Goal: Information Seeking & Learning: Learn about a topic

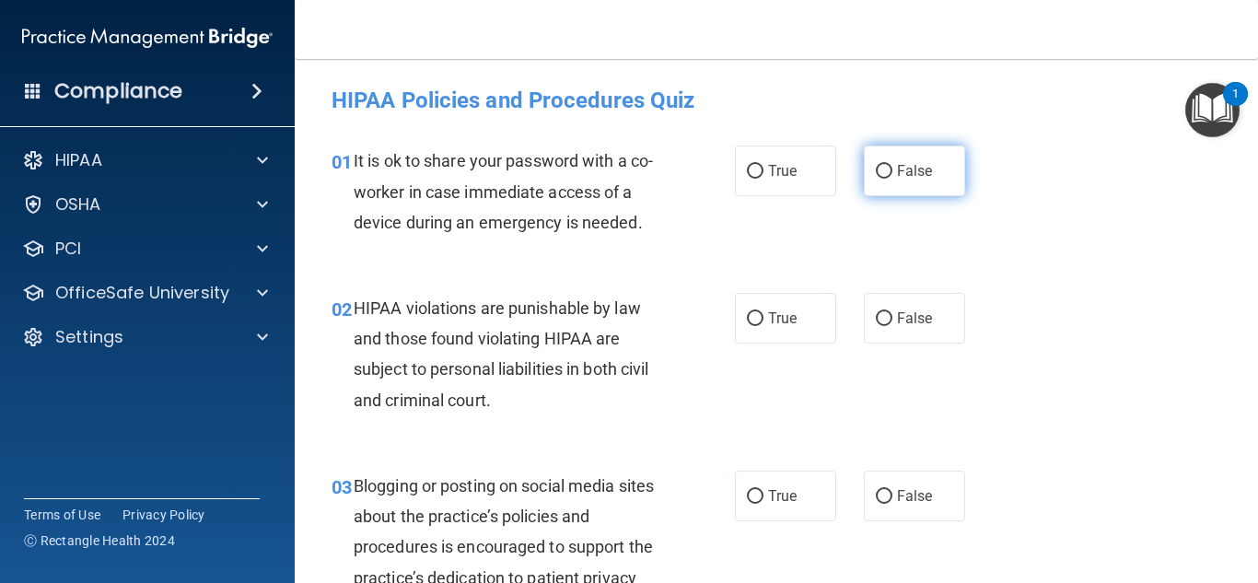
click at [921, 187] on label "False" at bounding box center [914, 170] width 101 height 51
click at [892, 179] on input "False" at bounding box center [883, 172] width 17 height 14
radio input "true"
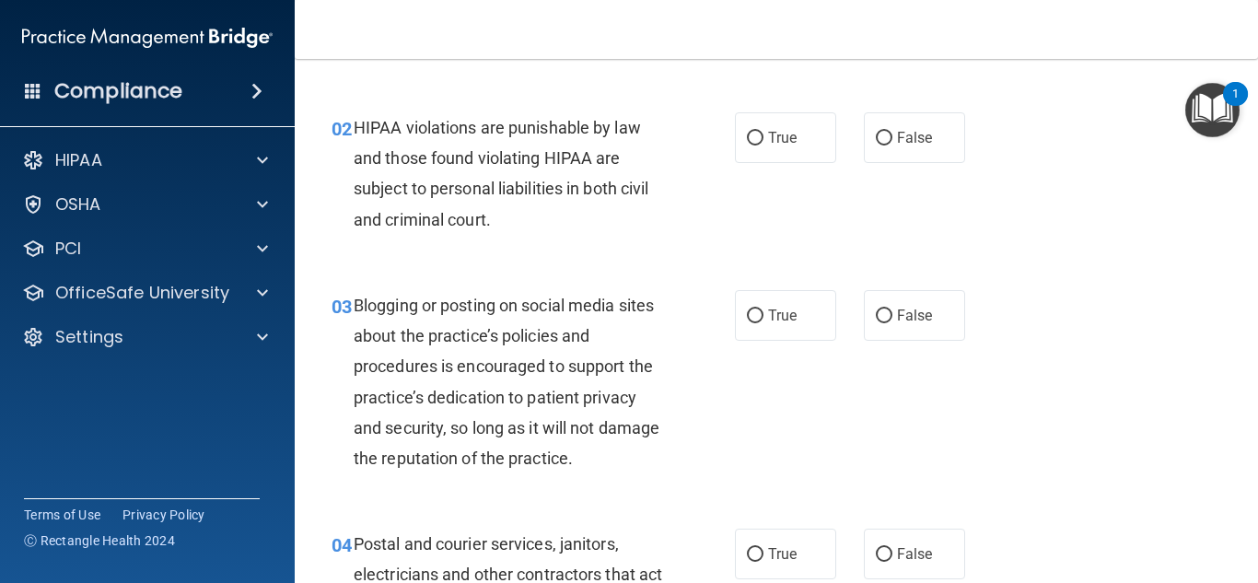
scroll to position [184, 0]
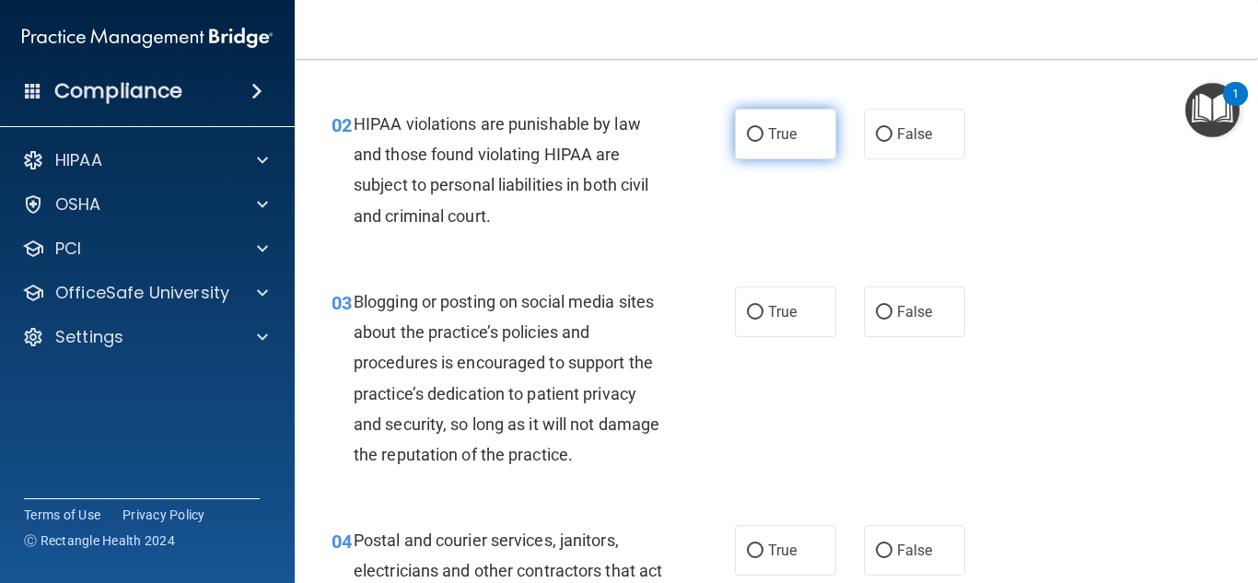
click at [779, 122] on label "True" at bounding box center [785, 134] width 101 height 51
click at [763, 128] on input "True" at bounding box center [755, 135] width 17 height 14
radio input "true"
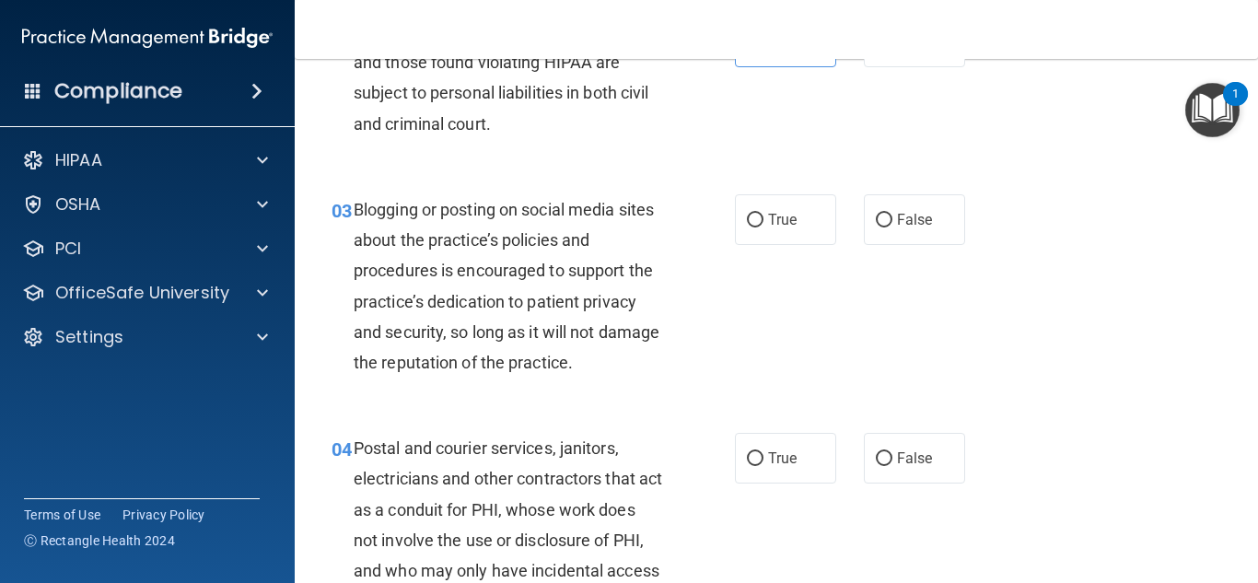
scroll to position [368, 0]
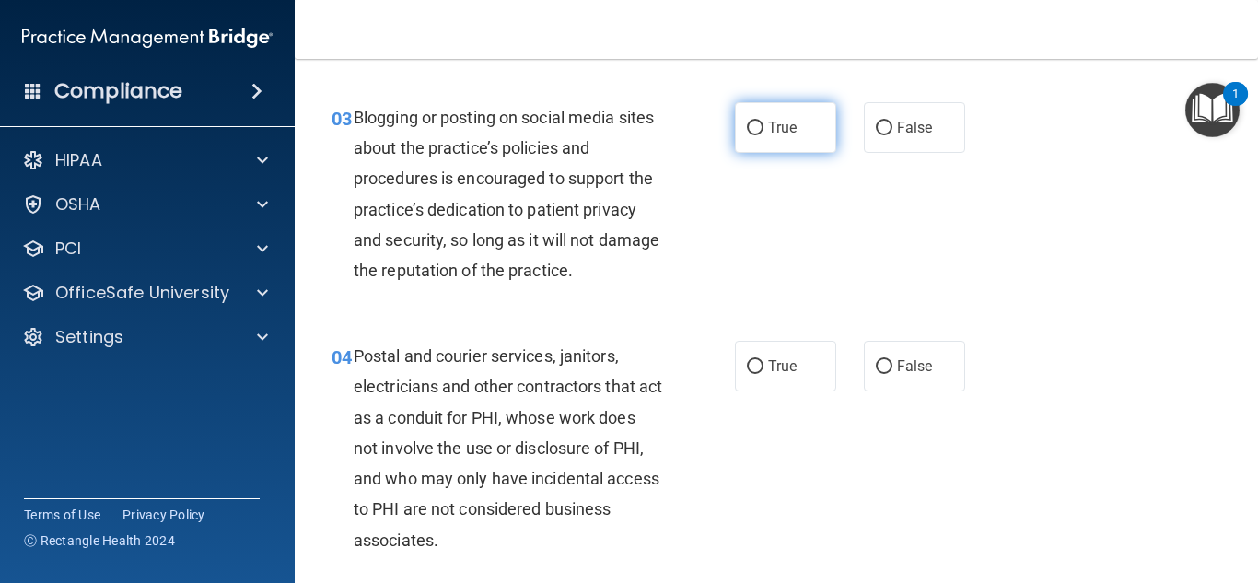
click at [795, 133] on label "True" at bounding box center [785, 127] width 101 height 51
click at [763, 133] on input "True" at bounding box center [755, 129] width 17 height 14
radio input "true"
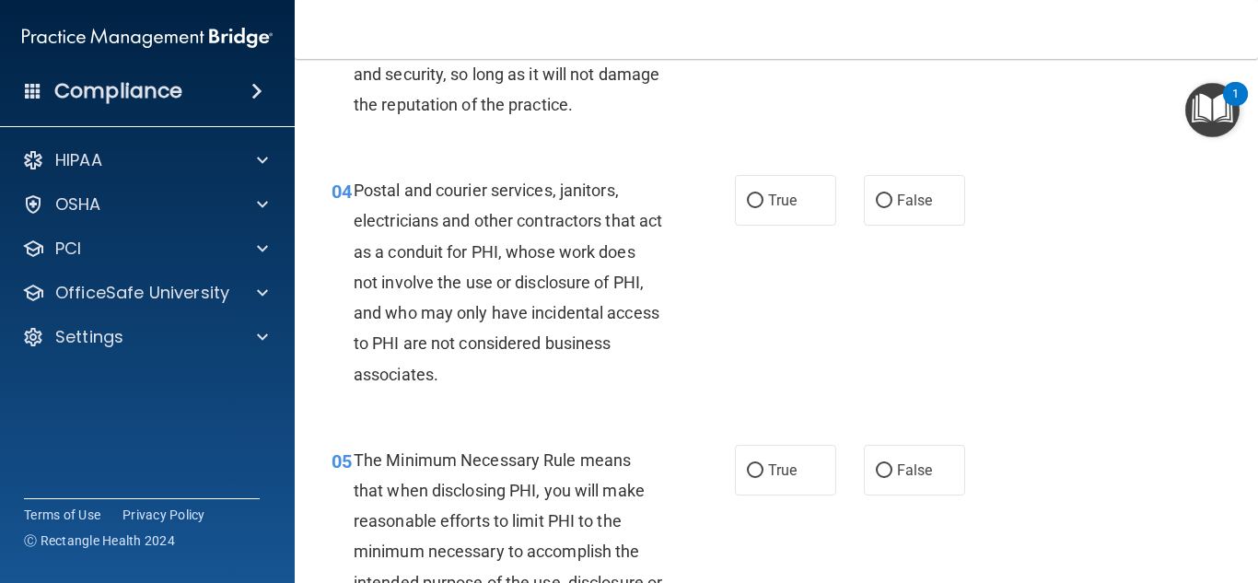
scroll to position [552, 0]
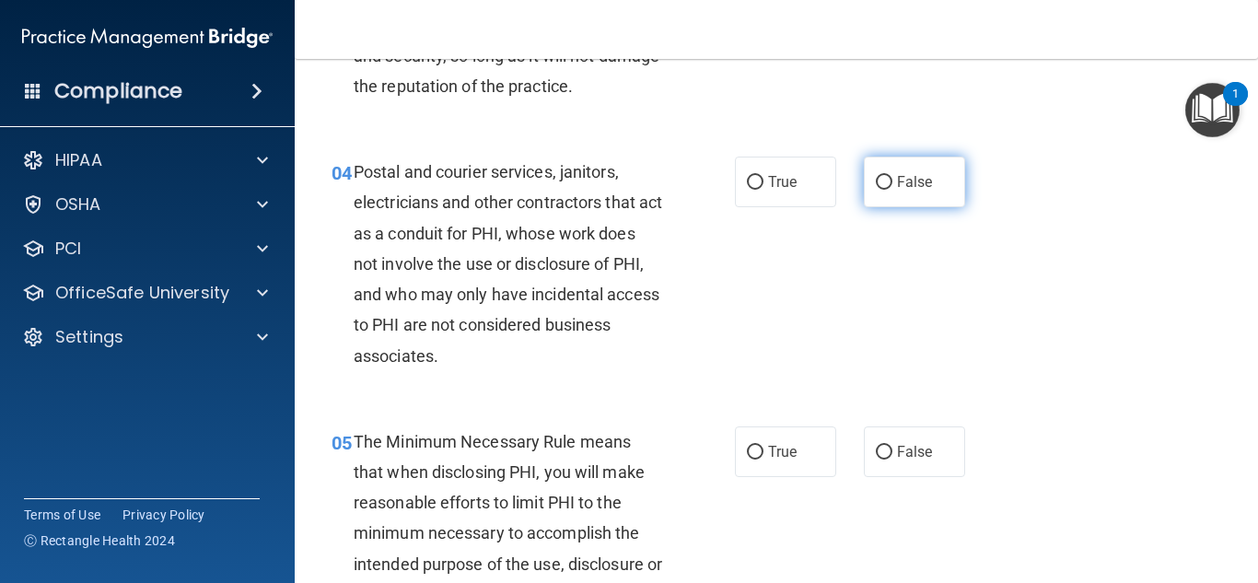
click at [899, 171] on label "False" at bounding box center [914, 182] width 101 height 51
click at [892, 176] on input "False" at bounding box center [883, 183] width 17 height 14
radio input "true"
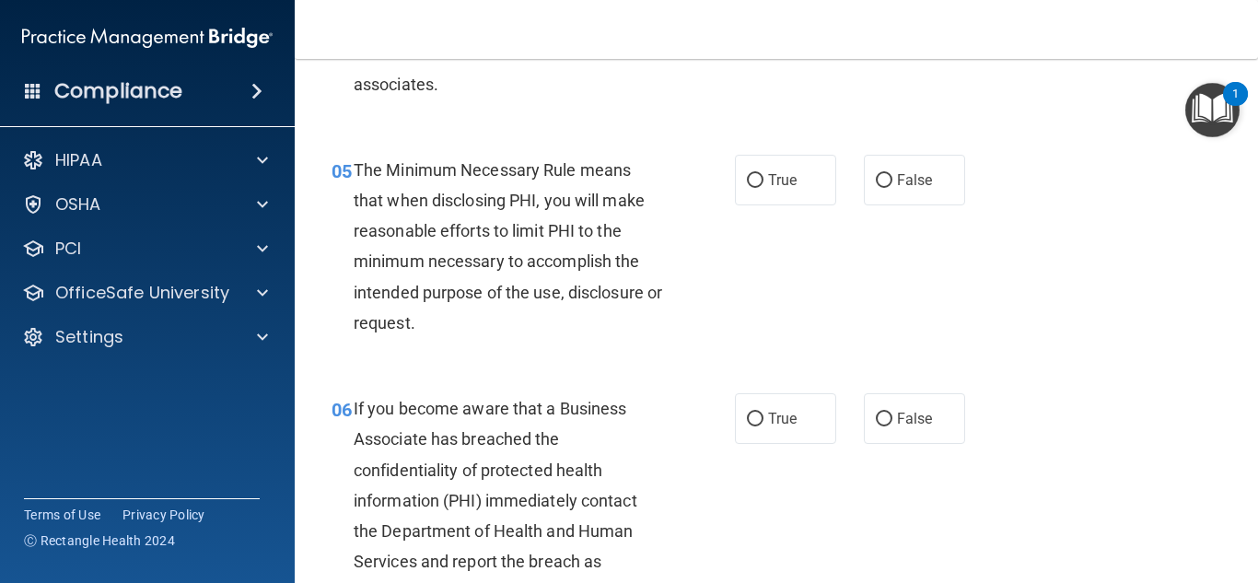
scroll to position [829, 0]
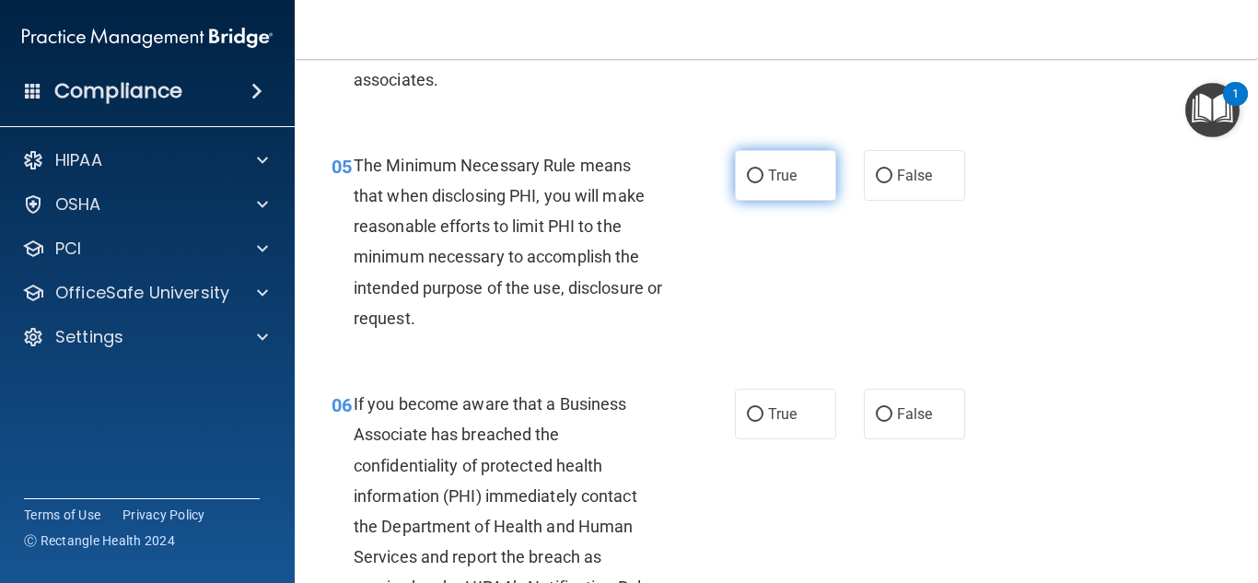
click at [768, 176] on span "True" at bounding box center [782, 175] width 29 height 17
click at [763, 176] on input "True" at bounding box center [755, 176] width 17 height 14
radio input "true"
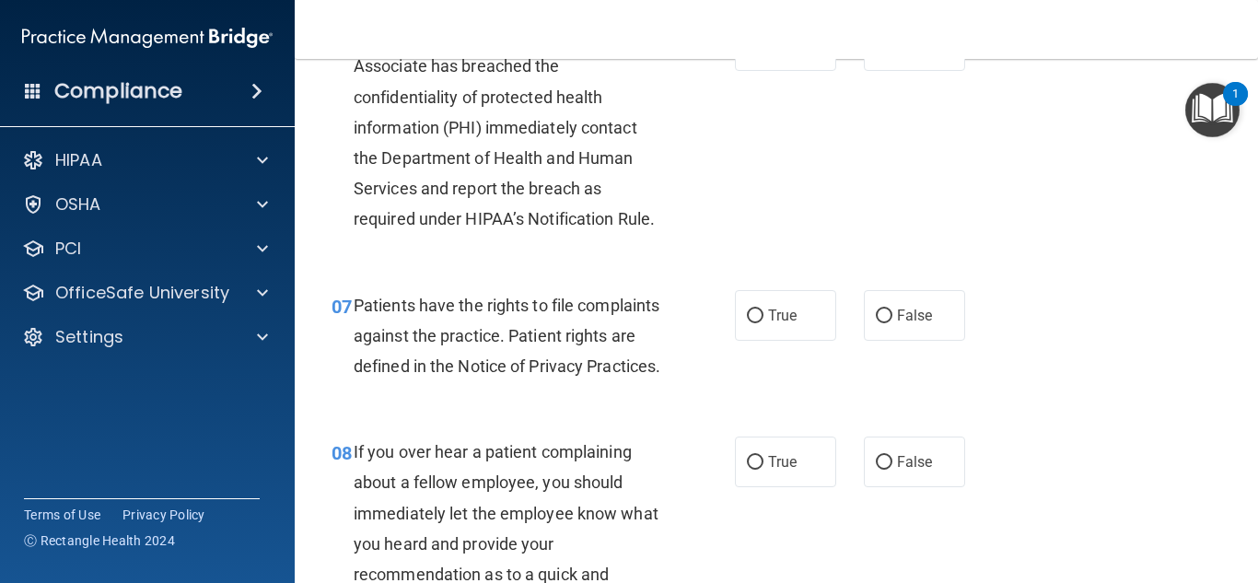
scroll to position [1105, 0]
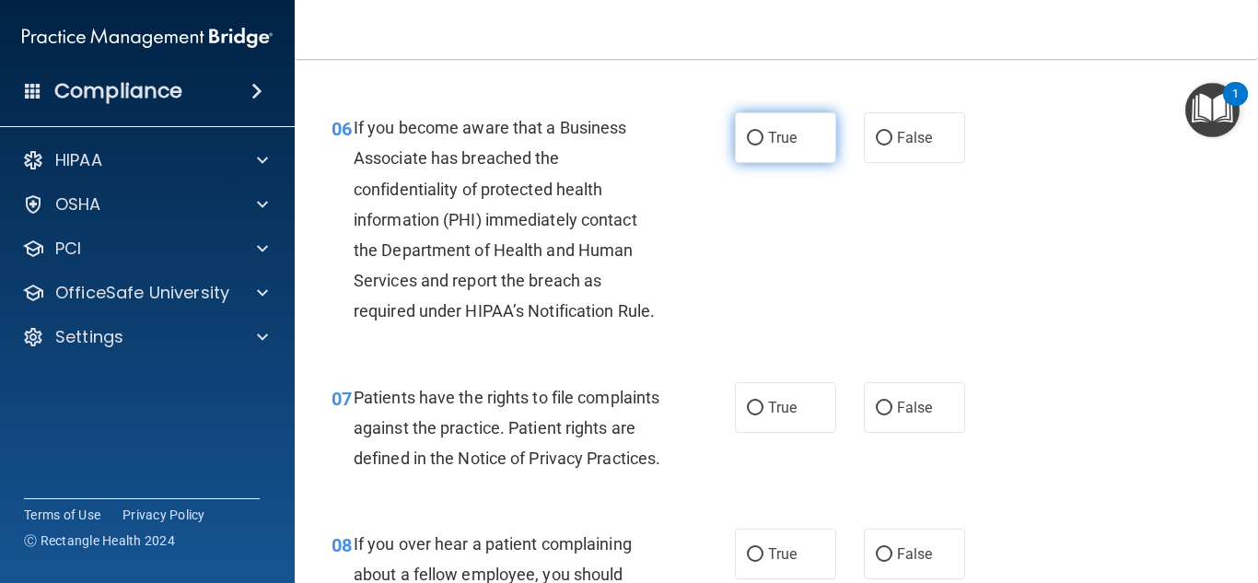
click at [781, 129] on span "True" at bounding box center [782, 137] width 29 height 17
click at [763, 132] on input "True" at bounding box center [755, 139] width 17 height 14
radio input "true"
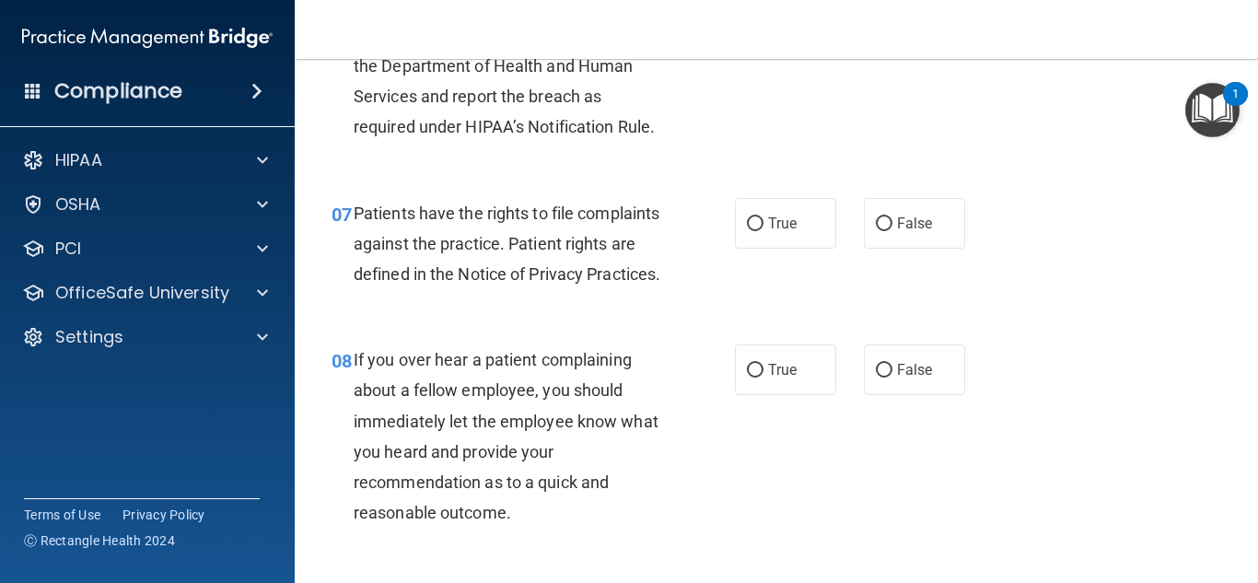
scroll to position [1381, 0]
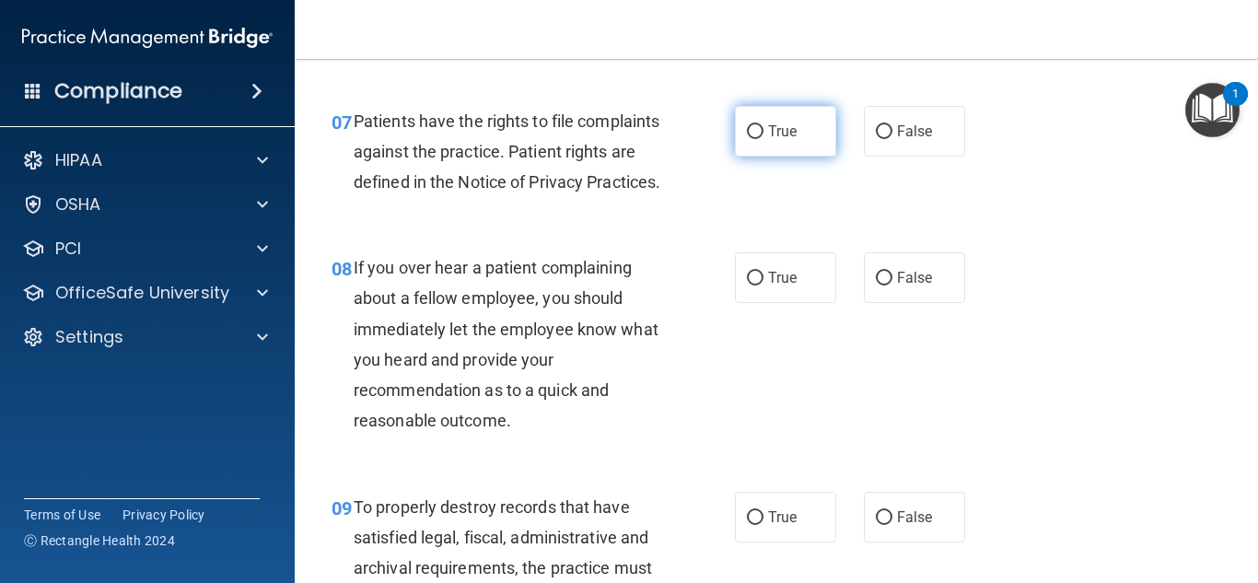
click at [785, 144] on label "True" at bounding box center [785, 131] width 101 height 51
click at [763, 139] on input "True" at bounding box center [755, 132] width 17 height 14
radio input "true"
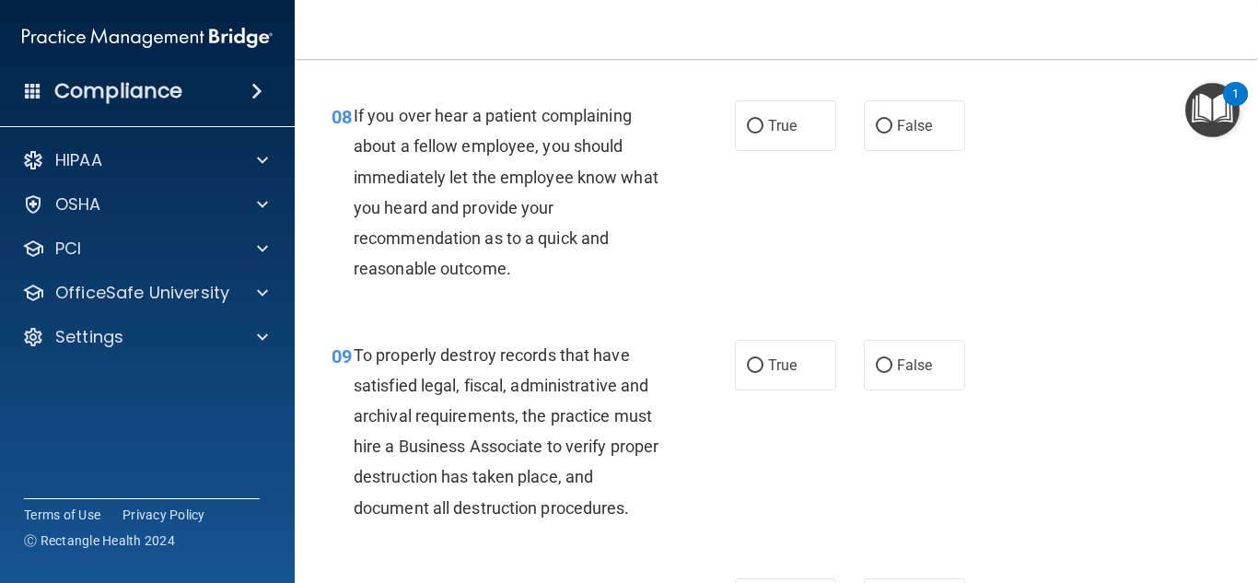
scroll to position [1565, 0]
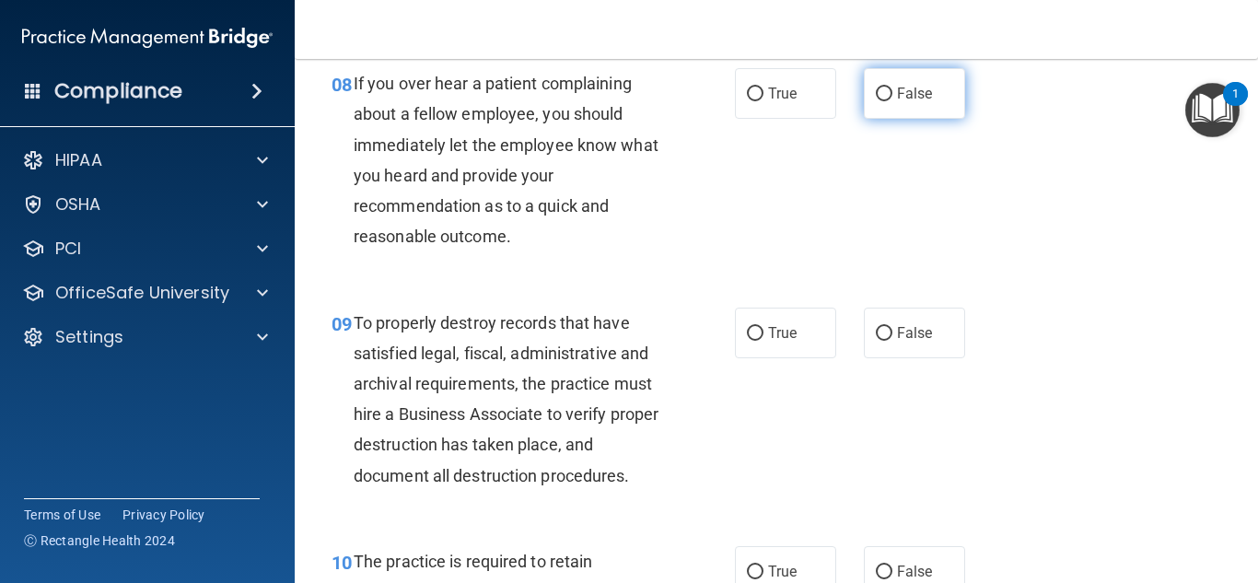
click at [942, 119] on label "False" at bounding box center [914, 93] width 101 height 51
click at [892, 101] on input "False" at bounding box center [883, 94] width 17 height 14
radio input "true"
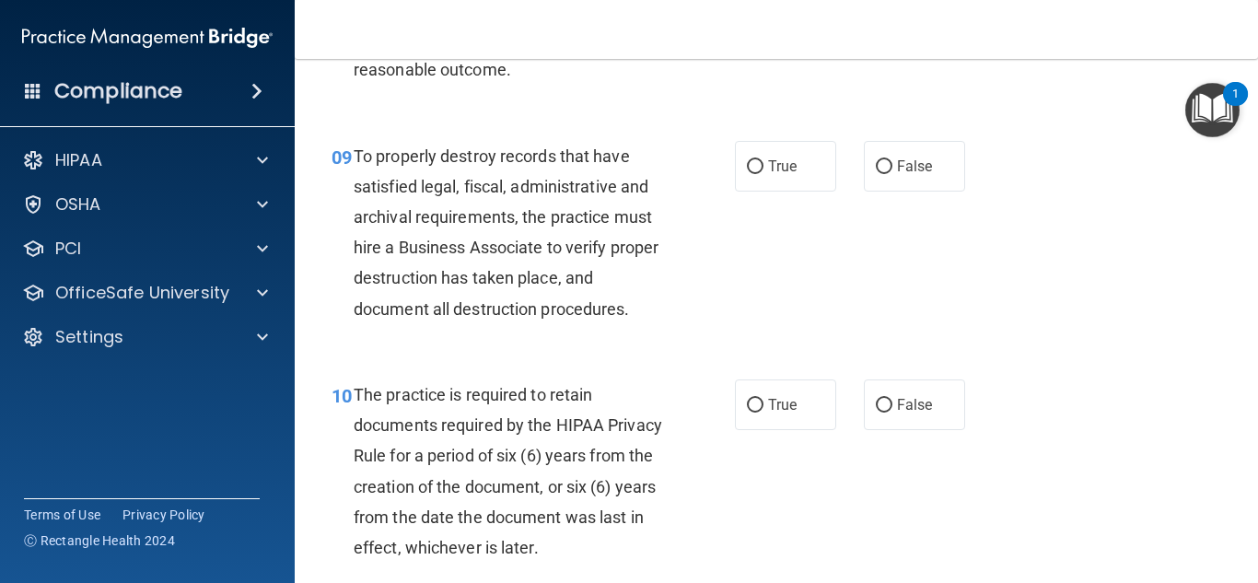
scroll to position [1749, 0]
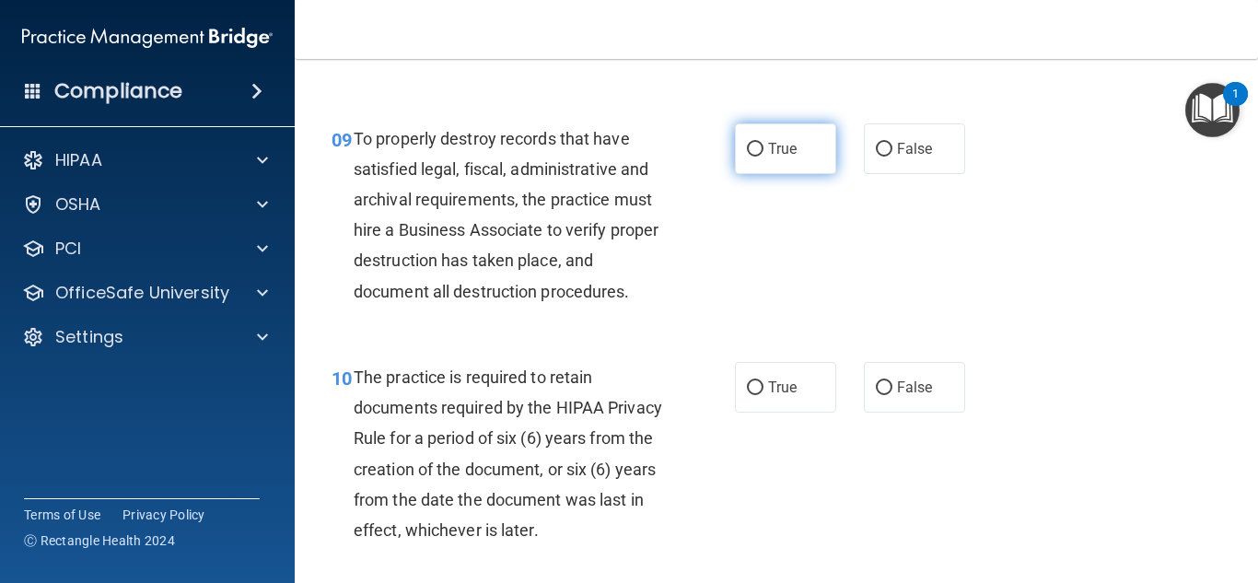
click at [770, 174] on label "True" at bounding box center [785, 148] width 101 height 51
click at [763, 157] on input "True" at bounding box center [755, 150] width 17 height 14
radio input "true"
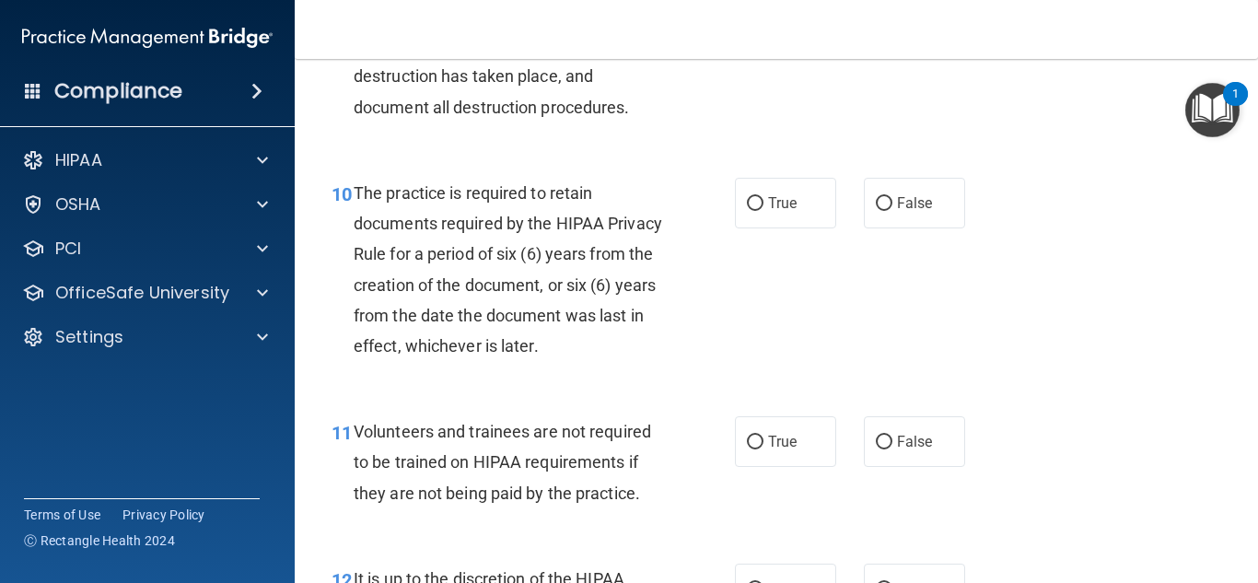
scroll to position [2025, 0]
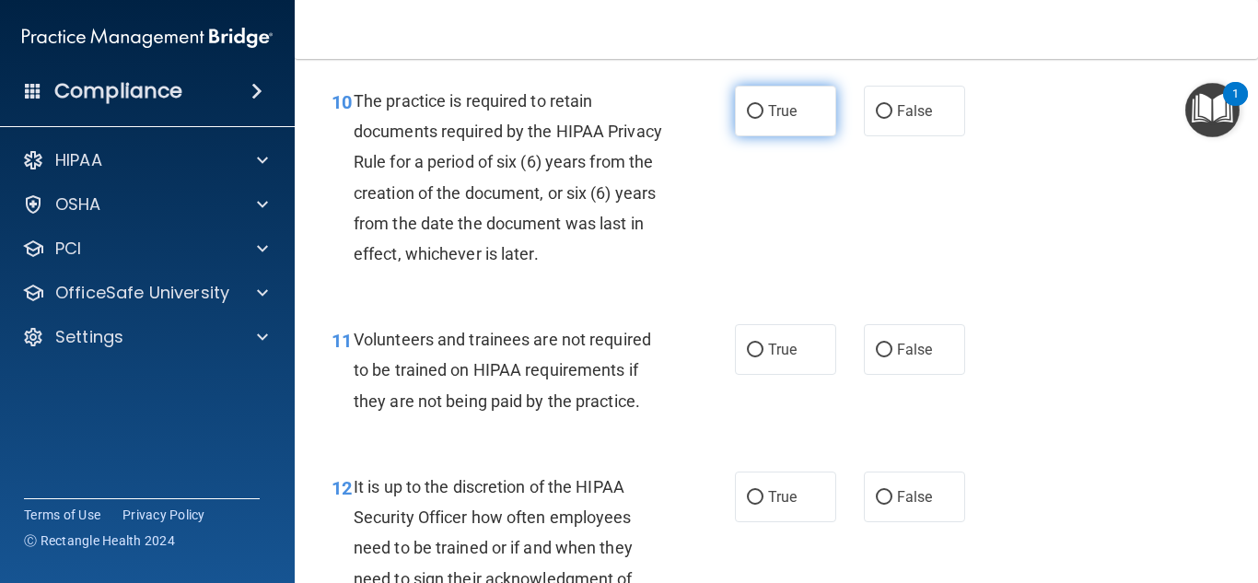
click at [791, 136] on label "True" at bounding box center [785, 111] width 101 height 51
click at [763, 119] on input "True" at bounding box center [755, 112] width 17 height 14
radio input "true"
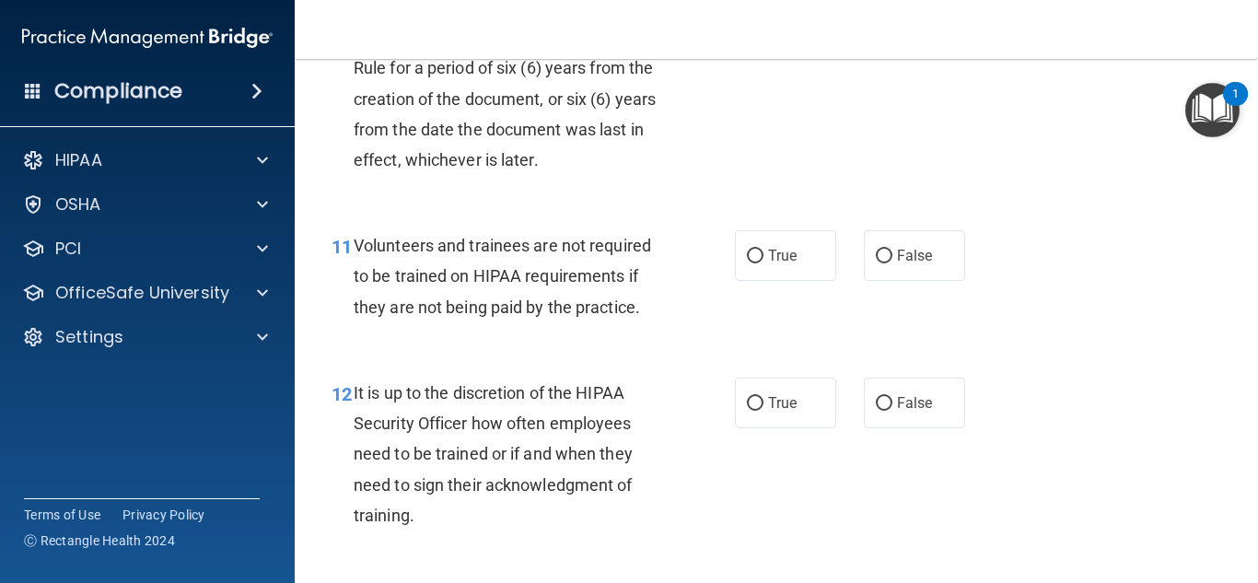
scroll to position [2209, 0]
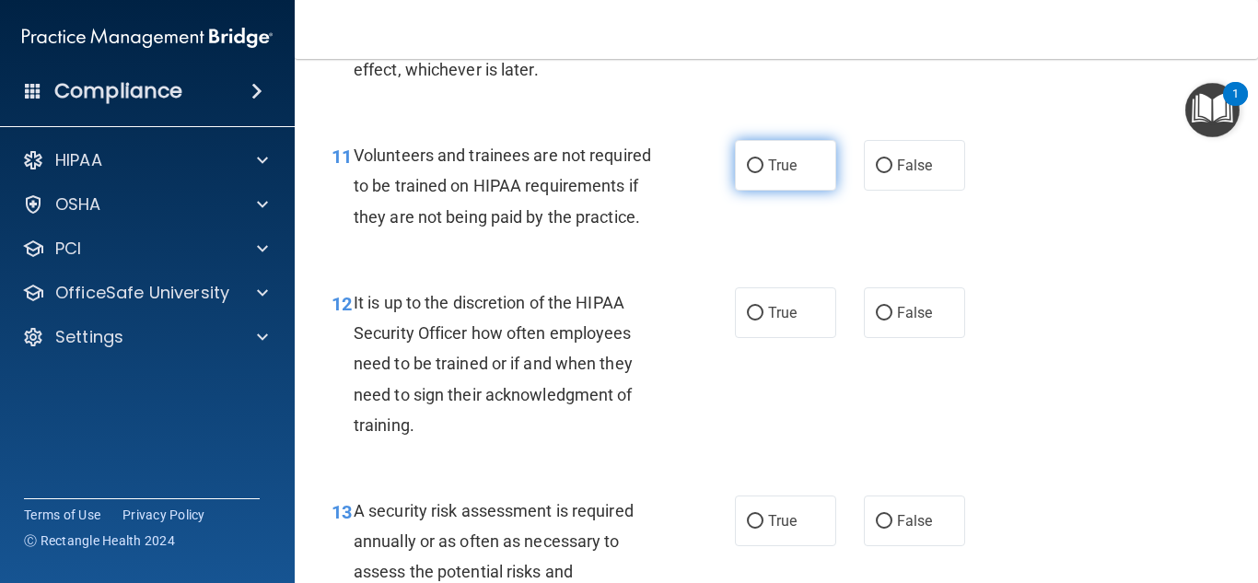
click at [779, 191] on label "True" at bounding box center [785, 165] width 101 height 51
click at [763, 173] on input "True" at bounding box center [755, 166] width 17 height 14
radio input "true"
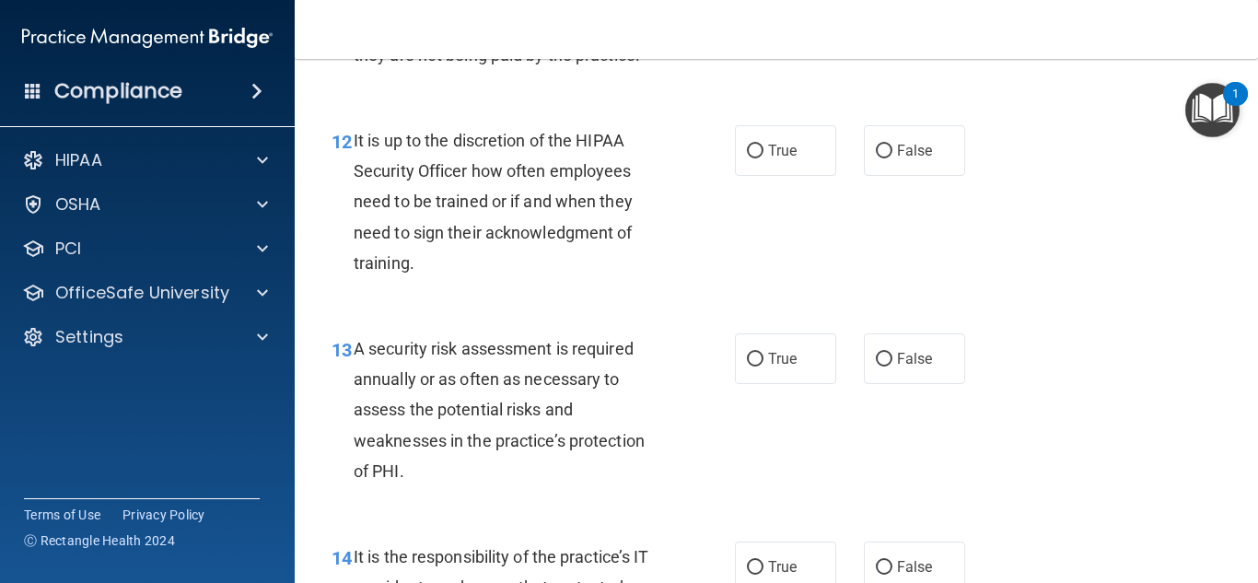
scroll to position [2394, 0]
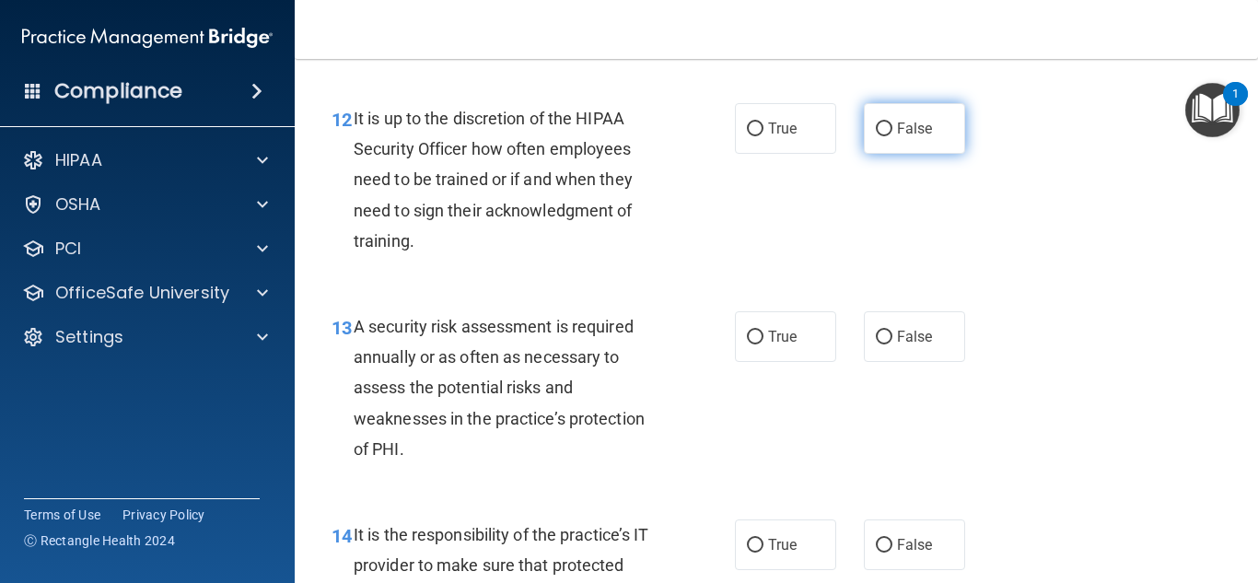
click at [933, 154] on label "False" at bounding box center [914, 128] width 101 height 51
click at [892, 136] on input "False" at bounding box center [883, 129] width 17 height 14
radio input "true"
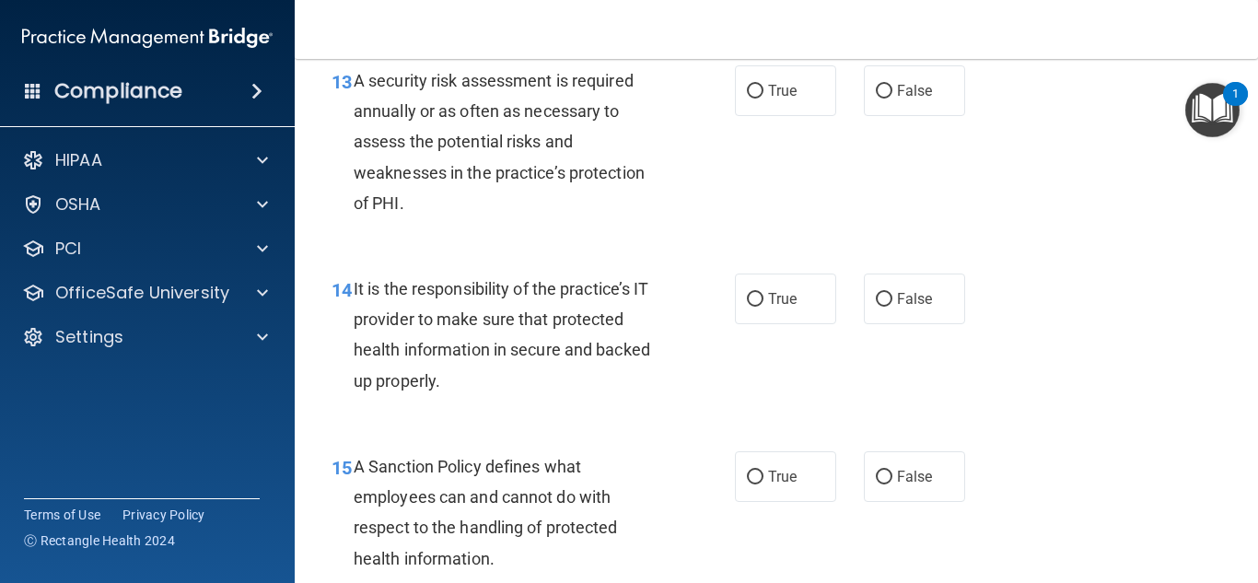
scroll to position [2670, 0]
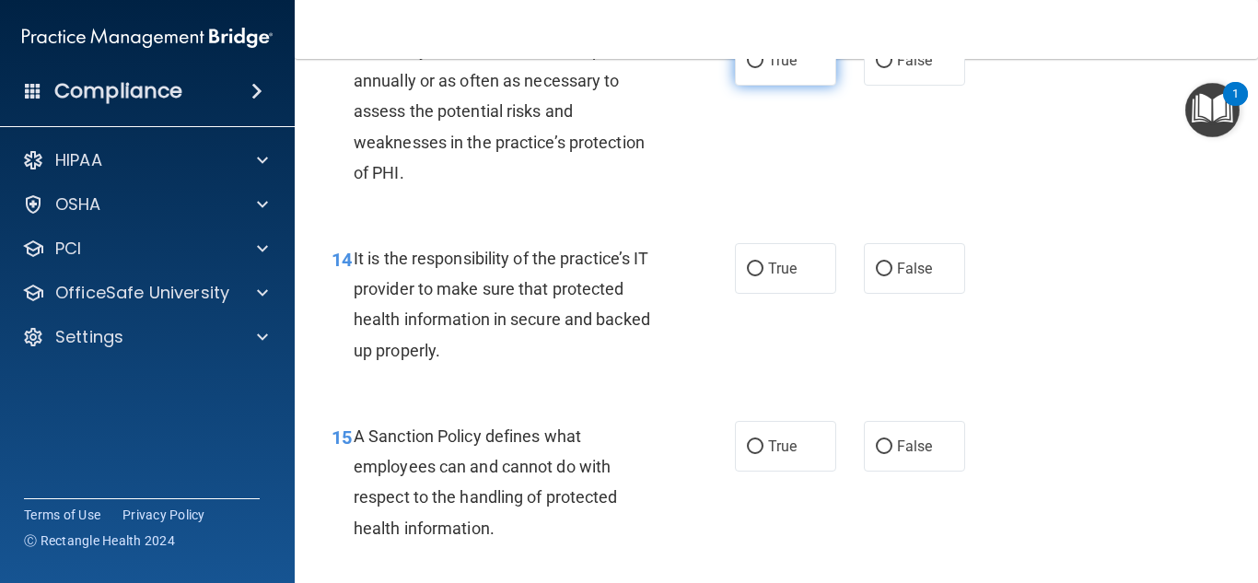
click at [802, 86] on label "True" at bounding box center [785, 60] width 101 height 51
click at [763, 68] on input "True" at bounding box center [755, 61] width 17 height 14
radio input "true"
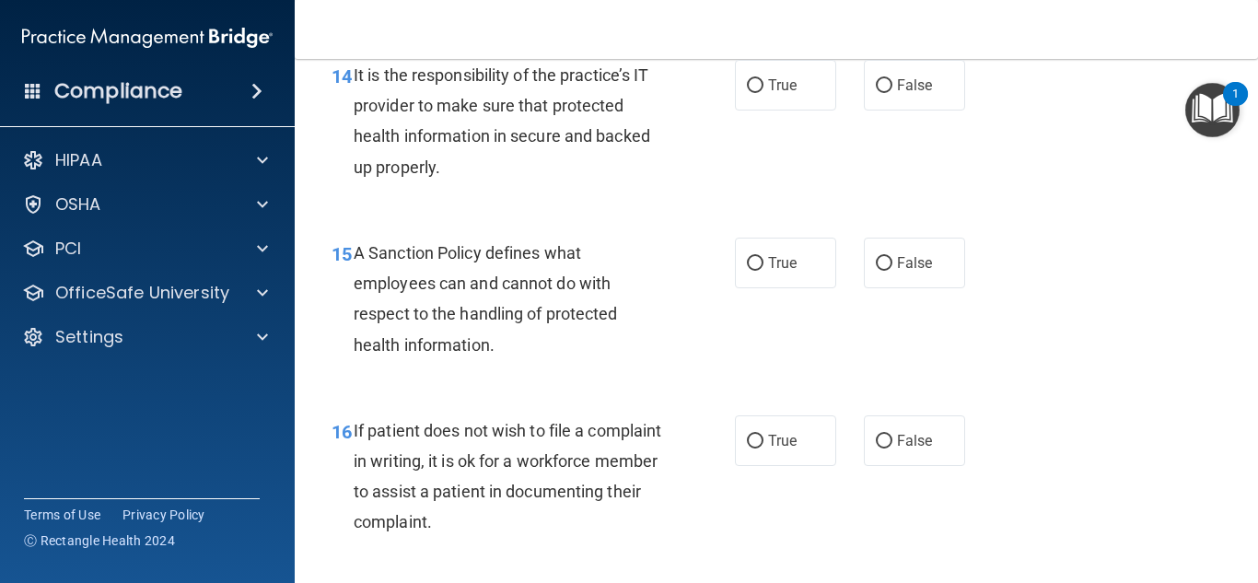
scroll to position [2854, 0]
click at [768, 93] on span "True" at bounding box center [782, 83] width 29 height 17
click at [763, 92] on input "True" at bounding box center [755, 85] width 17 height 14
radio input "true"
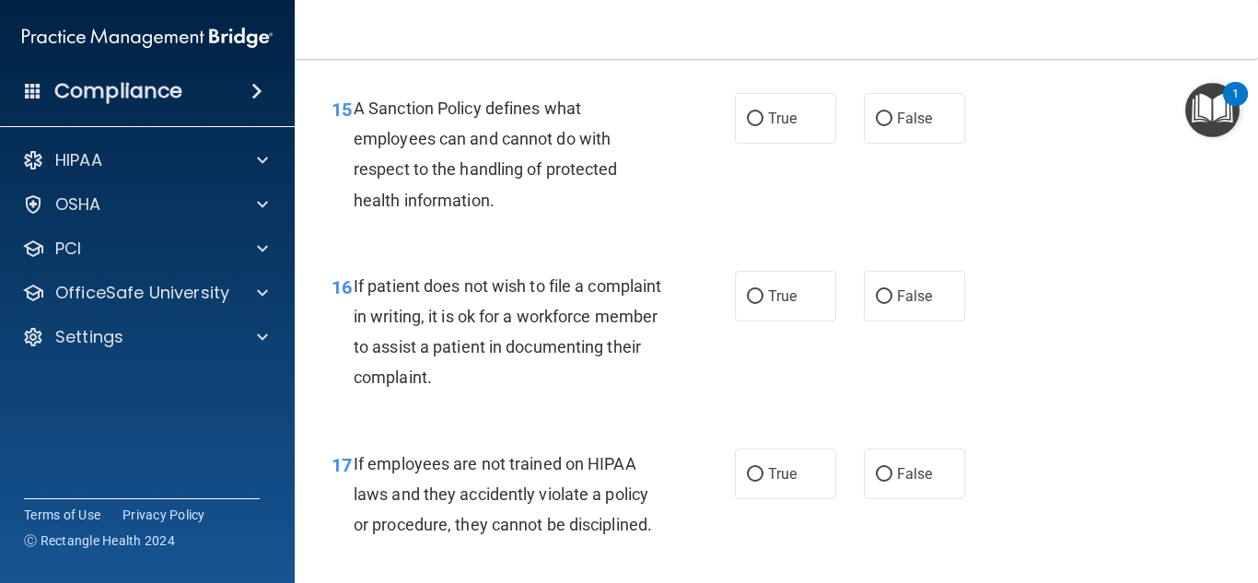
scroll to position [3038, 0]
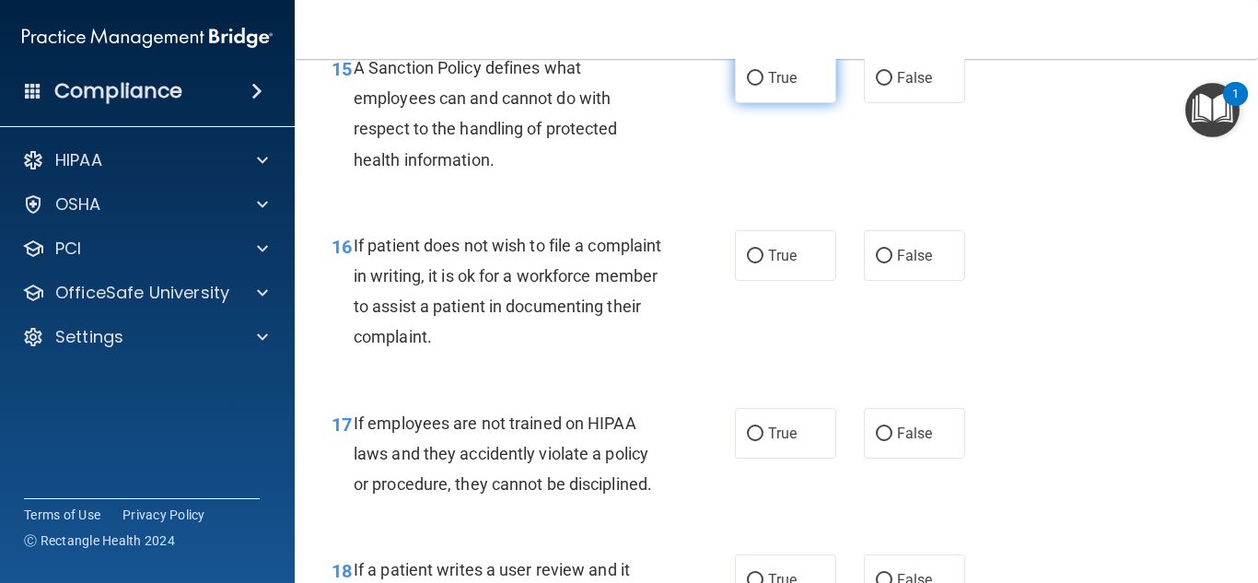
drag, startPoint x: 798, startPoint y: 120, endPoint x: 807, endPoint y: 122, distance: 9.4
click at [797, 103] on label "True" at bounding box center [785, 77] width 101 height 51
click at [763, 86] on input "True" at bounding box center [755, 79] width 17 height 14
radio input "true"
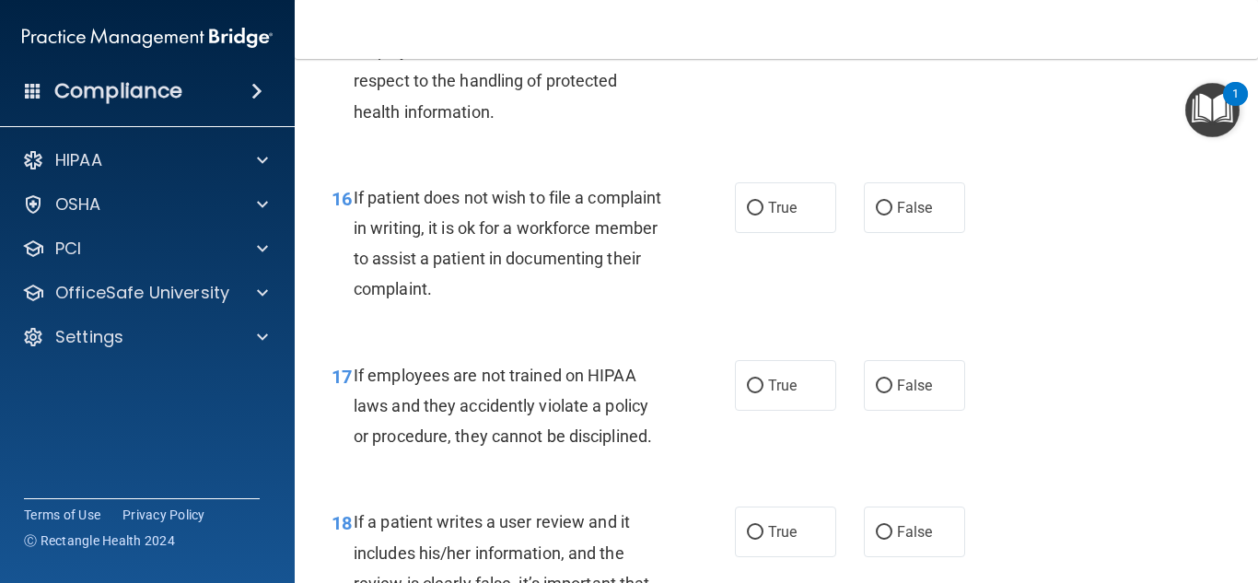
scroll to position [3222, 0]
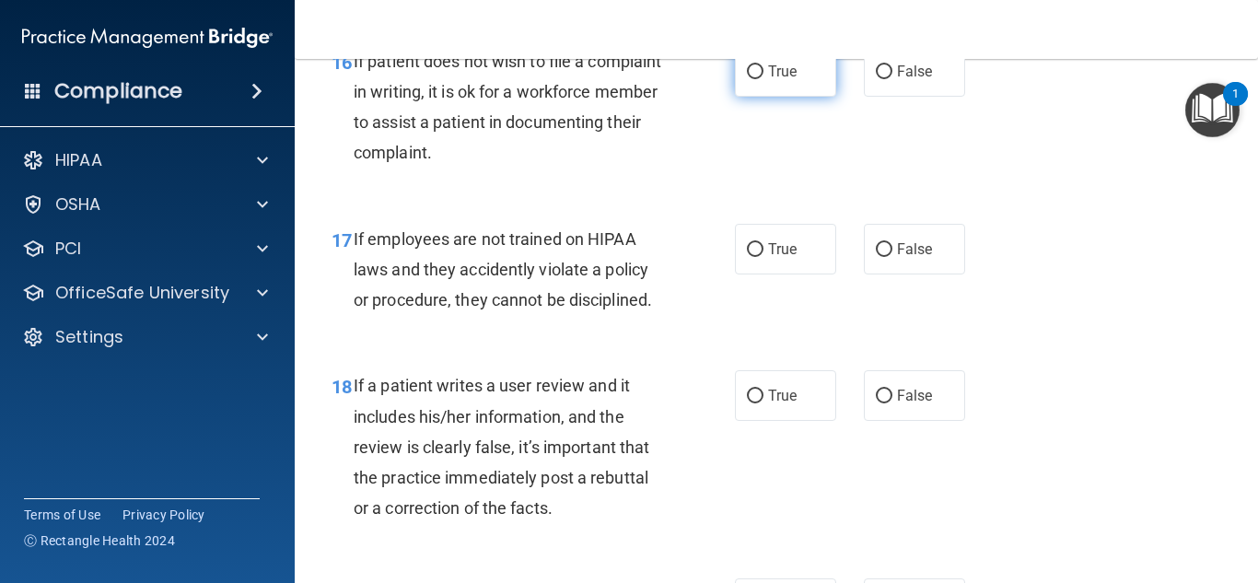
click at [776, 80] on span "True" at bounding box center [782, 71] width 29 height 17
click at [763, 79] on input "True" at bounding box center [755, 72] width 17 height 14
radio input "true"
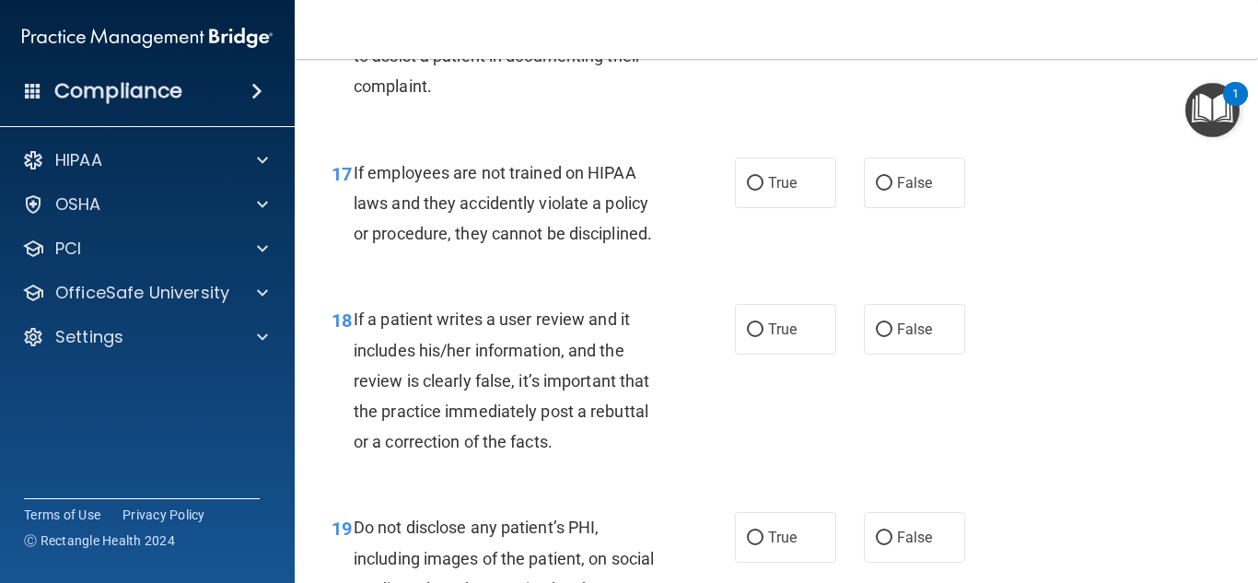
scroll to position [3406, 0]
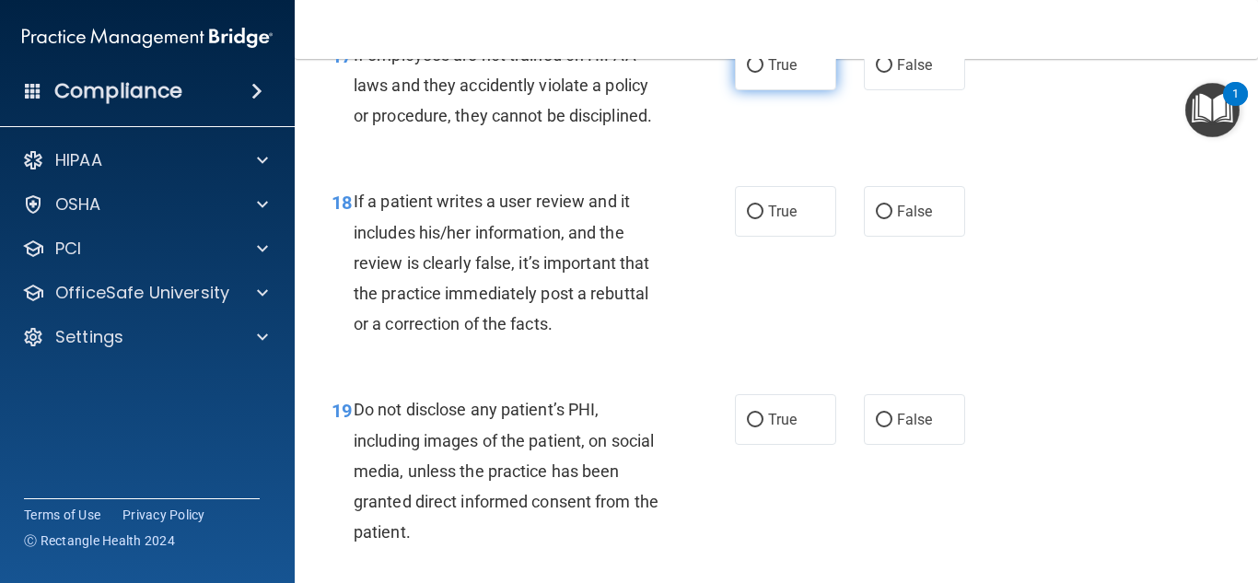
click at [795, 90] on label "True" at bounding box center [785, 65] width 101 height 51
click at [763, 73] on input "True" at bounding box center [755, 66] width 17 height 14
radio input "true"
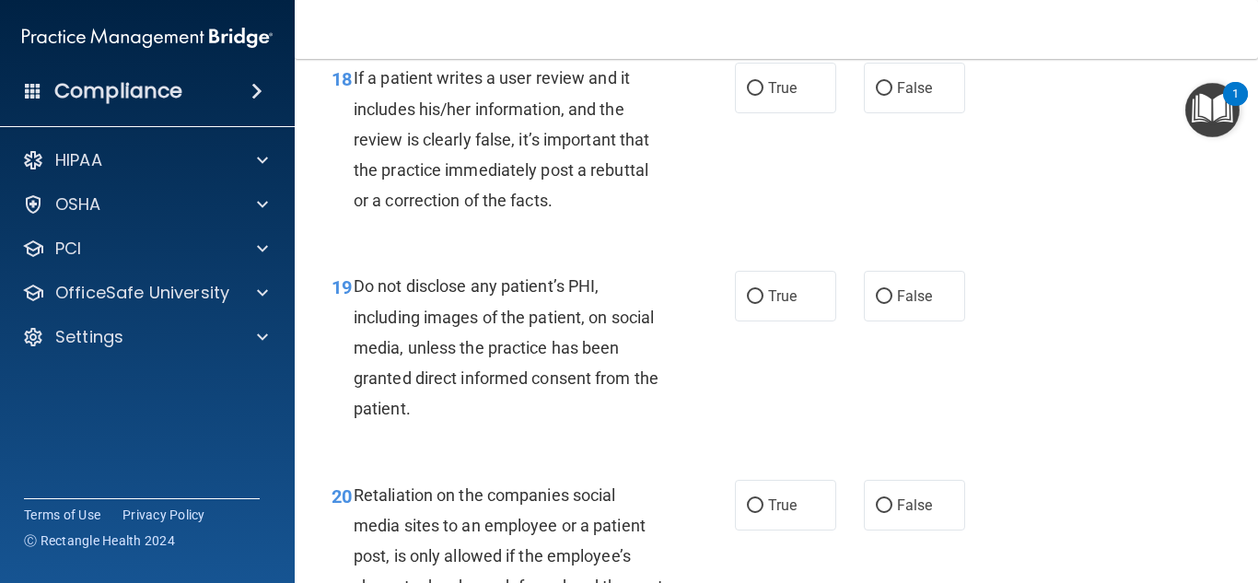
scroll to position [3498, 0]
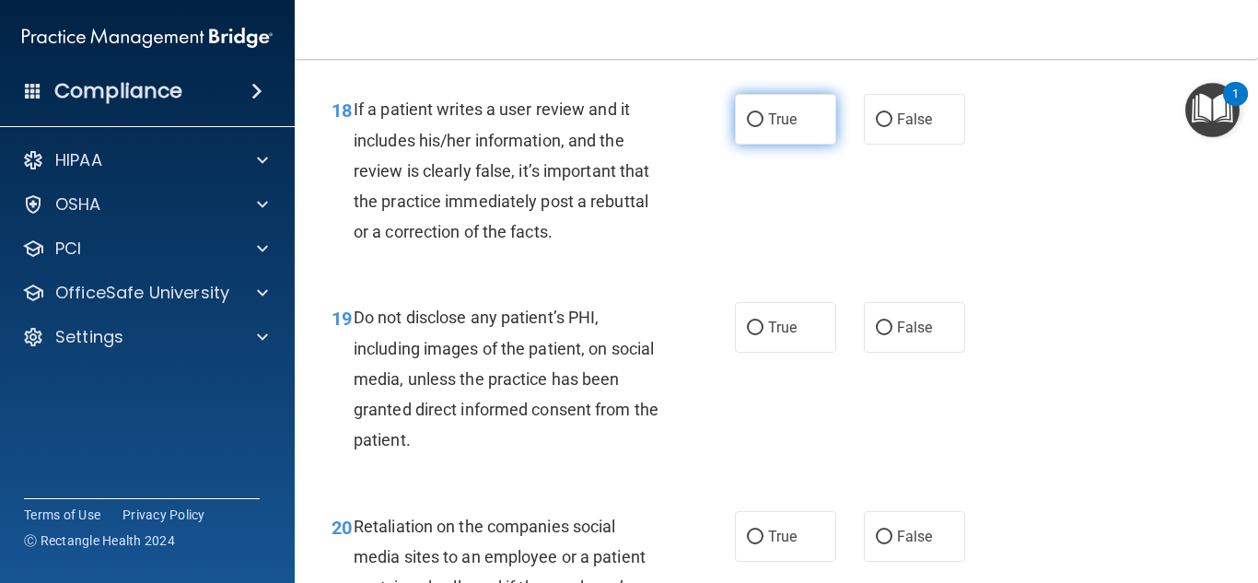
click at [770, 128] on span "True" at bounding box center [782, 118] width 29 height 17
click at [763, 127] on input "True" at bounding box center [755, 120] width 17 height 14
radio input "true"
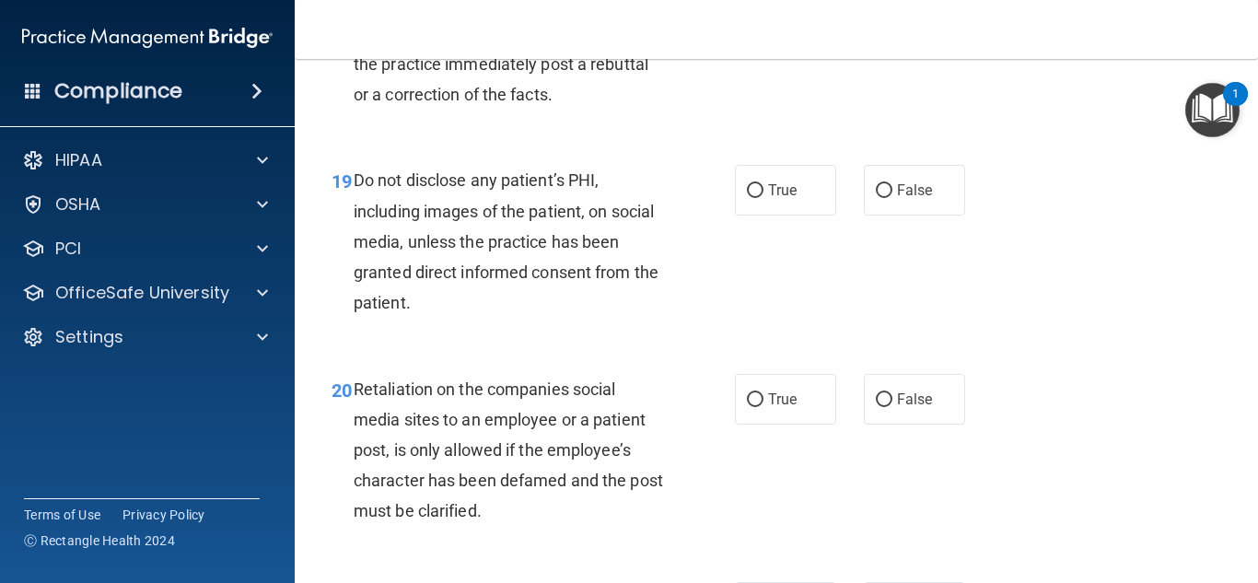
scroll to position [3682, 0]
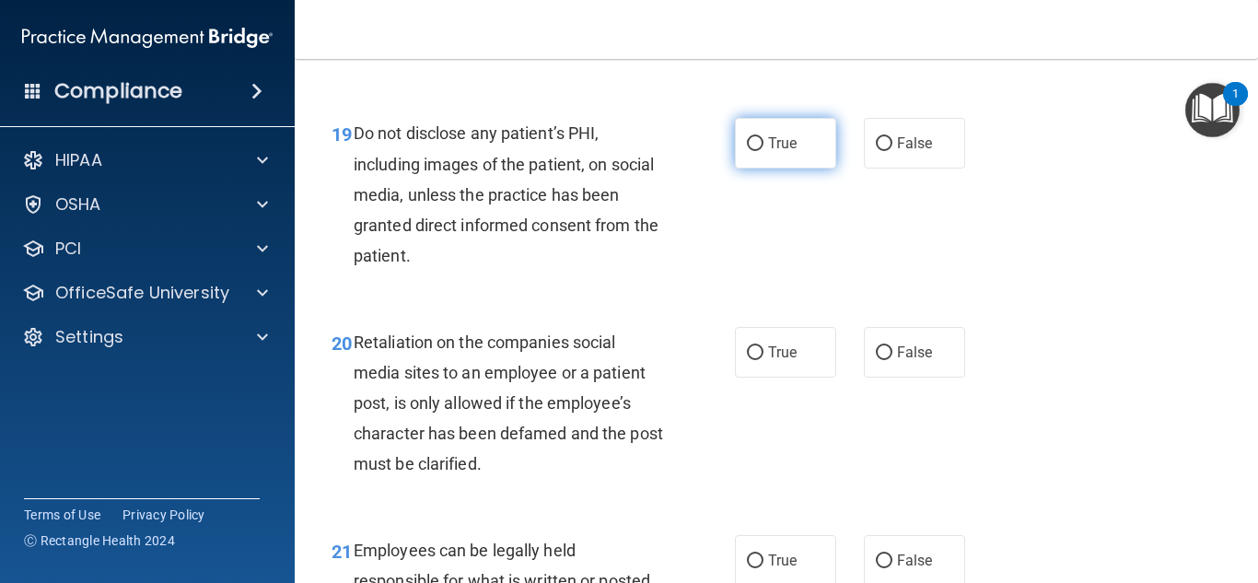
click at [790, 152] on span "True" at bounding box center [782, 142] width 29 height 17
click at [763, 151] on input "True" at bounding box center [755, 144] width 17 height 14
radio input "true"
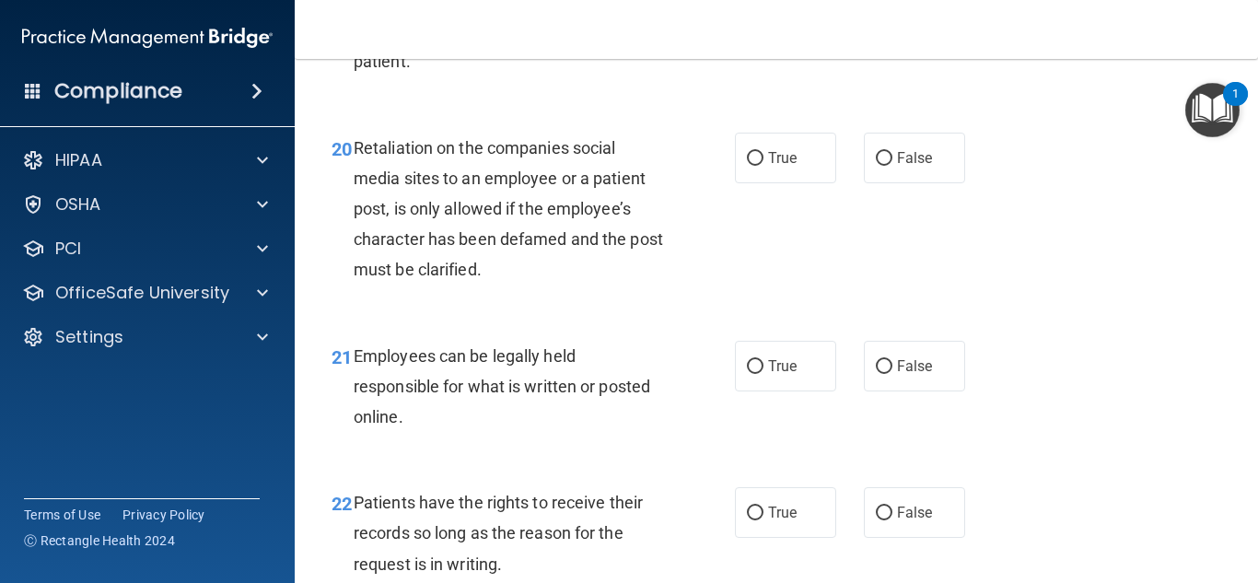
scroll to position [3959, 0]
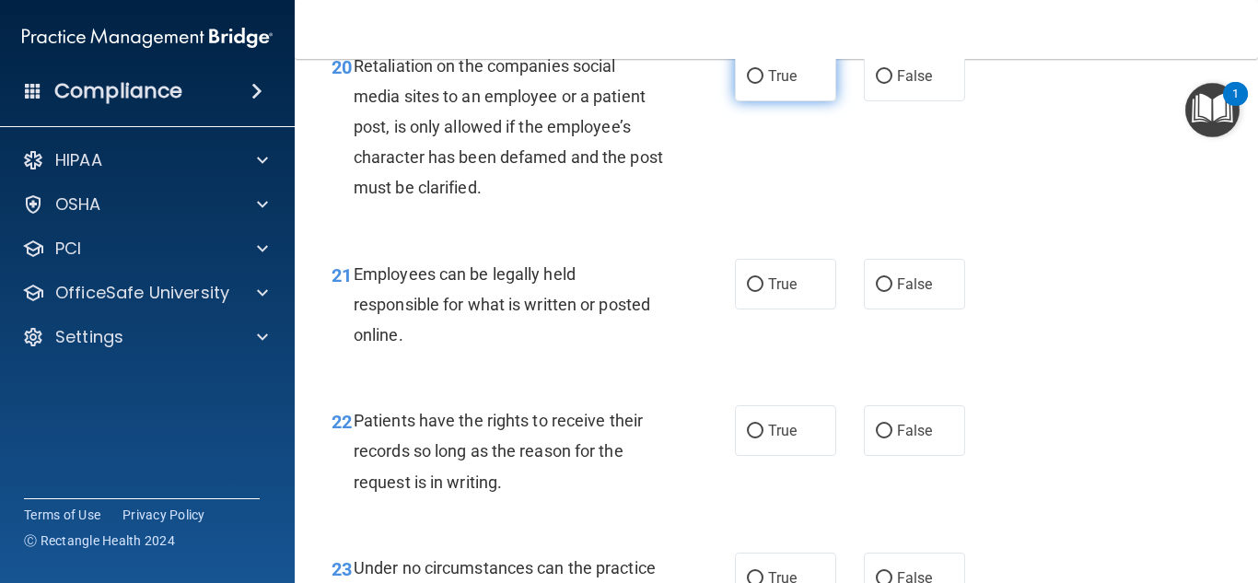
click at [816, 101] on label "True" at bounding box center [785, 76] width 101 height 51
click at [763, 84] on input "True" at bounding box center [755, 77] width 17 height 14
radio input "true"
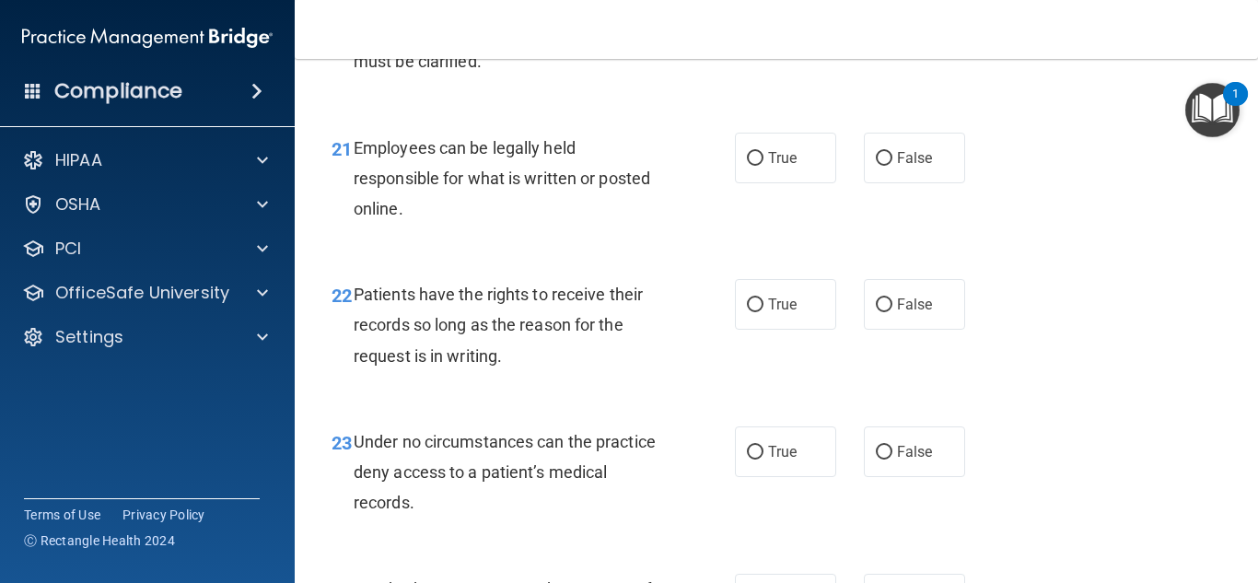
scroll to position [4143, 0]
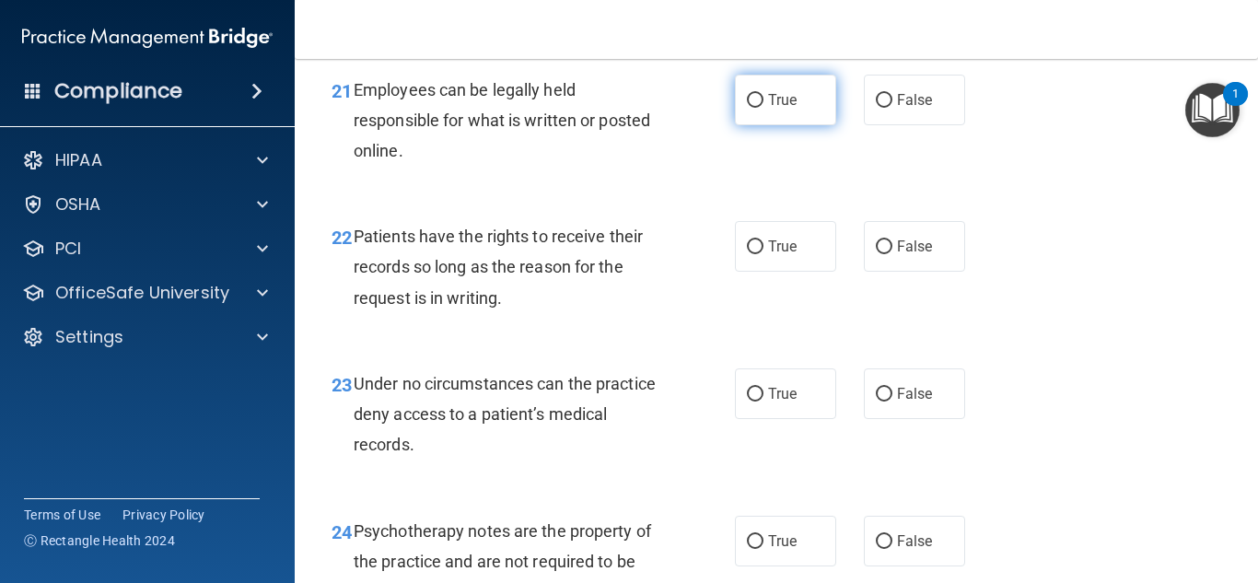
click at [777, 109] on span "True" at bounding box center [782, 99] width 29 height 17
click at [763, 108] on input "True" at bounding box center [755, 101] width 17 height 14
radio input "true"
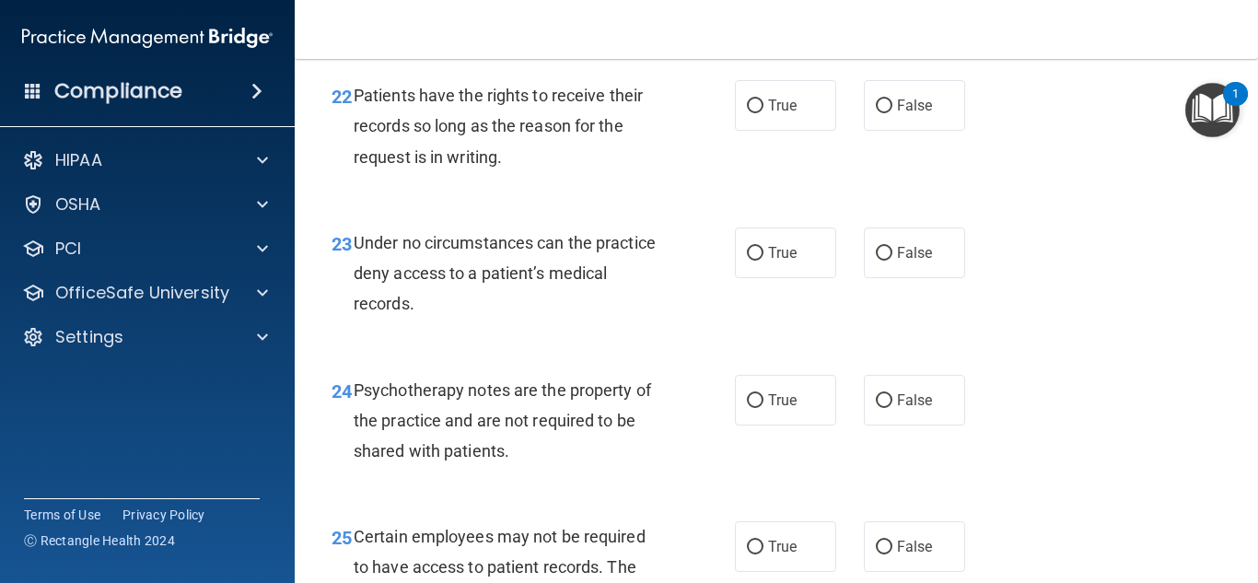
scroll to position [4327, 0]
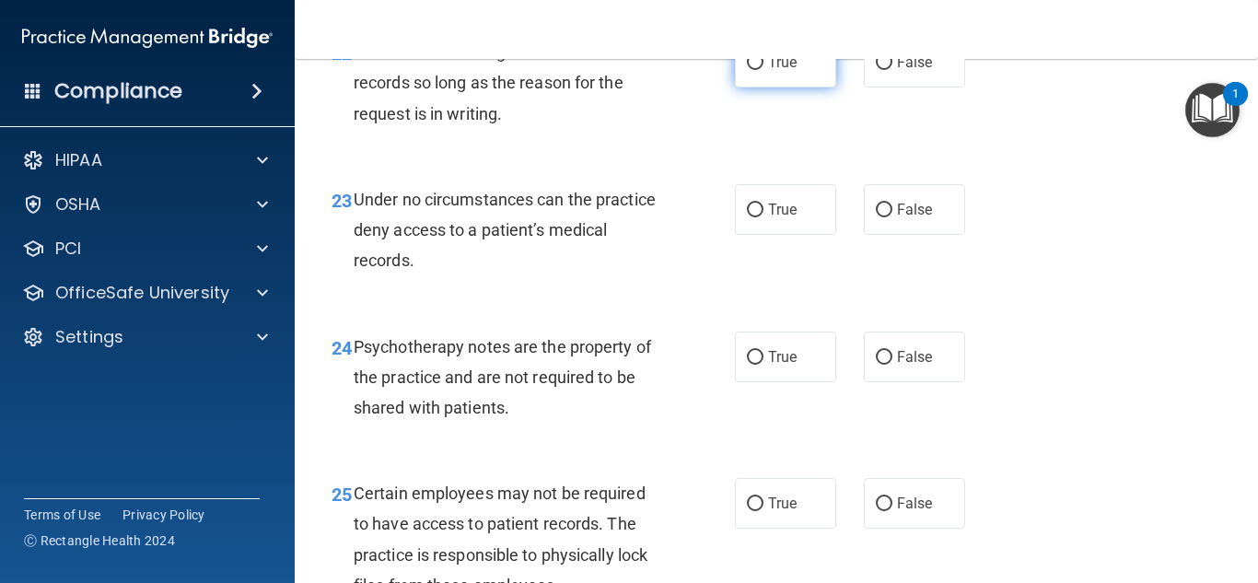
click at [800, 87] on label "True" at bounding box center [785, 62] width 101 height 51
click at [763, 70] on input "True" at bounding box center [755, 63] width 17 height 14
radio input "true"
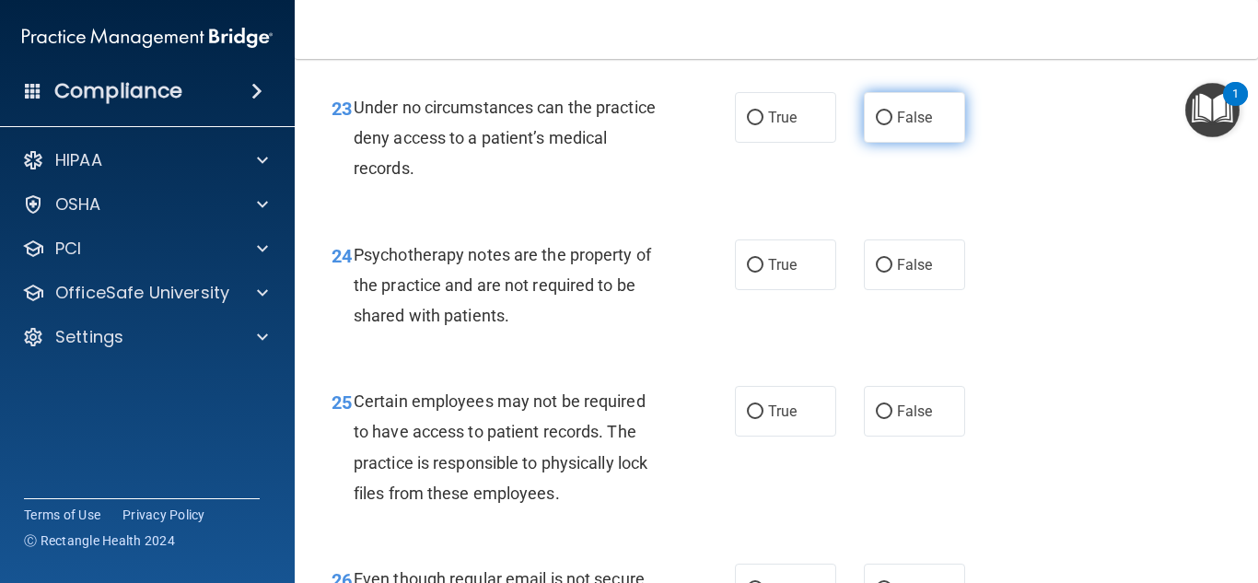
click at [936, 143] on label "False" at bounding box center [914, 117] width 101 height 51
click at [892, 125] on input "False" at bounding box center [883, 118] width 17 height 14
radio input "true"
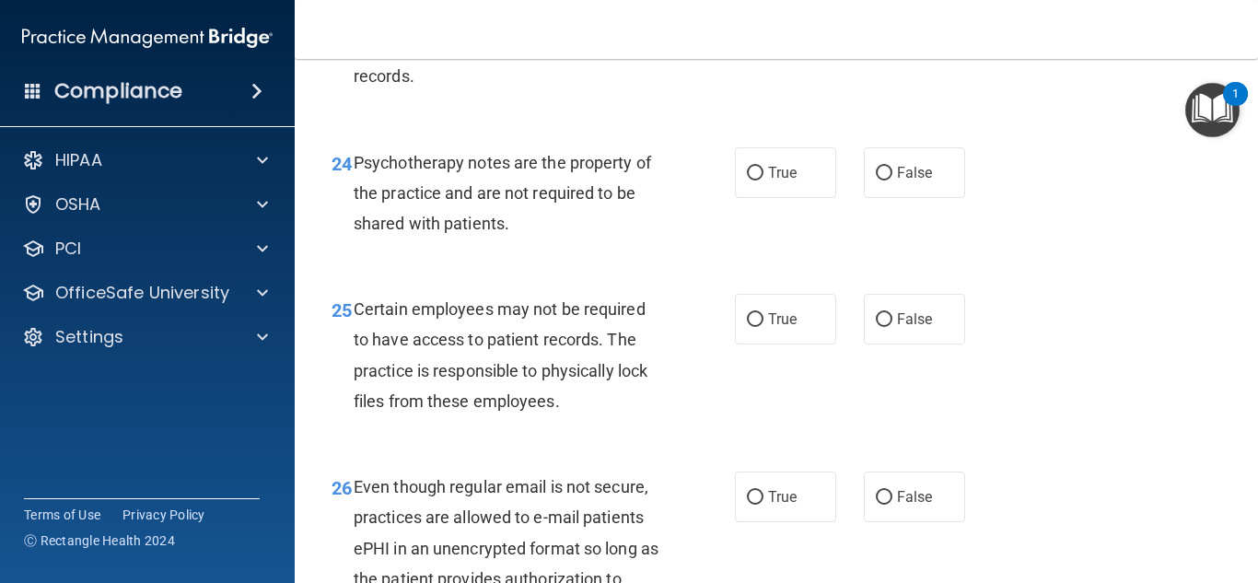
scroll to position [4603, 0]
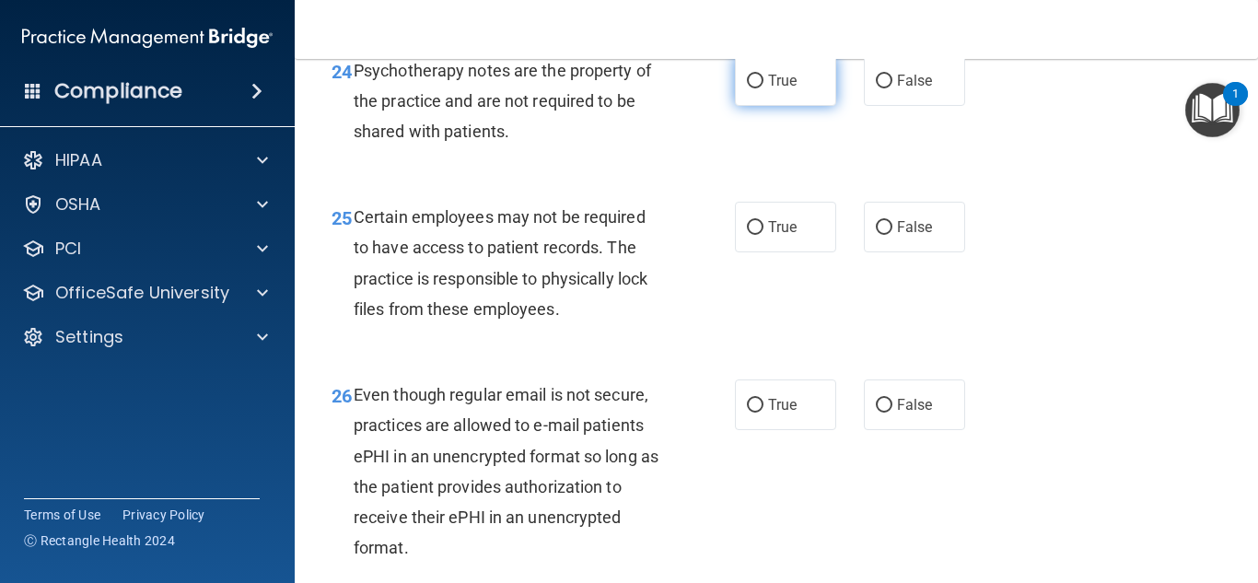
click at [771, 106] on label "True" at bounding box center [785, 80] width 101 height 51
click at [763, 88] on input "True" at bounding box center [755, 82] width 17 height 14
radio input "true"
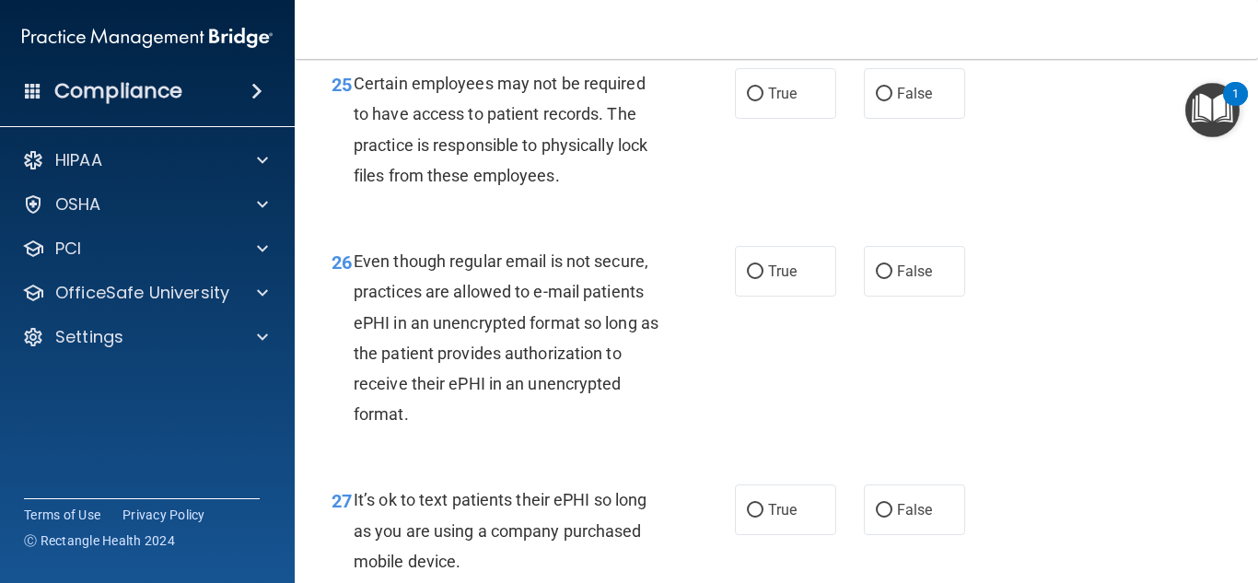
scroll to position [4695, 0]
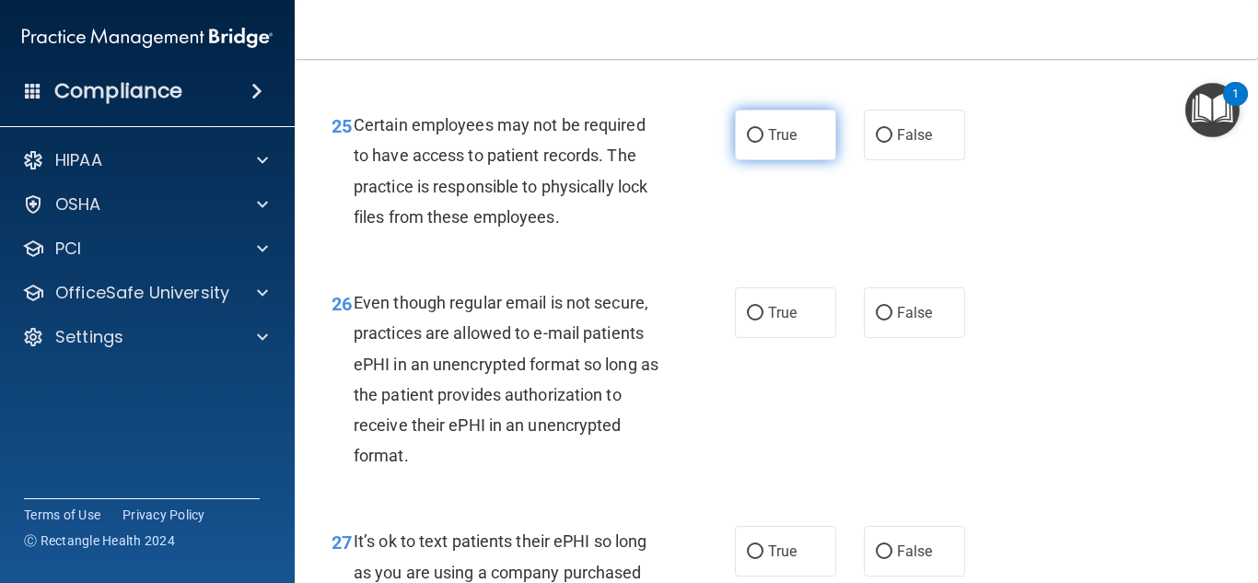
click at [779, 152] on label "True" at bounding box center [785, 135] width 101 height 51
click at [753, 143] on input "True" at bounding box center [755, 136] width 17 height 14
radio input "true"
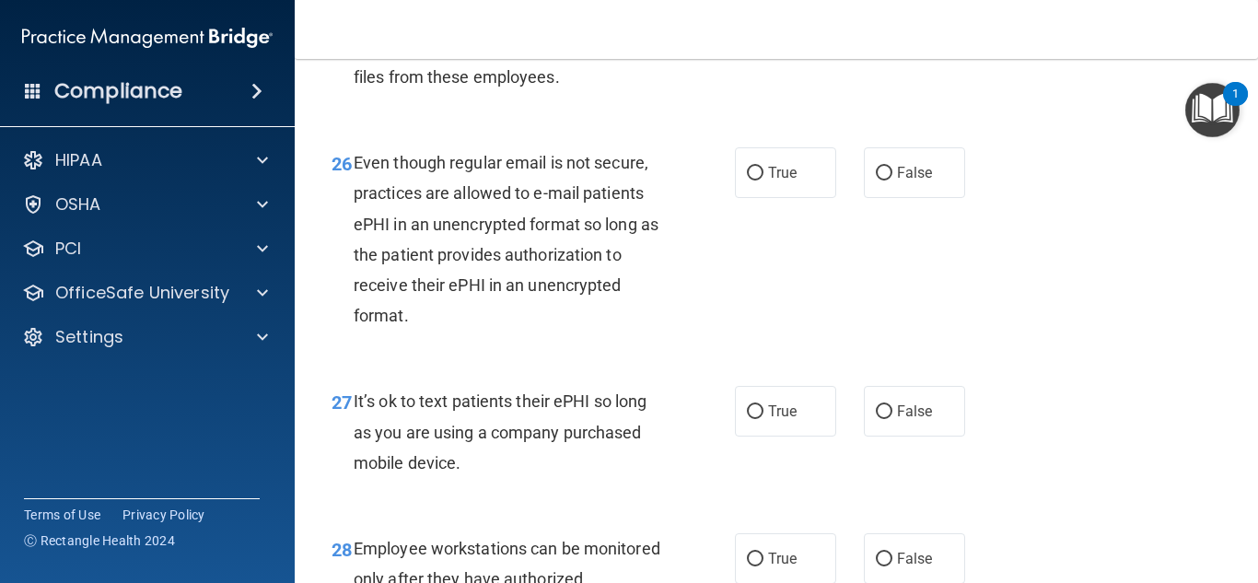
scroll to position [4879, 0]
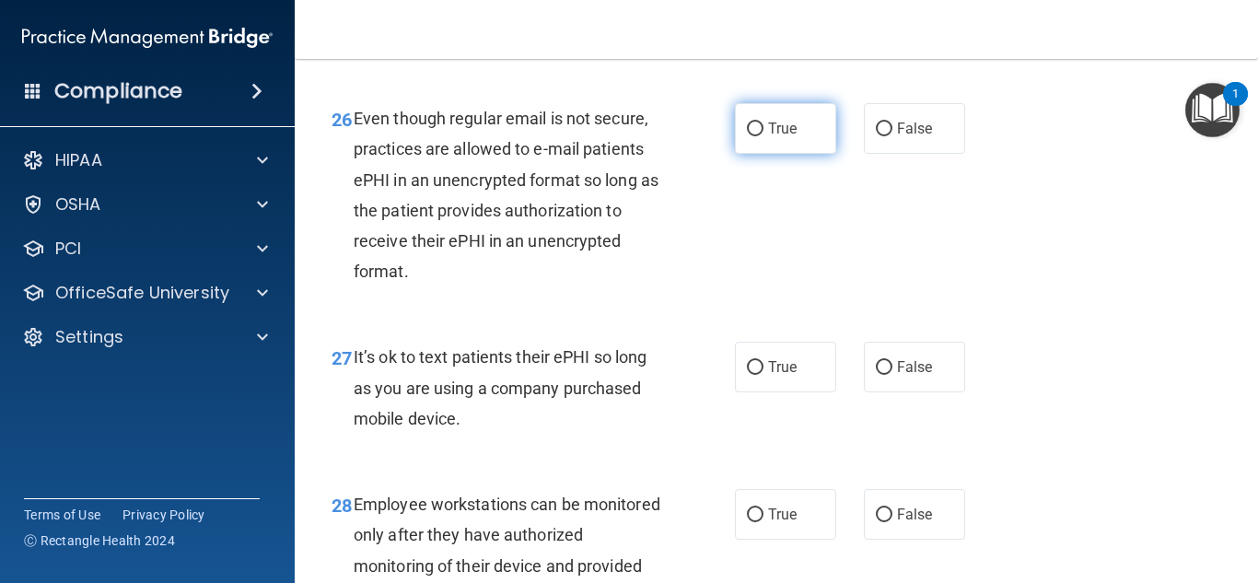
drag, startPoint x: 787, startPoint y: 162, endPoint x: 806, endPoint y: 164, distance: 18.5
click at [792, 154] on label "True" at bounding box center [785, 128] width 101 height 51
click at [763, 136] on input "True" at bounding box center [755, 129] width 17 height 14
radio input "true"
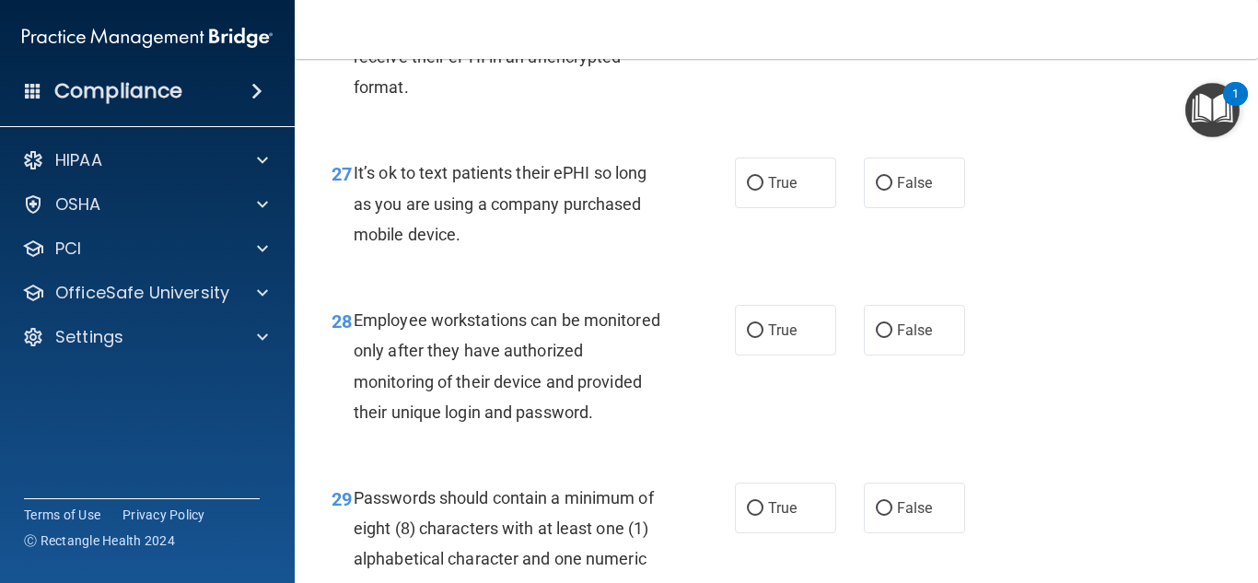
scroll to position [5155, 0]
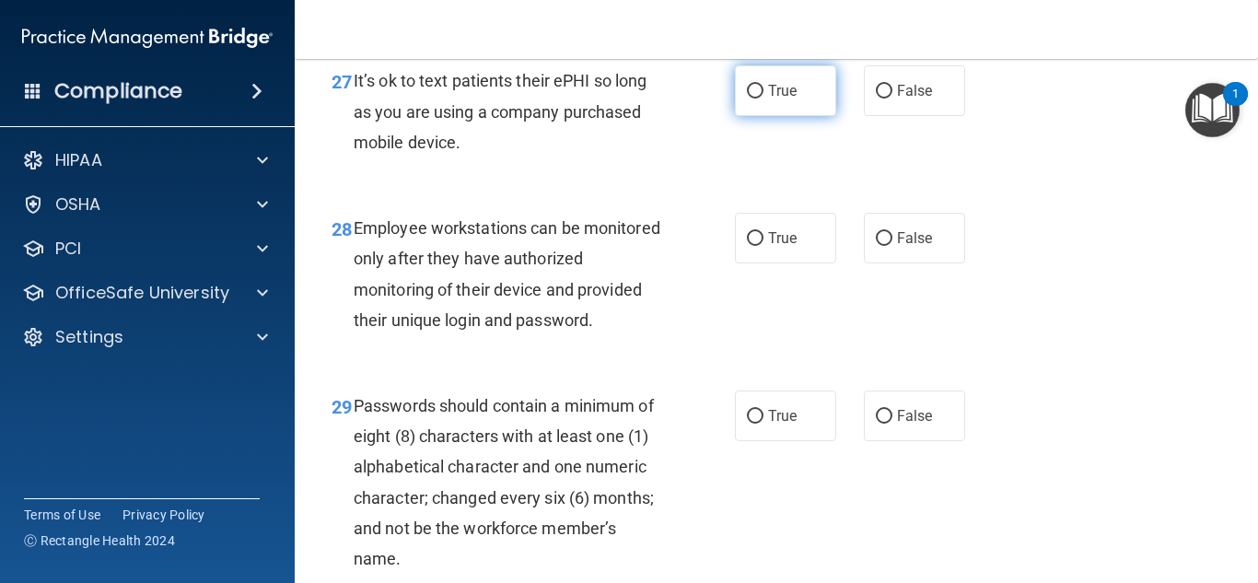
click at [789, 116] on label "True" at bounding box center [785, 90] width 101 height 51
click at [763, 99] on input "True" at bounding box center [755, 92] width 17 height 14
radio input "true"
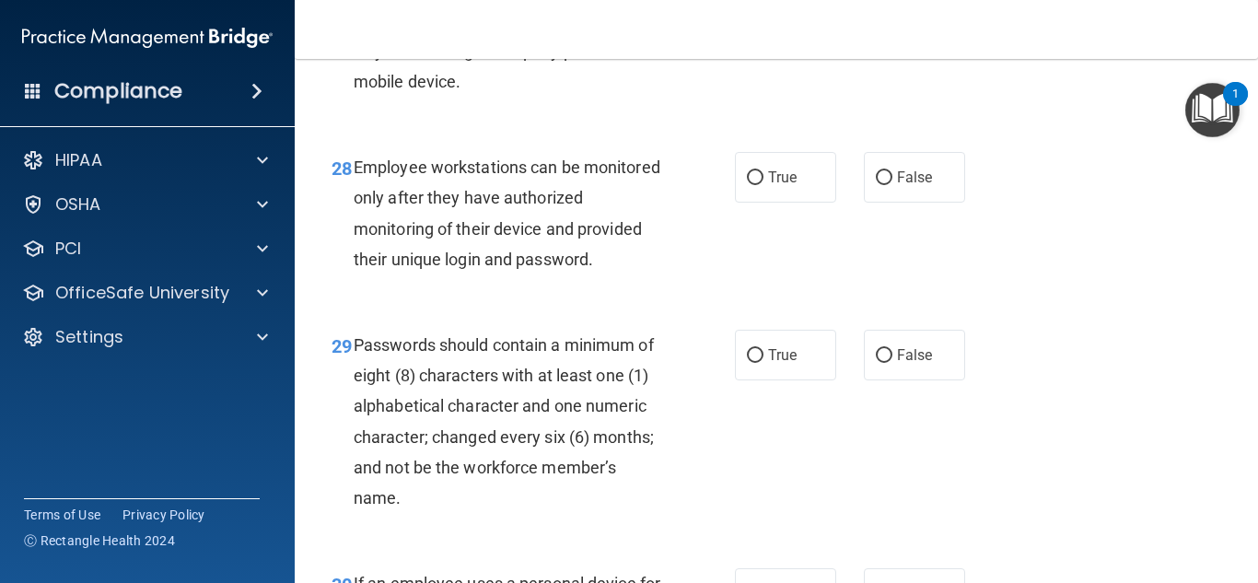
scroll to position [5247, 0]
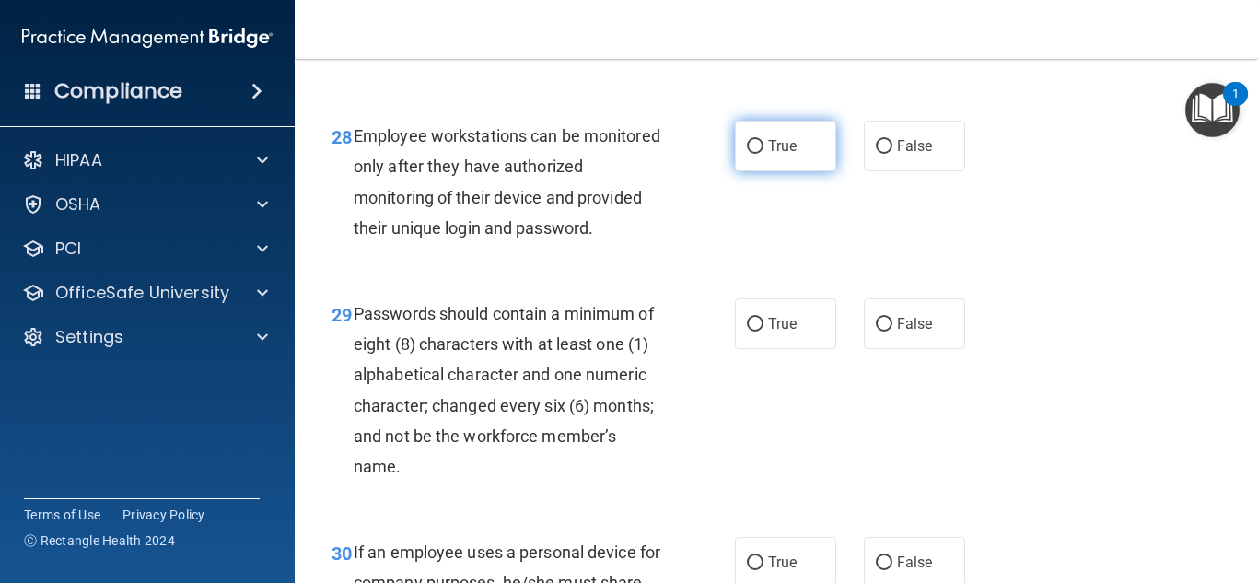
click at [735, 171] on label "True" at bounding box center [785, 146] width 101 height 51
click at [747, 154] on input "True" at bounding box center [755, 147] width 17 height 14
radio input "true"
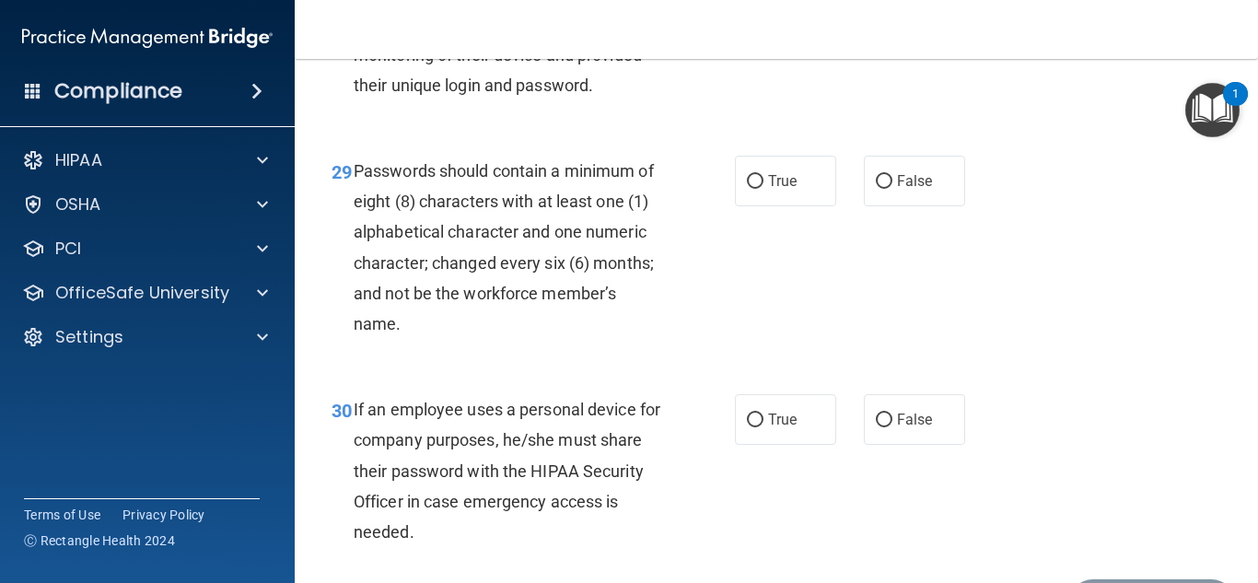
scroll to position [5432, 0]
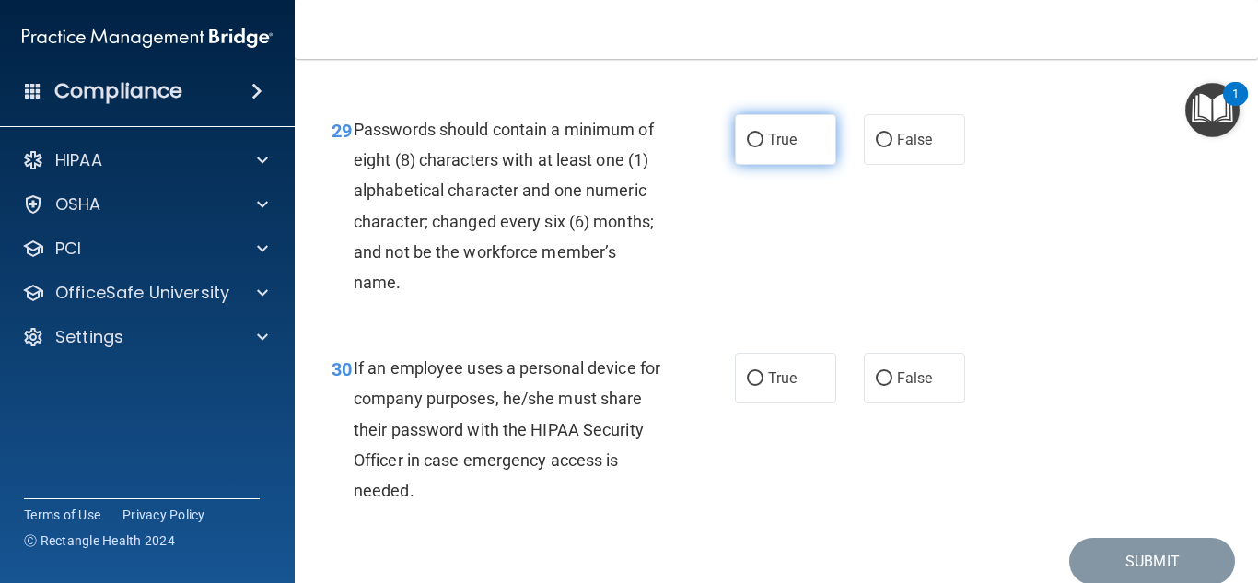
click at [781, 148] on span "True" at bounding box center [782, 139] width 29 height 17
click at [763, 147] on input "True" at bounding box center [755, 140] width 17 height 14
radio input "true"
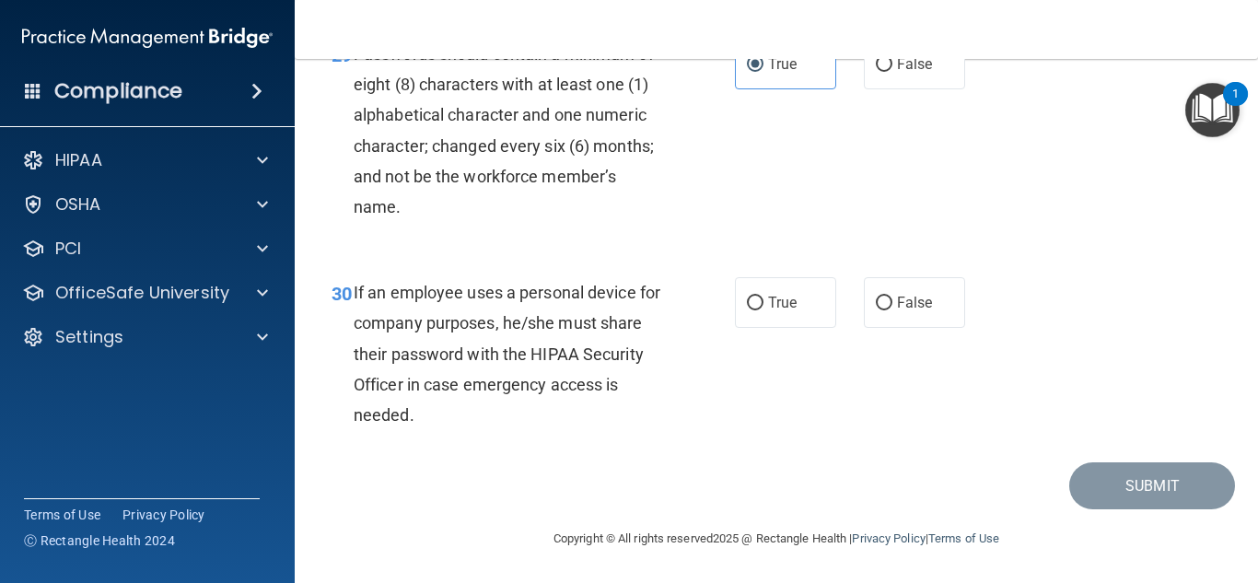
scroll to position [5568, 0]
click at [904, 303] on span "False" at bounding box center [915, 302] width 36 height 17
click at [892, 303] on input "False" at bounding box center [883, 303] width 17 height 14
radio input "true"
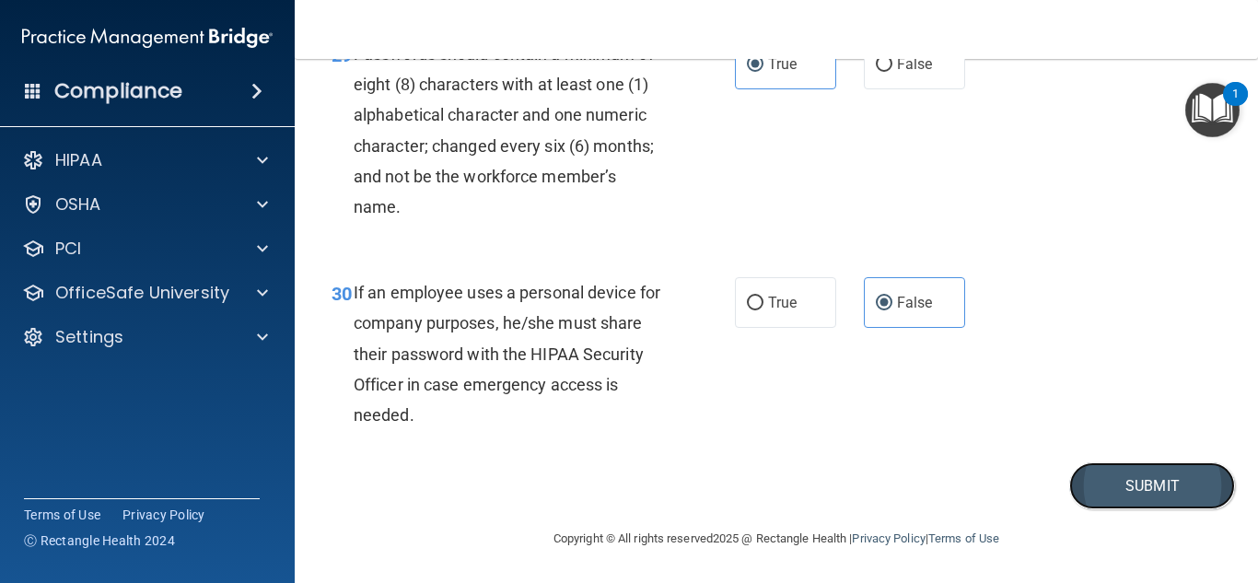
click at [1146, 472] on button "Submit" at bounding box center [1152, 485] width 166 height 47
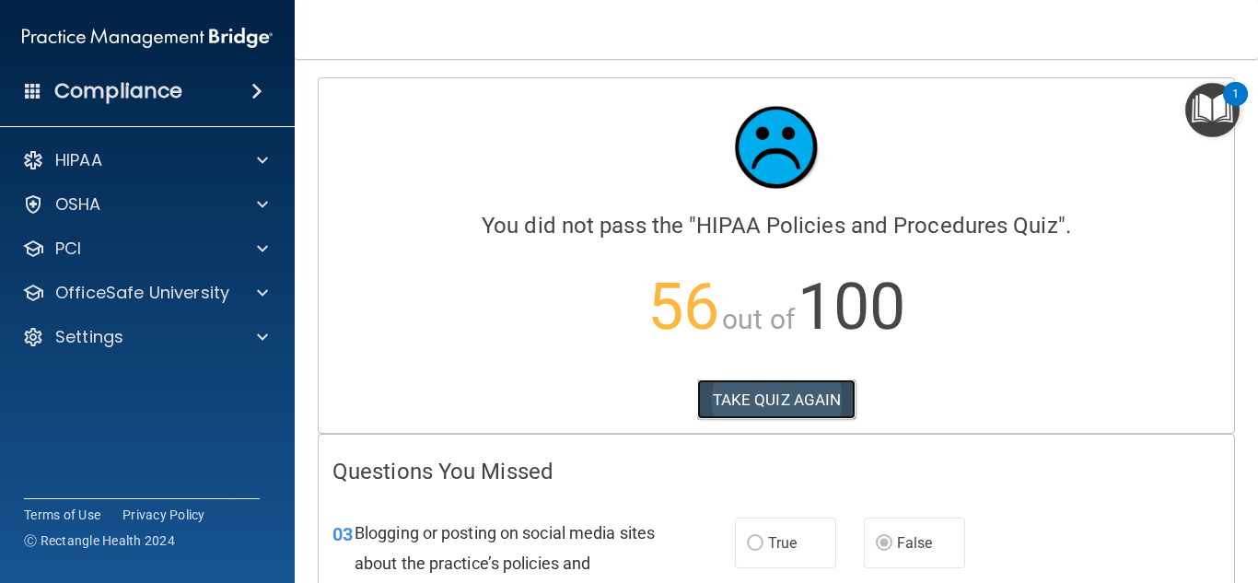
click at [754, 392] on button "TAKE QUIZ AGAIN" at bounding box center [776, 399] width 159 height 41
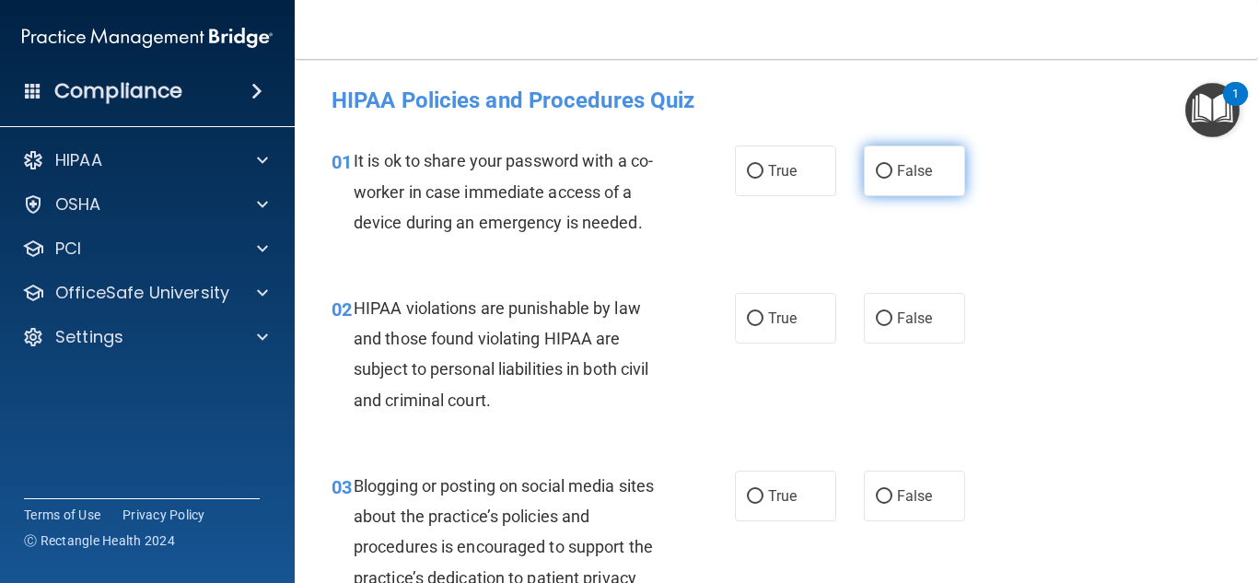
click at [919, 168] on span "False" at bounding box center [915, 170] width 36 height 17
click at [892, 168] on input "False" at bounding box center [883, 172] width 17 height 14
radio input "true"
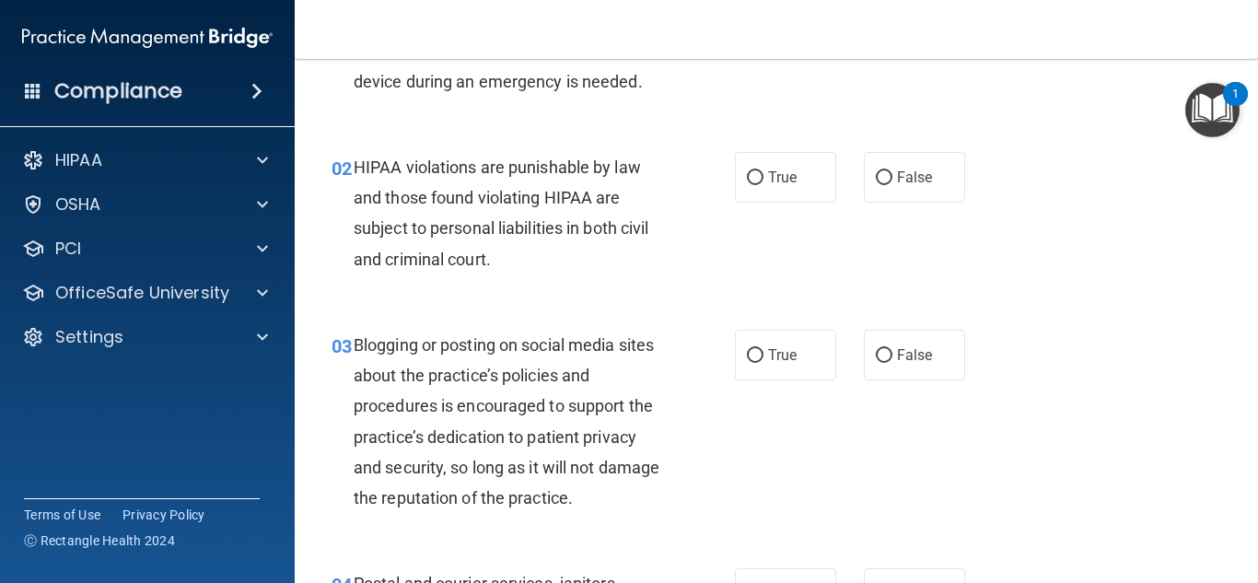
scroll to position [184, 0]
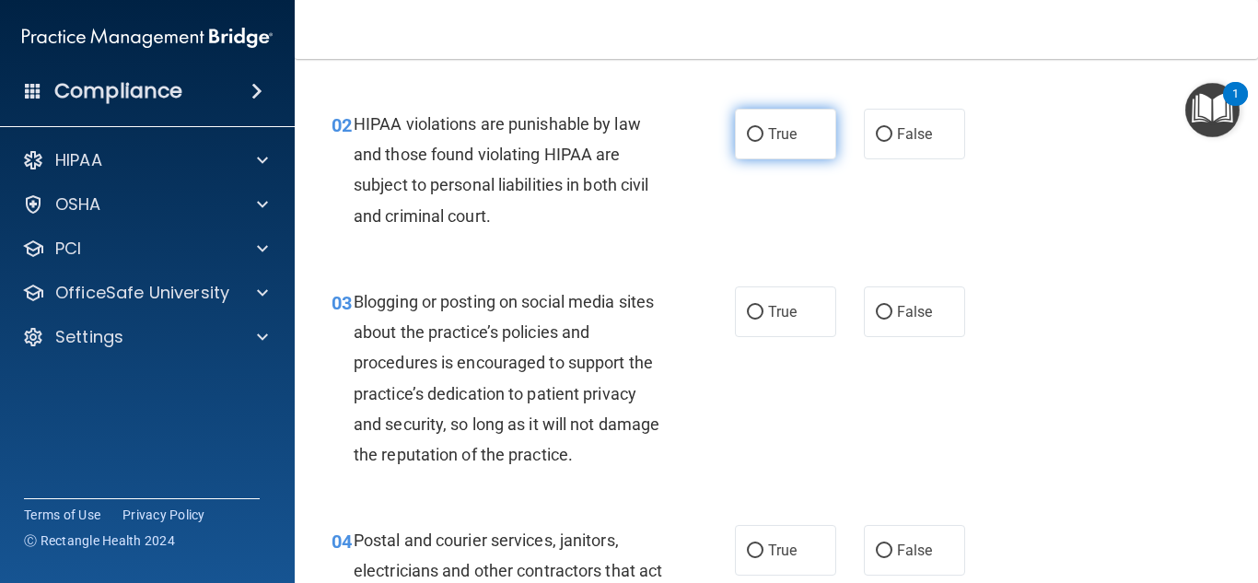
click at [760, 126] on label "True" at bounding box center [785, 134] width 101 height 51
click at [760, 128] on input "True" at bounding box center [755, 135] width 17 height 14
radio input "true"
click at [905, 314] on span "False" at bounding box center [915, 311] width 36 height 17
click at [892, 314] on input "False" at bounding box center [883, 313] width 17 height 14
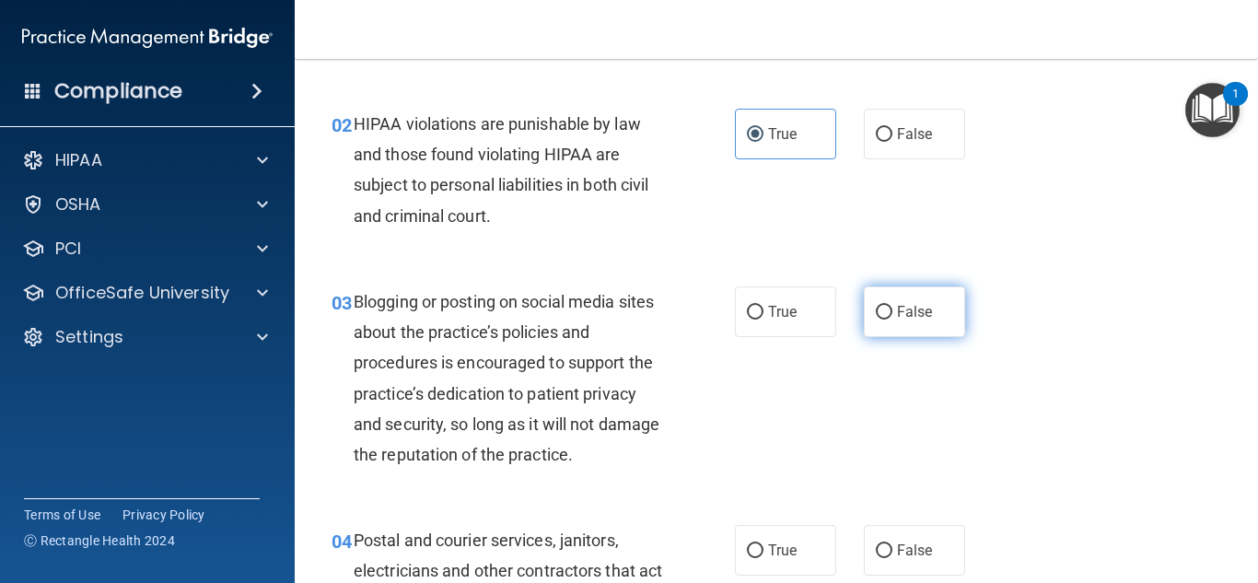
radio input "true"
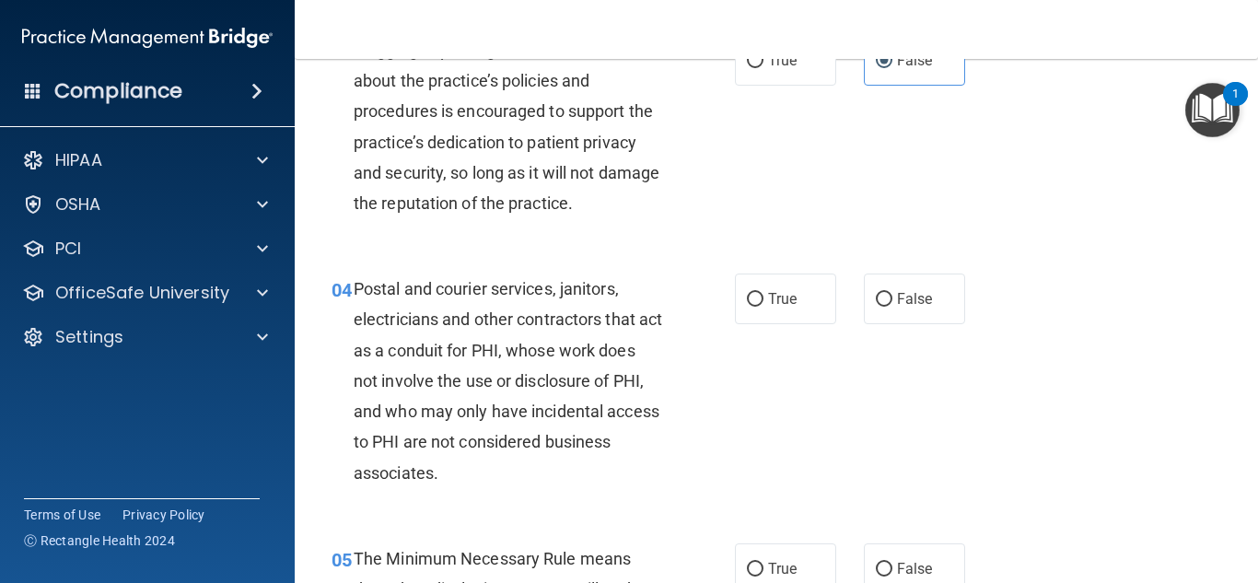
scroll to position [460, 0]
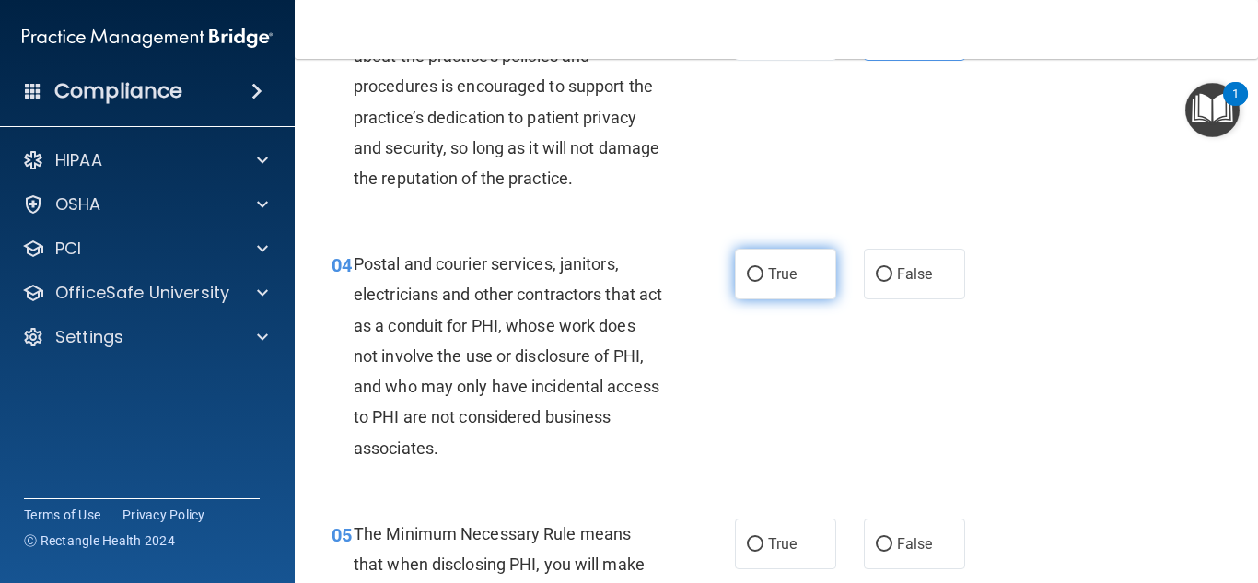
click at [769, 286] on label "True" at bounding box center [785, 274] width 101 height 51
click at [763, 282] on input "True" at bounding box center [755, 275] width 17 height 14
radio input "true"
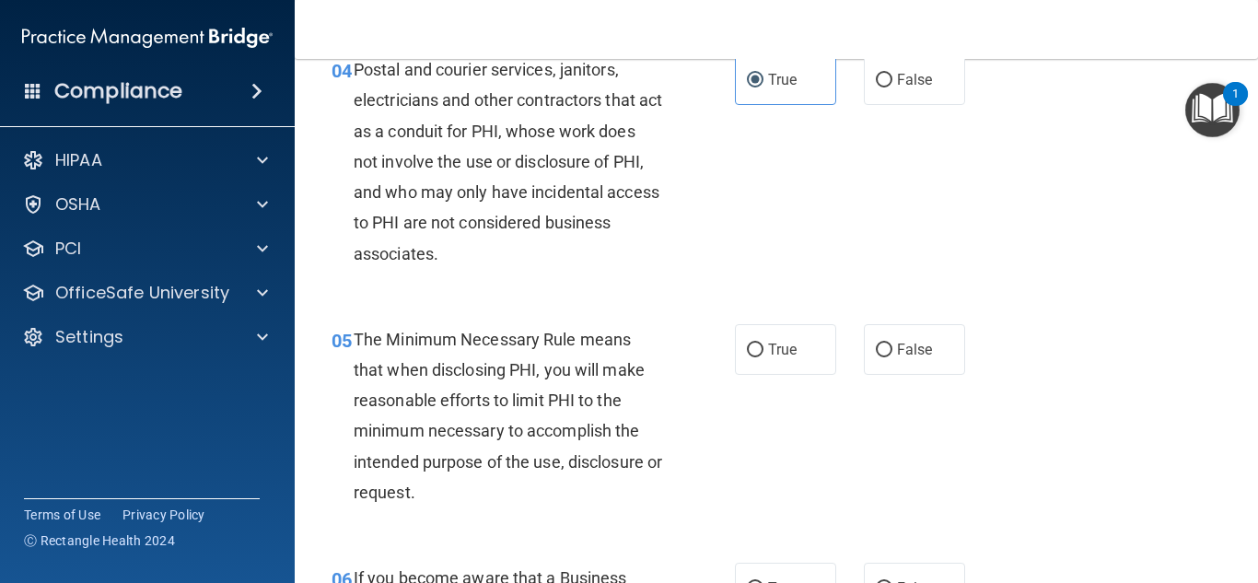
scroll to position [829, 0]
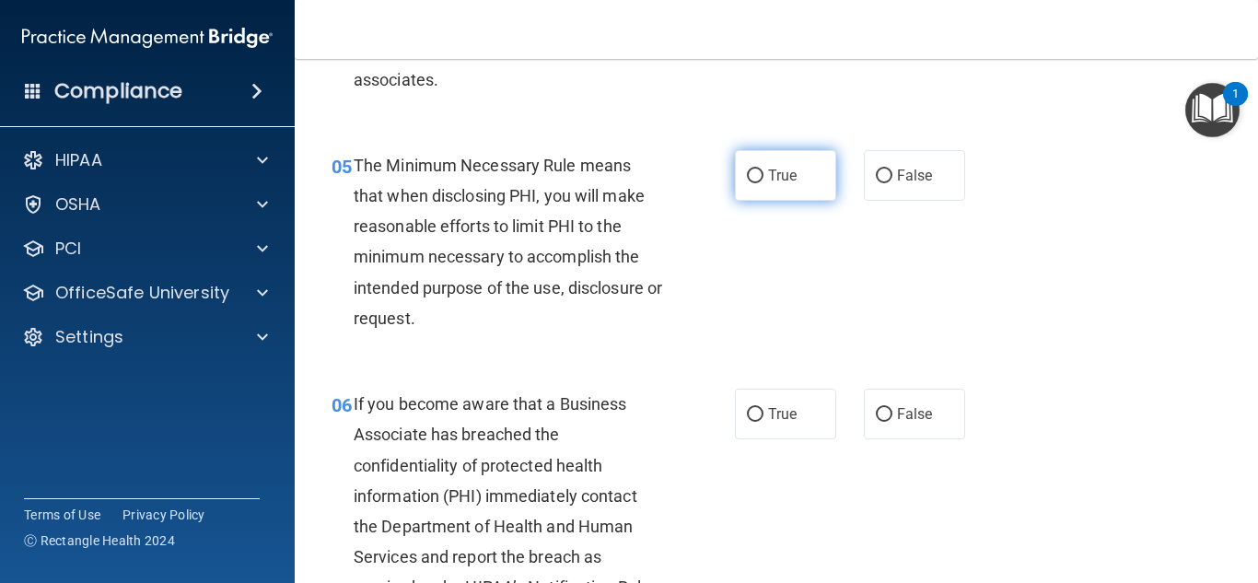
click at [793, 175] on label "True" at bounding box center [785, 175] width 101 height 51
click at [763, 175] on input "True" at bounding box center [755, 176] width 17 height 14
radio input "true"
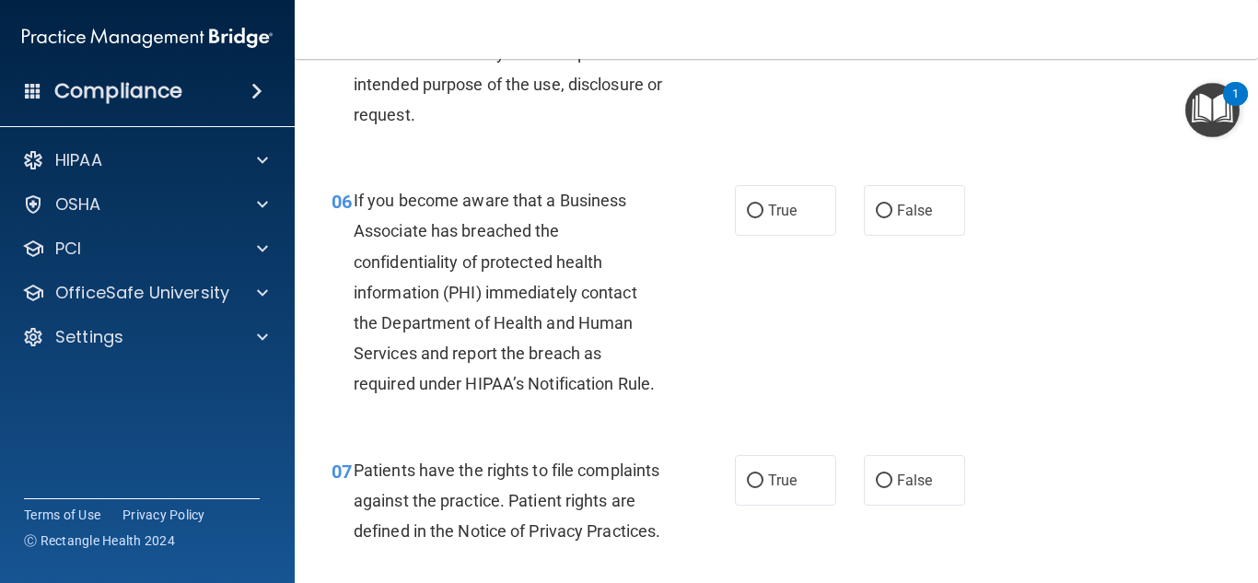
scroll to position [1105, 0]
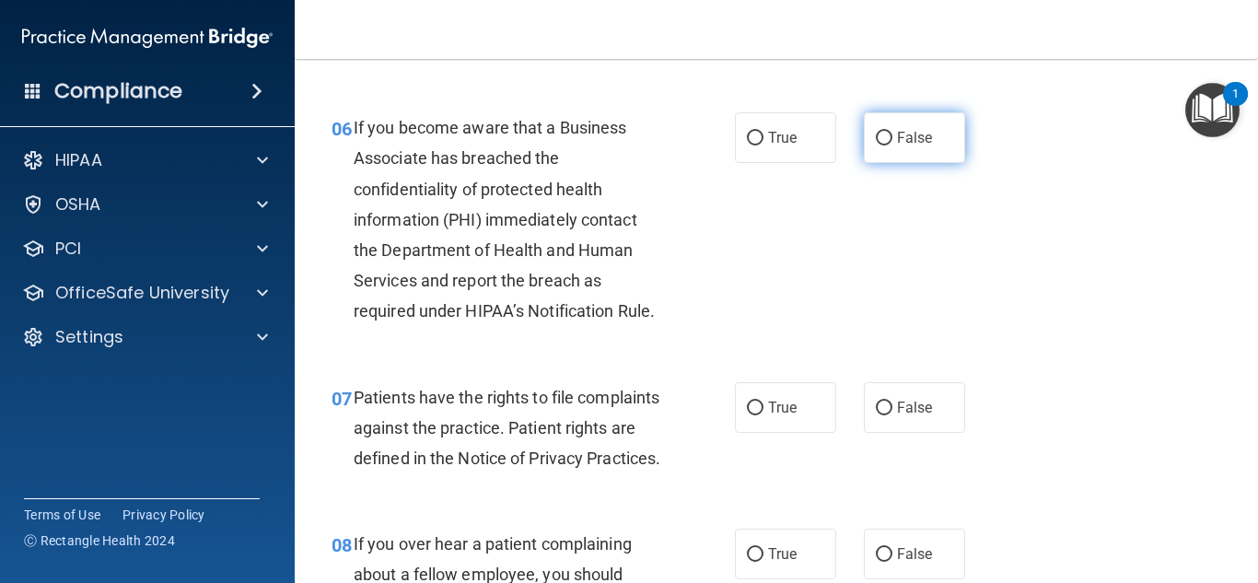
click at [942, 150] on label "False" at bounding box center [914, 137] width 101 height 51
click at [892, 145] on input "False" at bounding box center [883, 139] width 17 height 14
radio input "true"
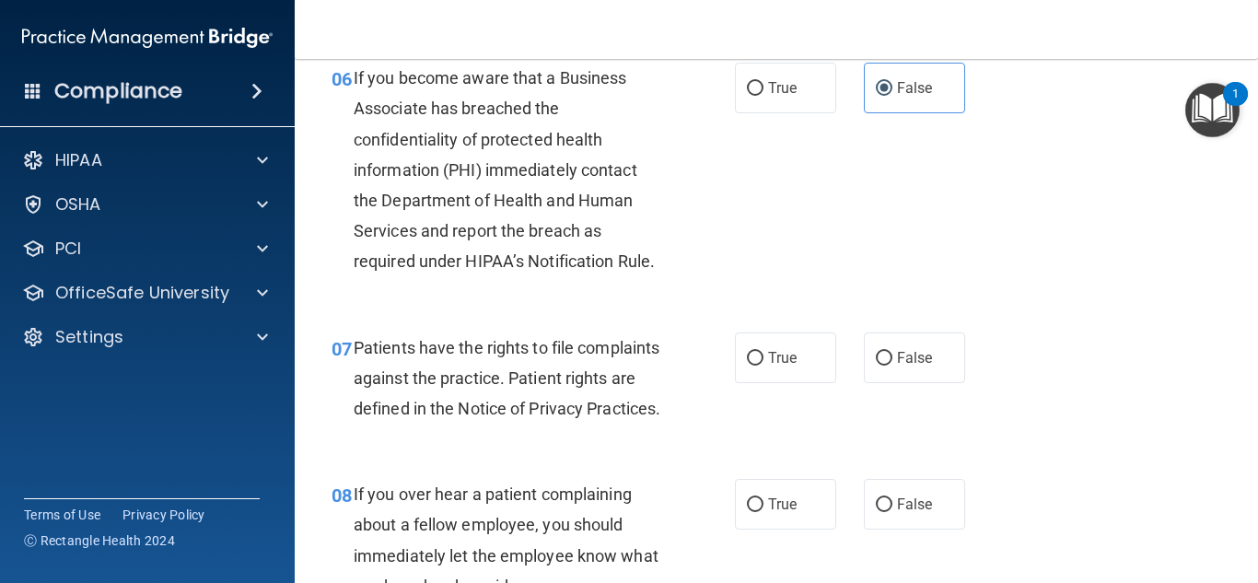
scroll to position [1289, 0]
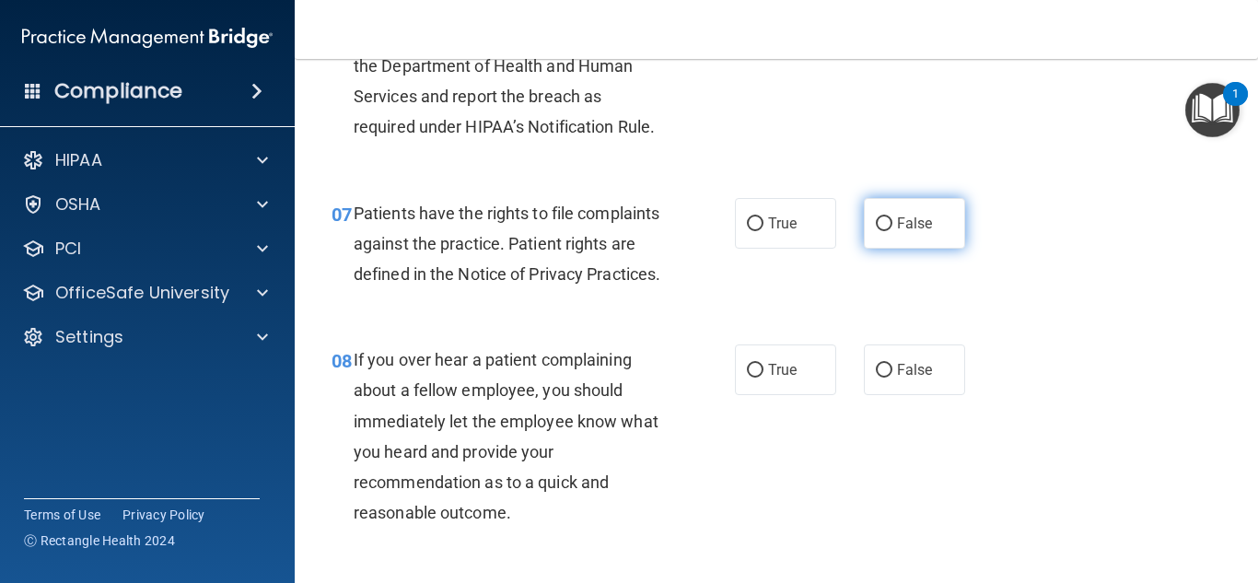
drag, startPoint x: 793, startPoint y: 241, endPoint x: 866, endPoint y: 245, distance: 73.7
click at [793, 240] on label "True" at bounding box center [785, 223] width 101 height 51
click at [763, 231] on input "True" at bounding box center [755, 224] width 17 height 14
radio input "true"
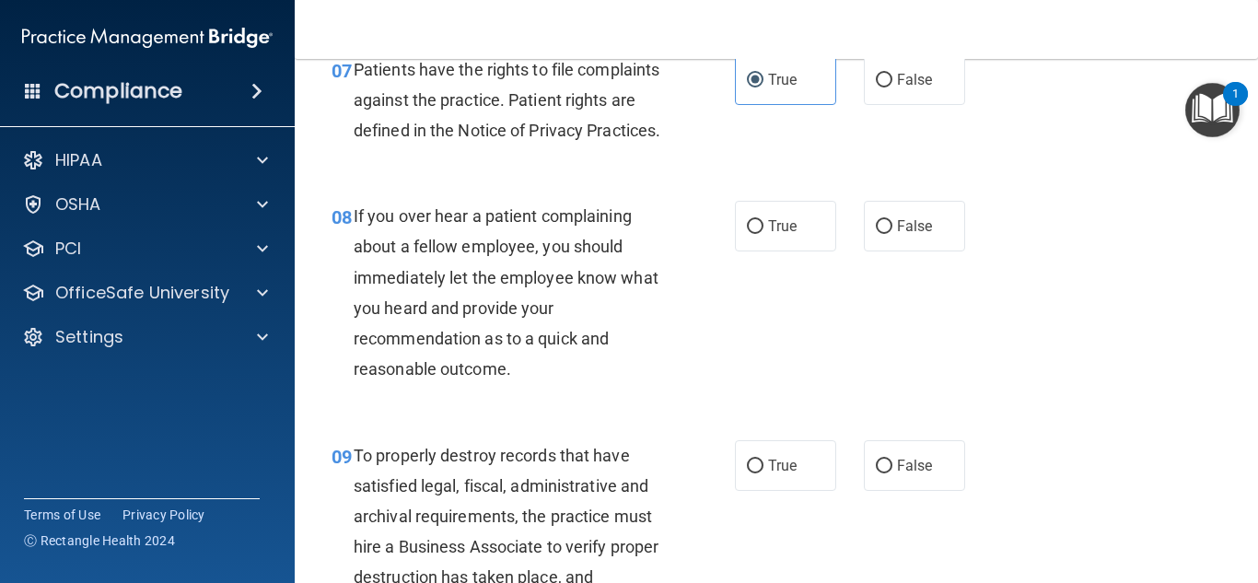
scroll to position [1473, 0]
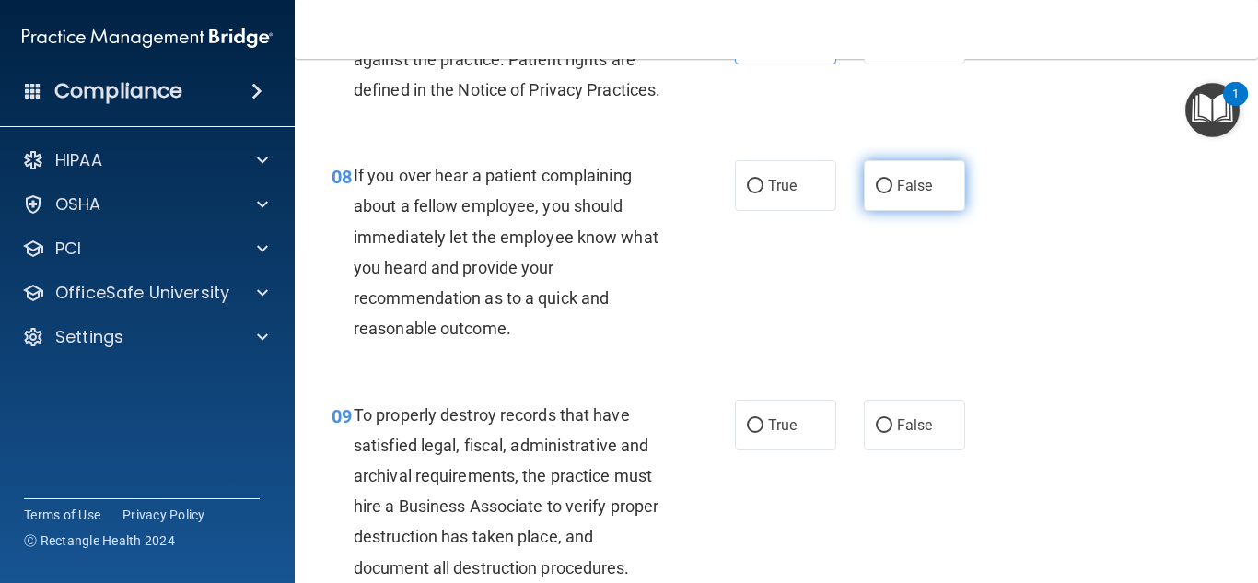
click at [912, 194] on span "False" at bounding box center [915, 185] width 36 height 17
click at [892, 193] on input "False" at bounding box center [883, 187] width 17 height 14
radio input "true"
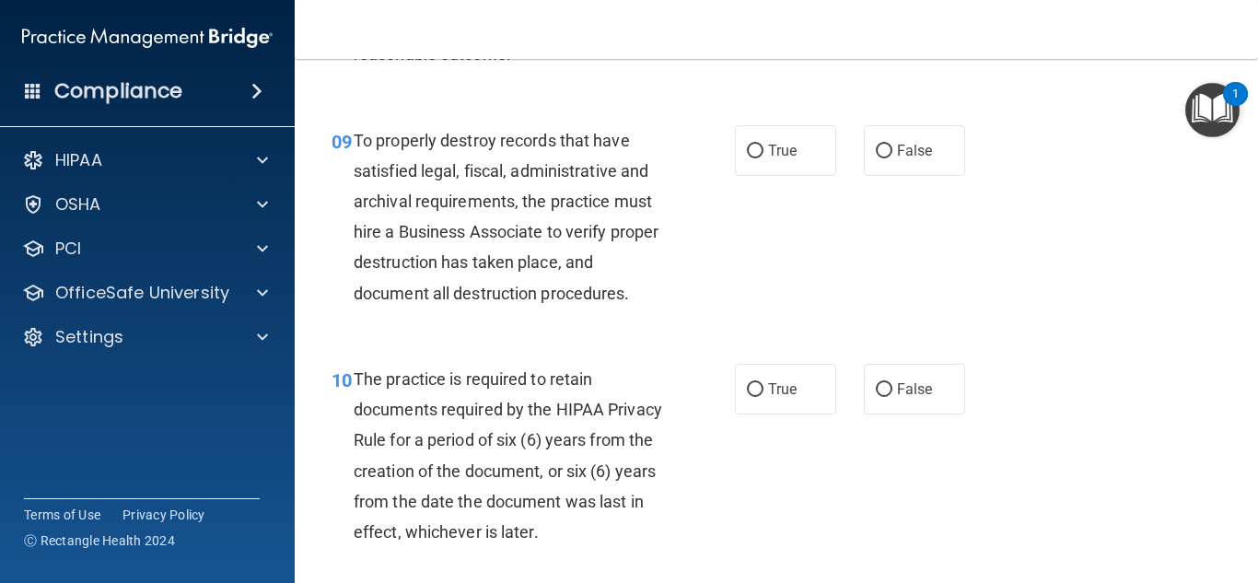
scroll to position [1749, 0]
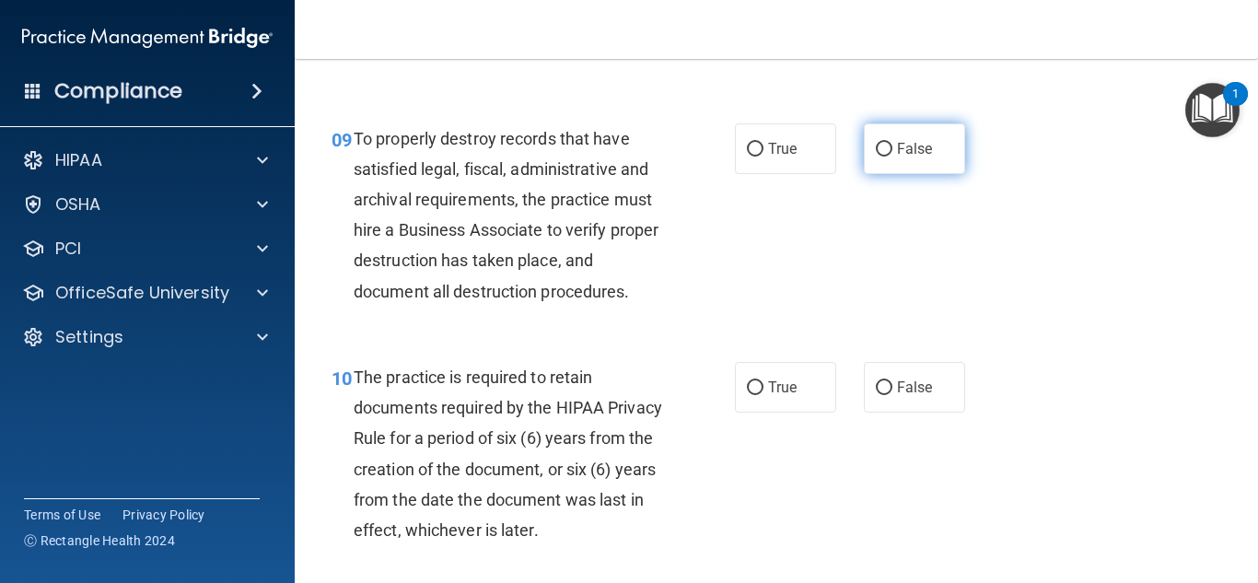
click at [906, 174] on label "False" at bounding box center [914, 148] width 101 height 51
click at [892, 157] on input "False" at bounding box center [883, 150] width 17 height 14
radio input "true"
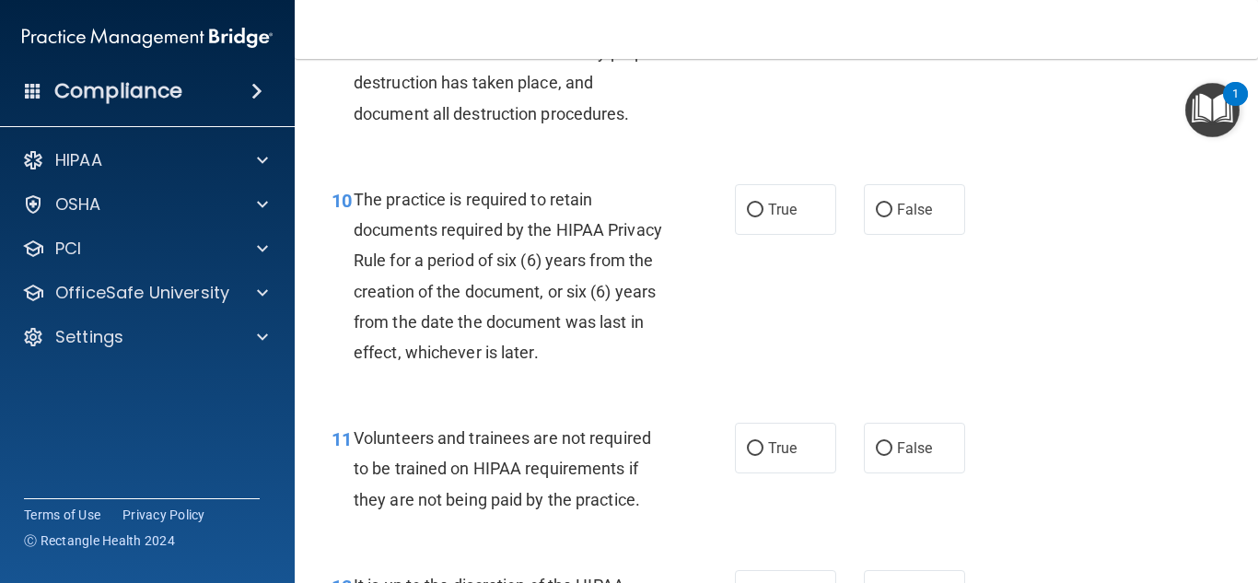
scroll to position [1933, 0]
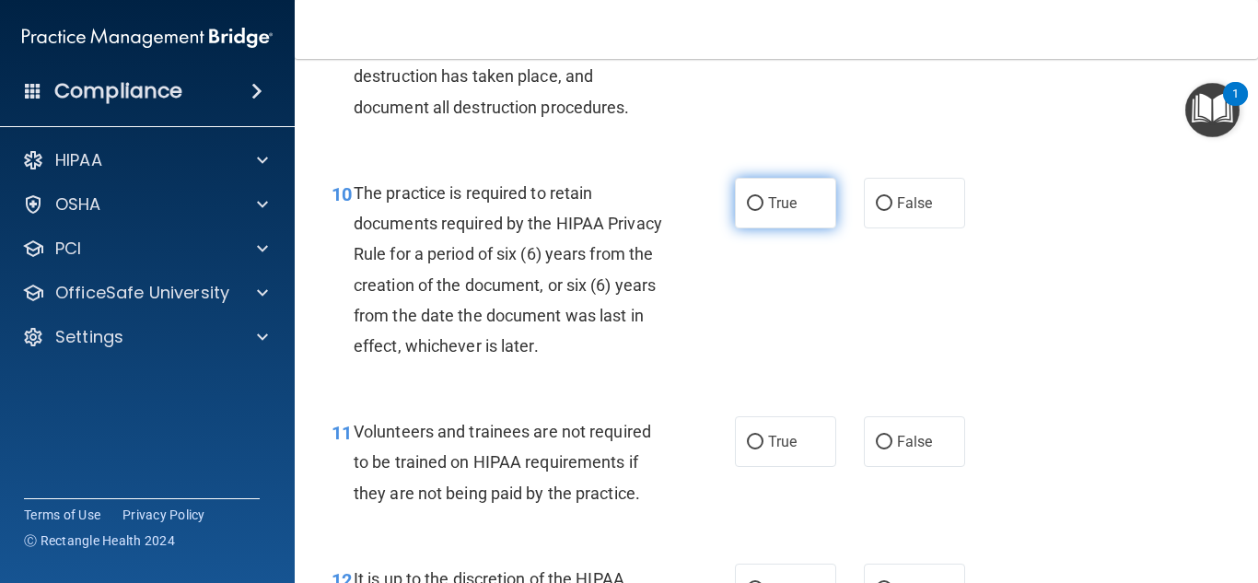
click at [768, 212] on span "True" at bounding box center [782, 202] width 29 height 17
click at [763, 211] on input "True" at bounding box center [755, 204] width 17 height 14
radio input "true"
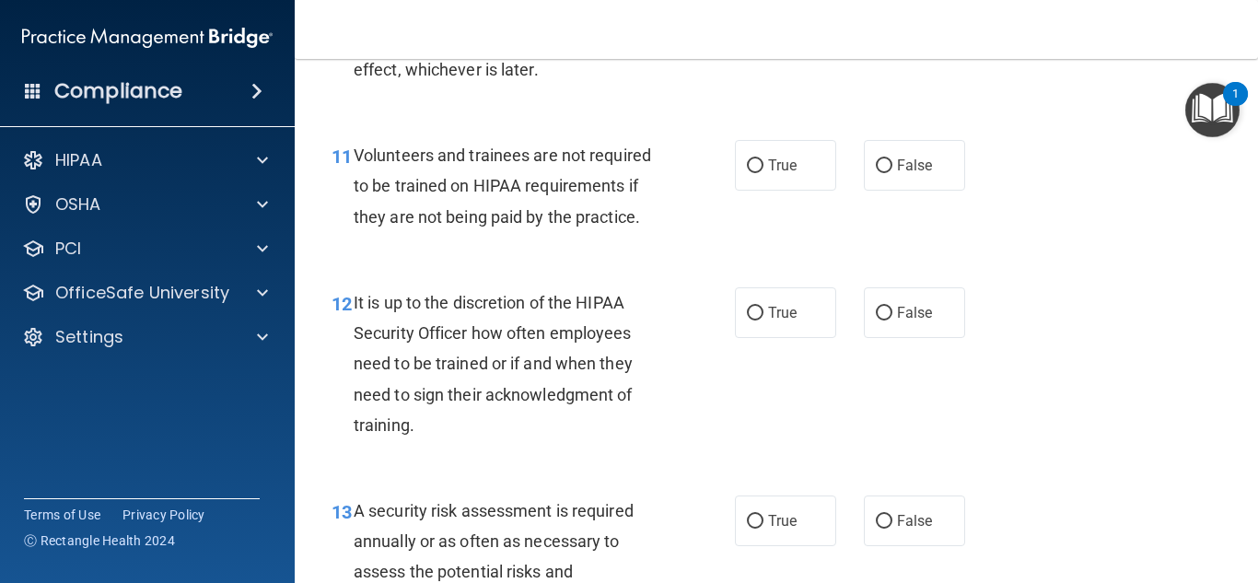
scroll to position [2302, 0]
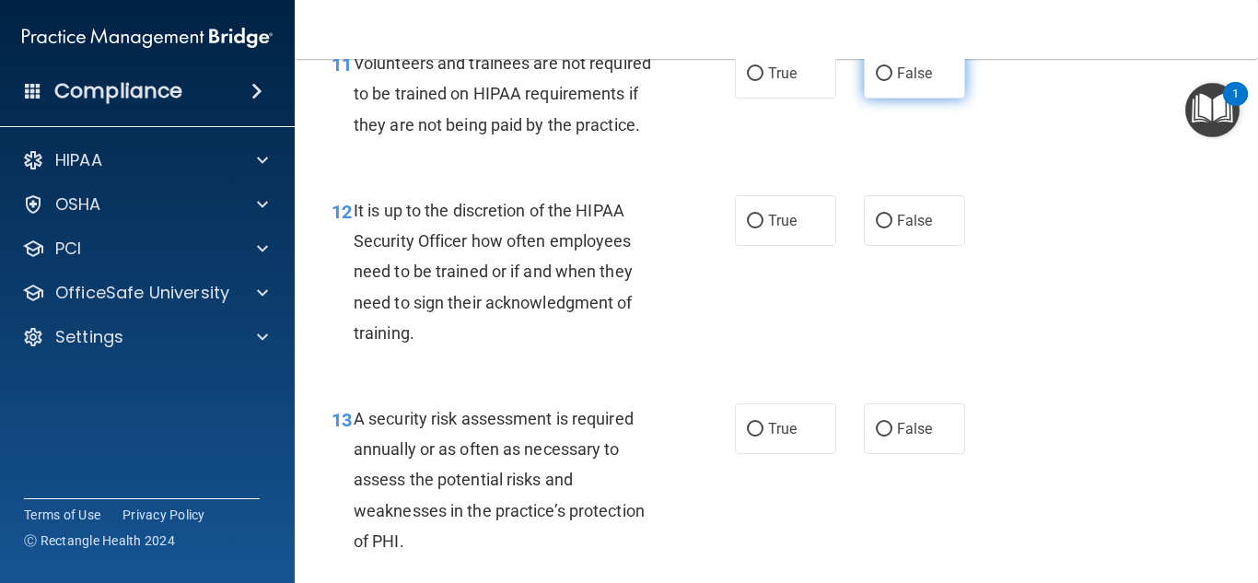
click at [932, 99] on label "False" at bounding box center [914, 73] width 101 height 51
click at [892, 81] on input "False" at bounding box center [883, 74] width 17 height 14
radio input "true"
click at [915, 229] on span "False" at bounding box center [915, 220] width 36 height 17
click at [892, 228] on input "False" at bounding box center [883, 222] width 17 height 14
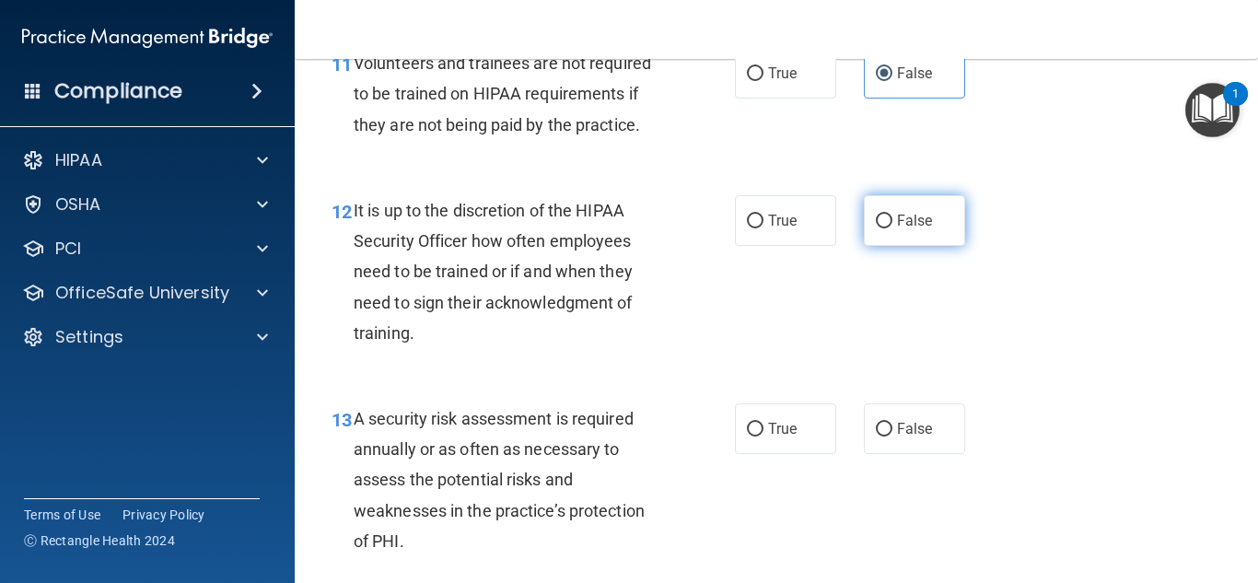
radio input "true"
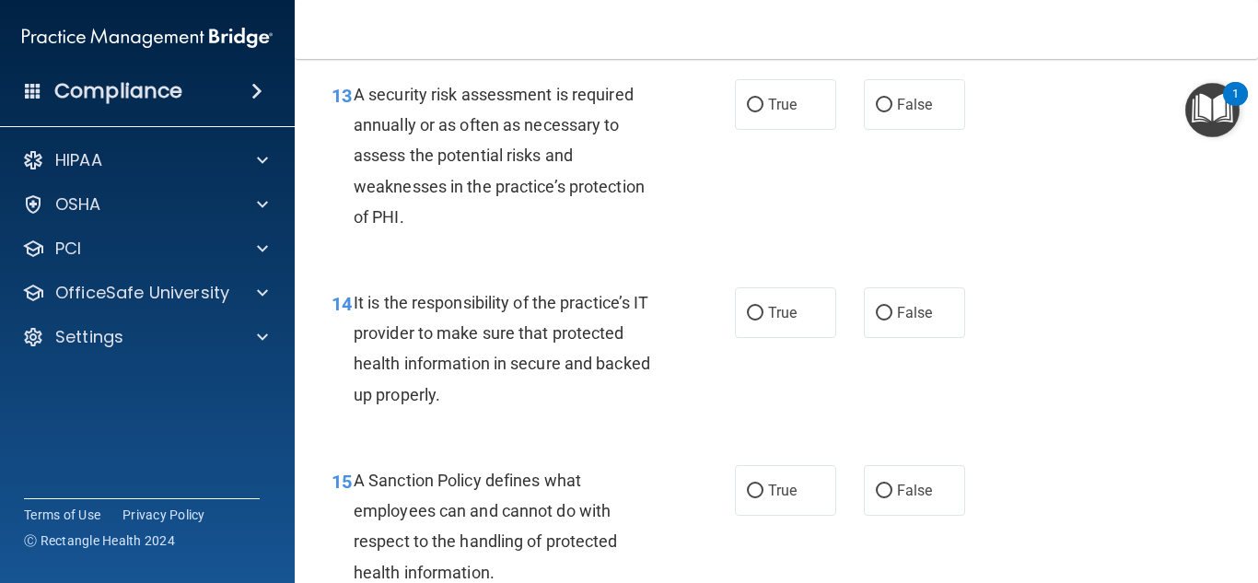
scroll to position [2670, 0]
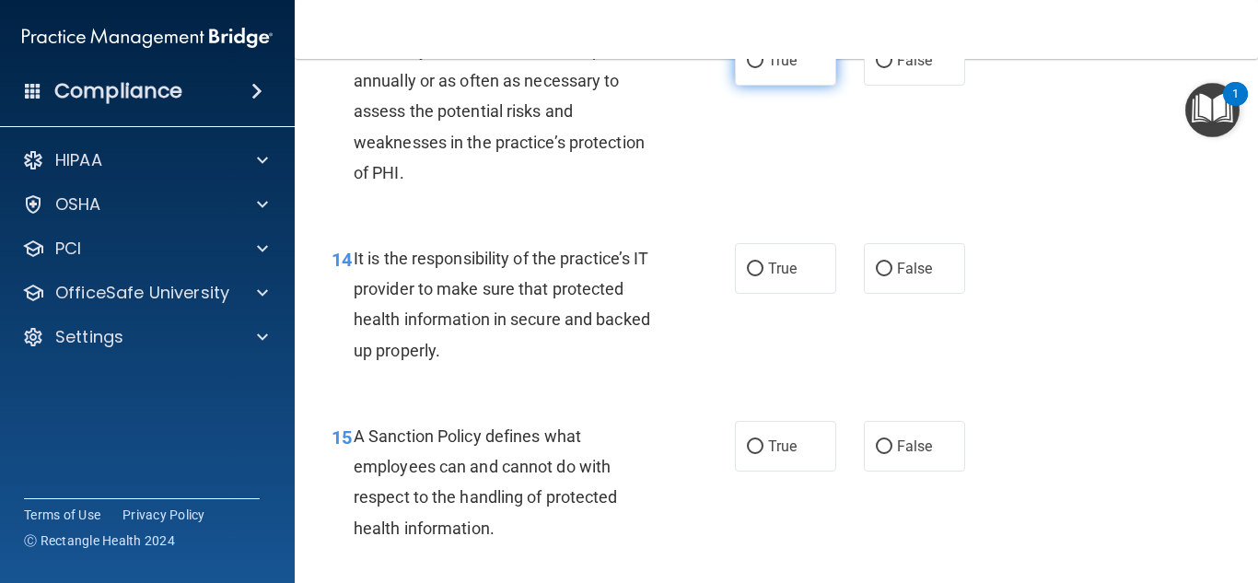
click at [790, 86] on label "True" at bounding box center [785, 60] width 101 height 51
click at [763, 68] on input "True" at bounding box center [755, 61] width 17 height 14
radio input "true"
click at [910, 276] on label "False" at bounding box center [914, 268] width 101 height 51
click at [892, 276] on input "False" at bounding box center [883, 269] width 17 height 14
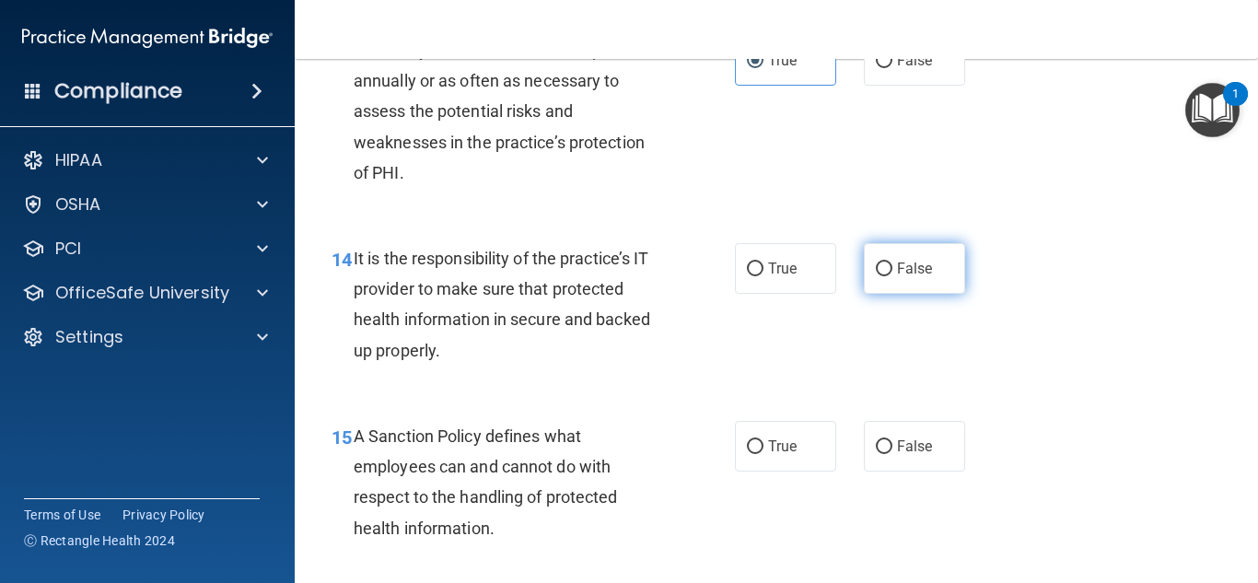
radio input "true"
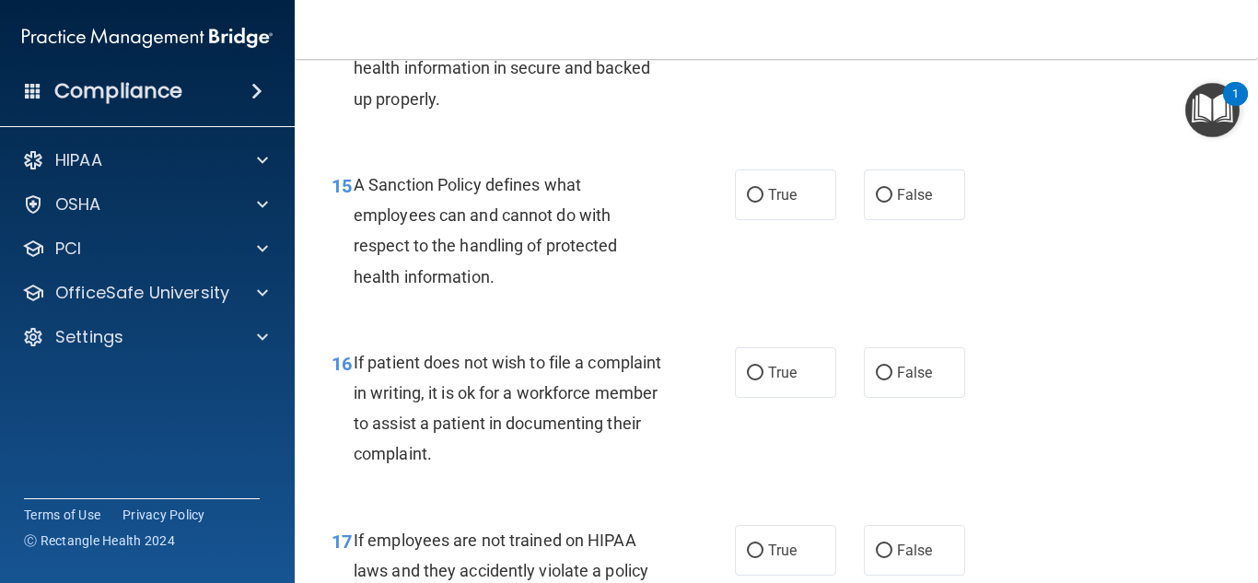
scroll to position [2946, 0]
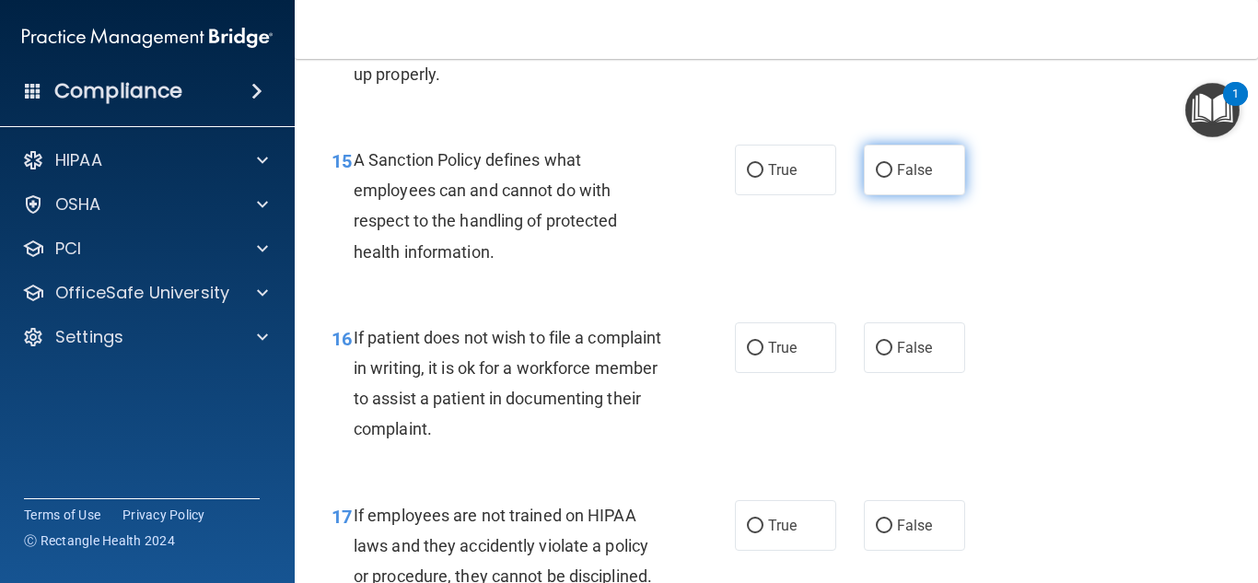
click at [902, 179] on span "False" at bounding box center [915, 169] width 36 height 17
click at [892, 178] on input "False" at bounding box center [883, 171] width 17 height 14
radio input "true"
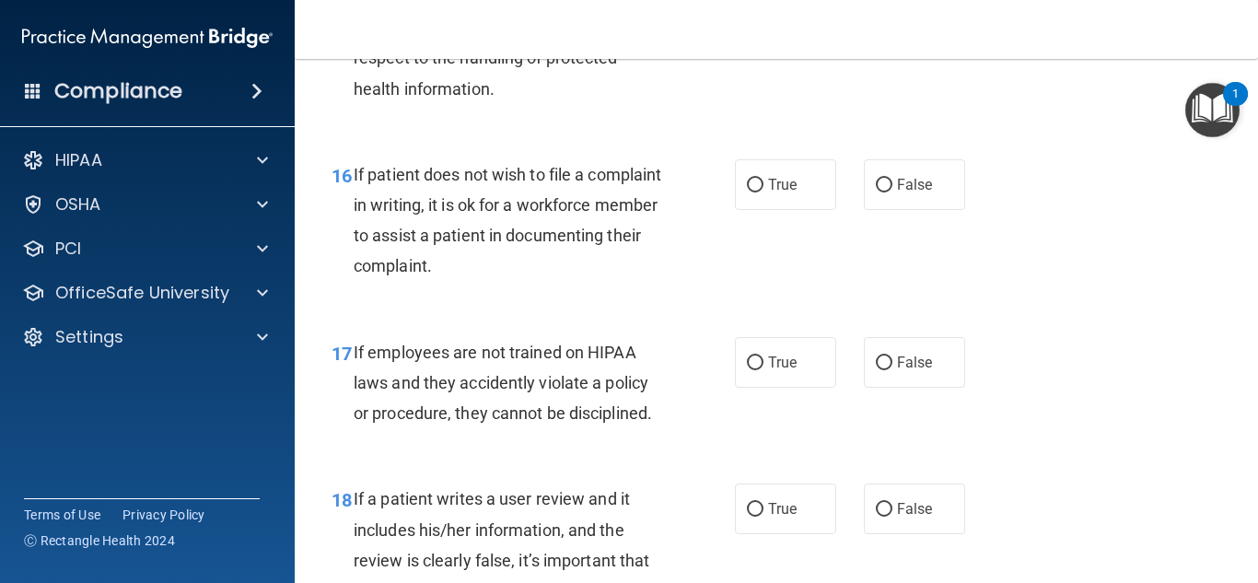
scroll to position [3130, 0]
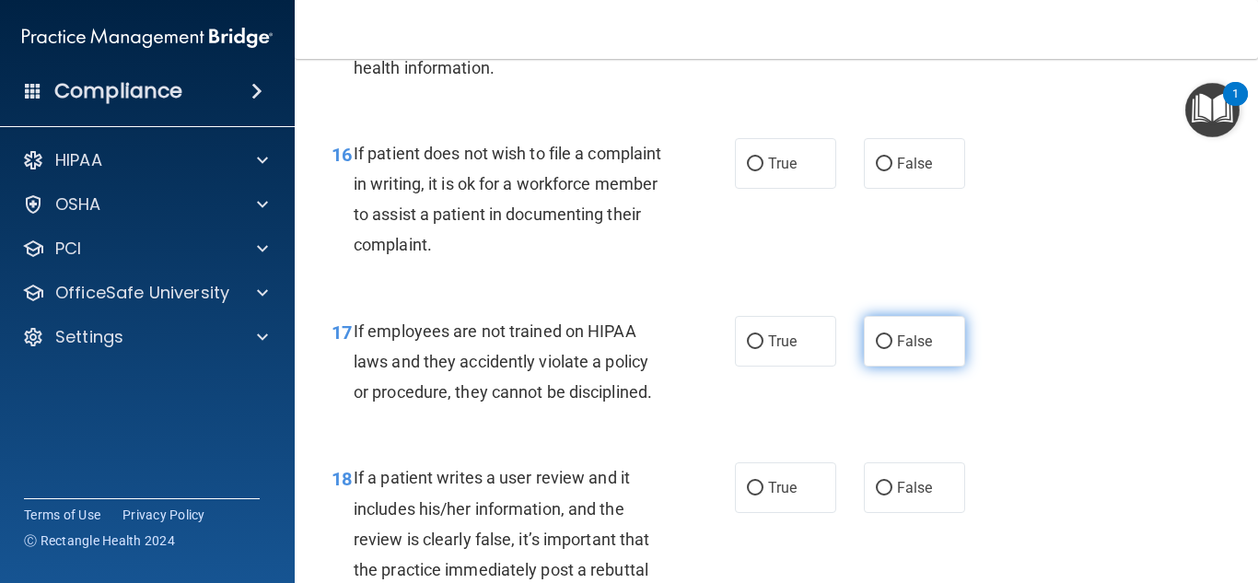
click at [920, 352] on label "False" at bounding box center [914, 341] width 101 height 51
click at [892, 349] on input "False" at bounding box center [883, 342] width 17 height 14
radio input "true"
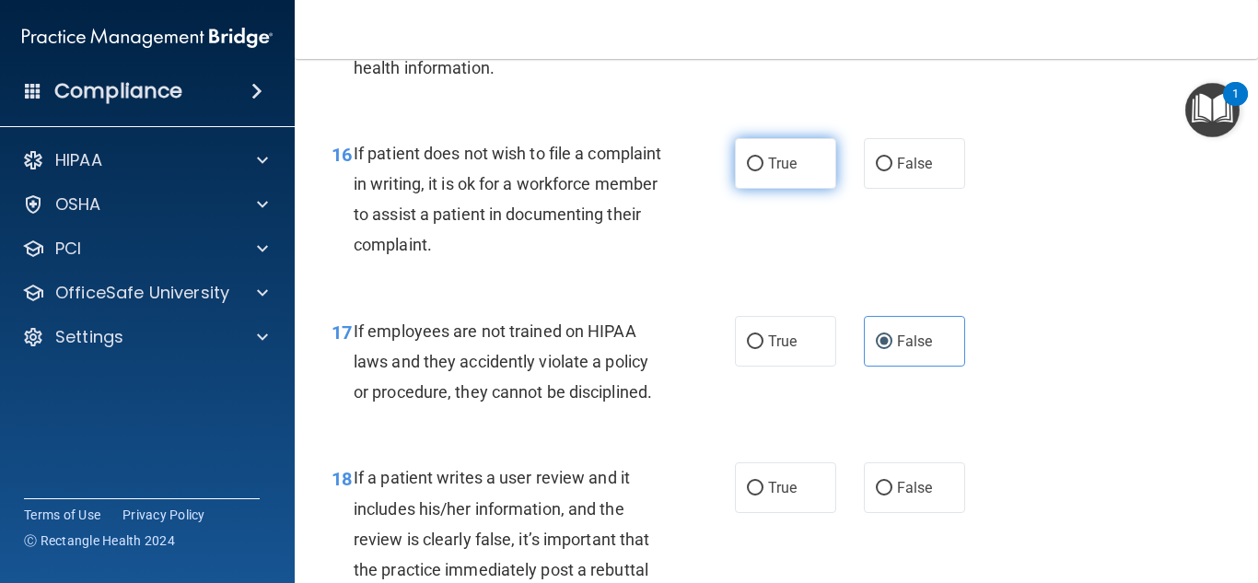
click at [763, 189] on label "True" at bounding box center [785, 163] width 101 height 51
click at [763, 171] on input "True" at bounding box center [755, 164] width 17 height 14
radio input "true"
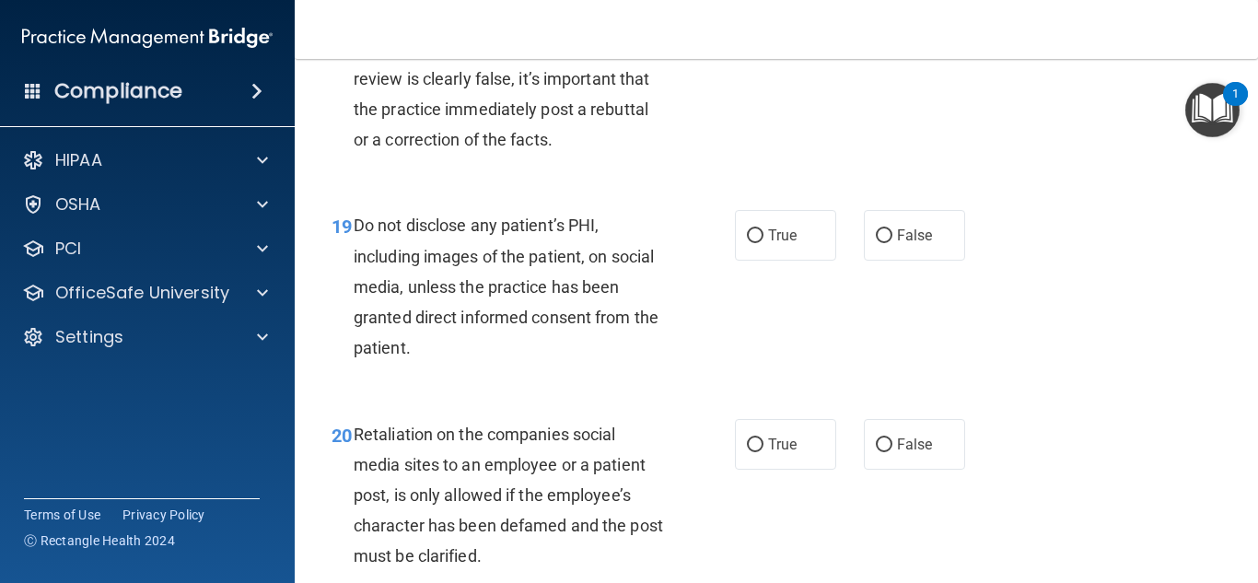
scroll to position [3498, 0]
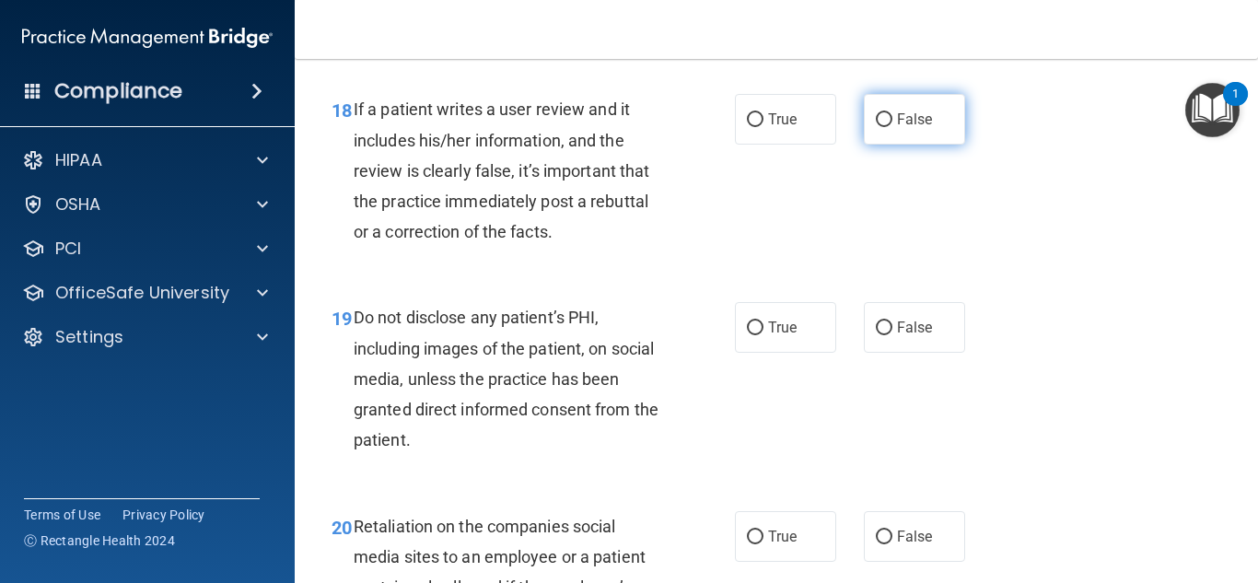
click at [907, 128] on span "False" at bounding box center [915, 118] width 36 height 17
click at [892, 127] on input "False" at bounding box center [883, 120] width 17 height 14
radio input "true"
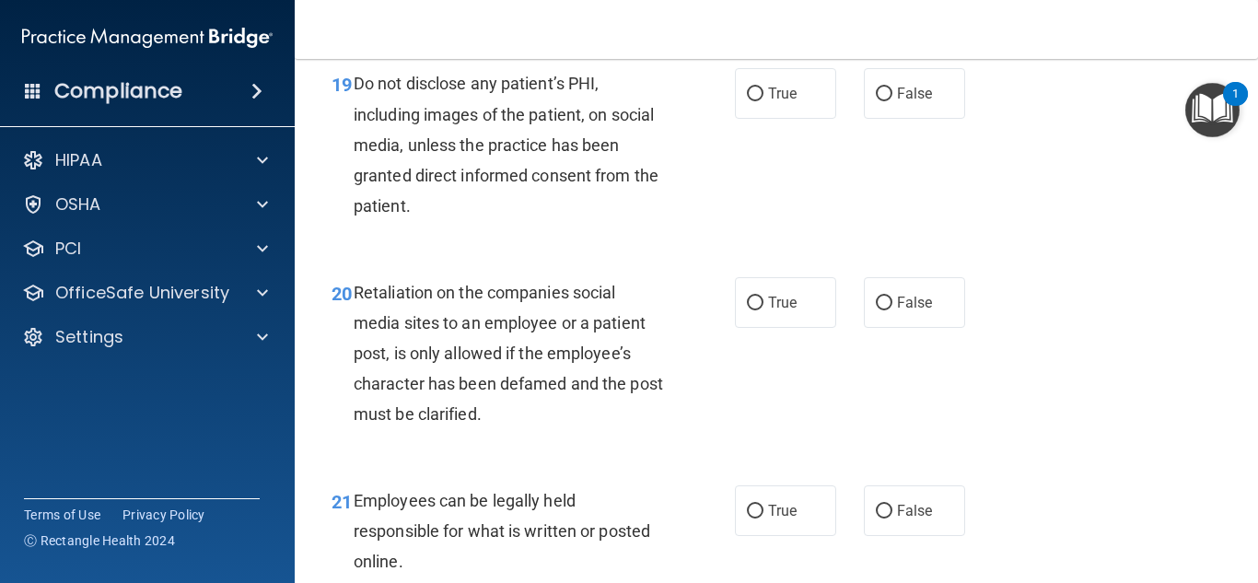
scroll to position [3774, 0]
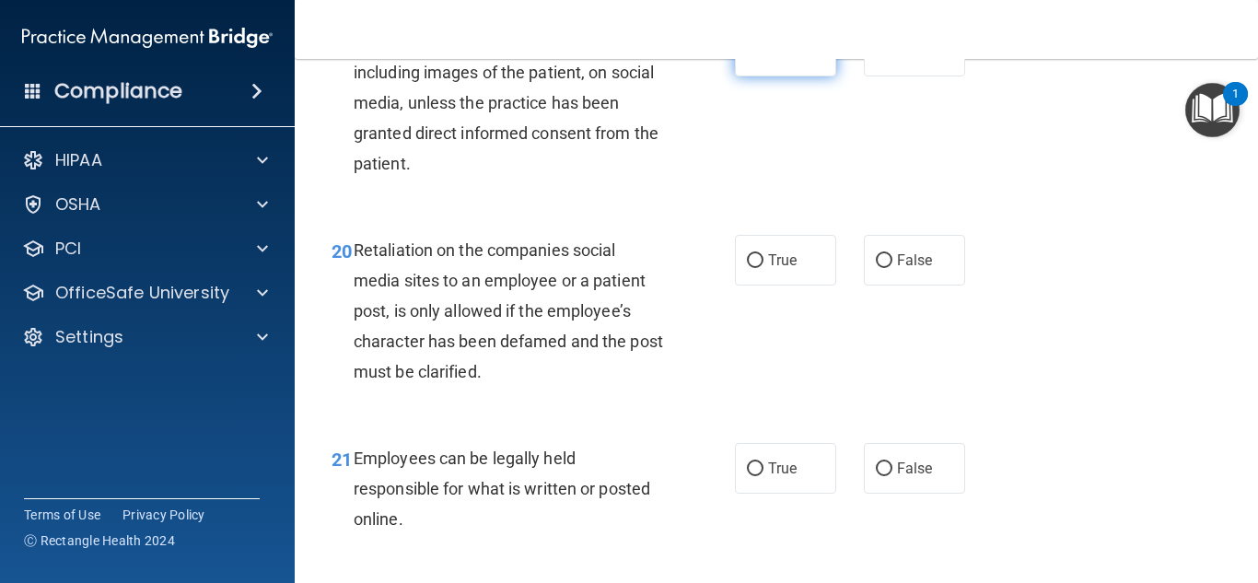
click at [789, 60] on span "True" at bounding box center [782, 50] width 29 height 17
click at [763, 59] on input "True" at bounding box center [755, 52] width 17 height 14
radio input "true"
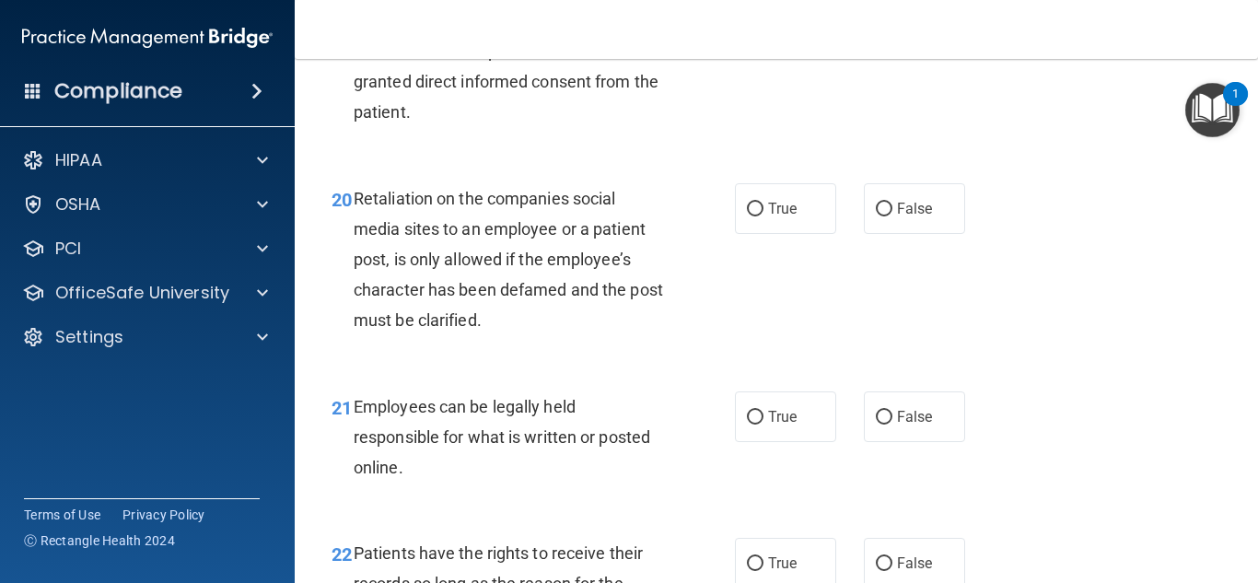
scroll to position [3959, 0]
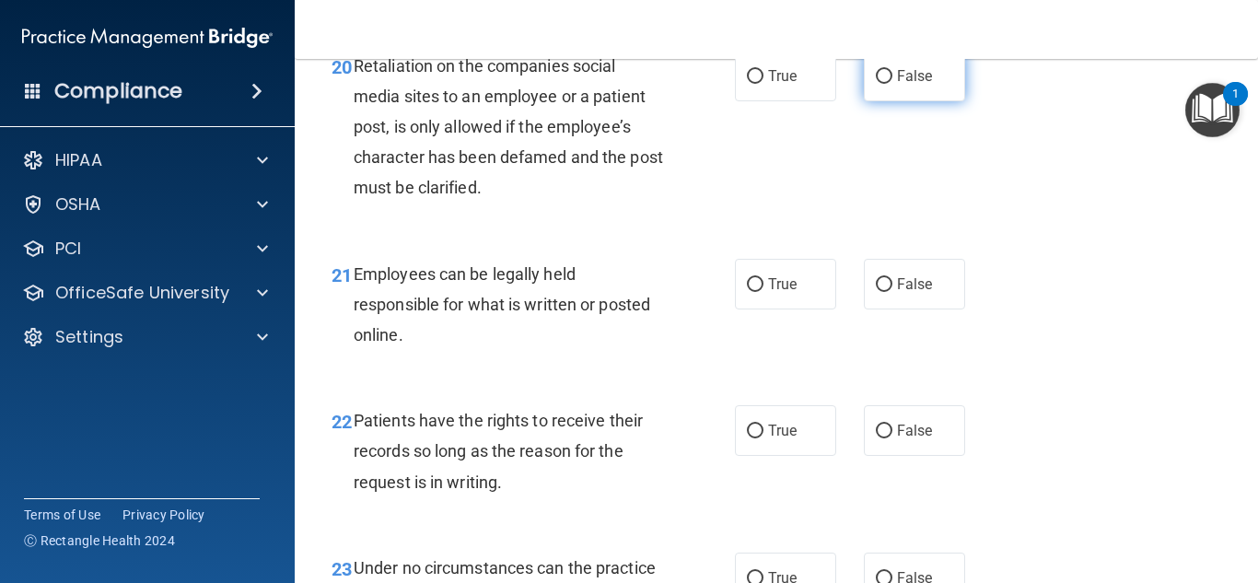
click at [914, 101] on label "False" at bounding box center [914, 76] width 101 height 51
click at [892, 84] on input "False" at bounding box center [883, 77] width 17 height 14
radio input "true"
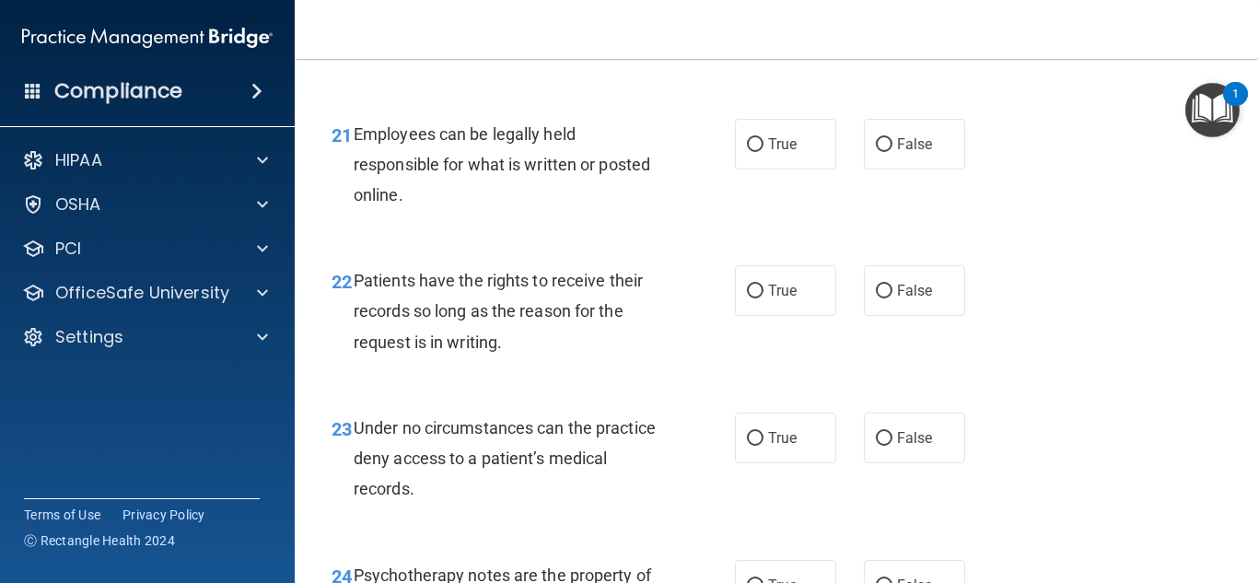
scroll to position [4143, 0]
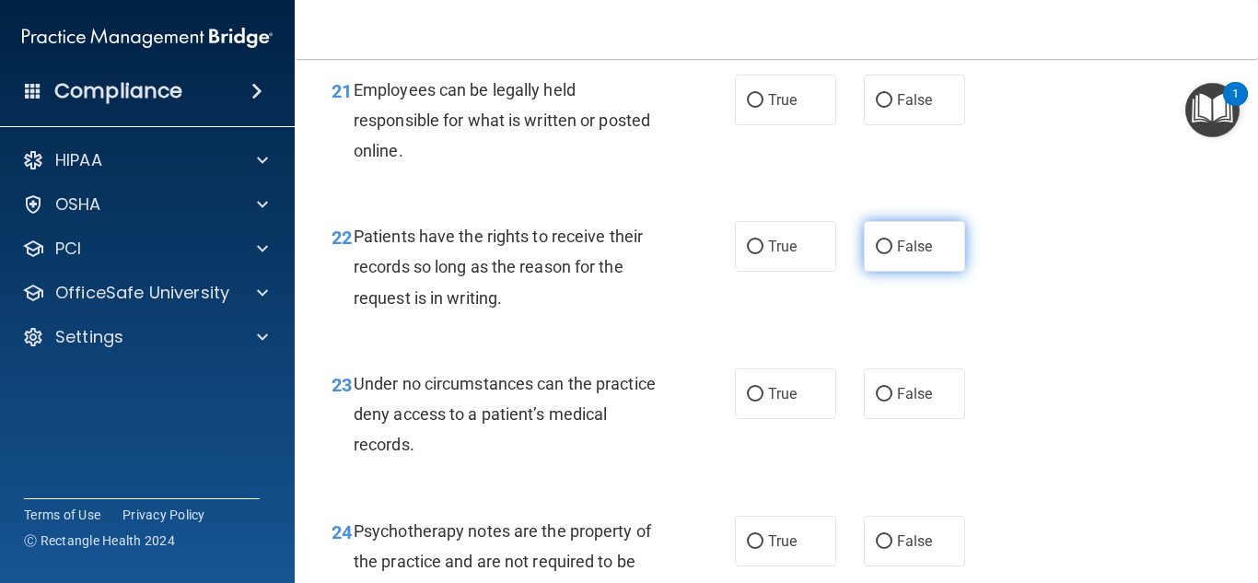
click at [885, 272] on label "False" at bounding box center [914, 246] width 101 height 51
click at [885, 254] on input "False" at bounding box center [883, 247] width 17 height 14
radio input "true"
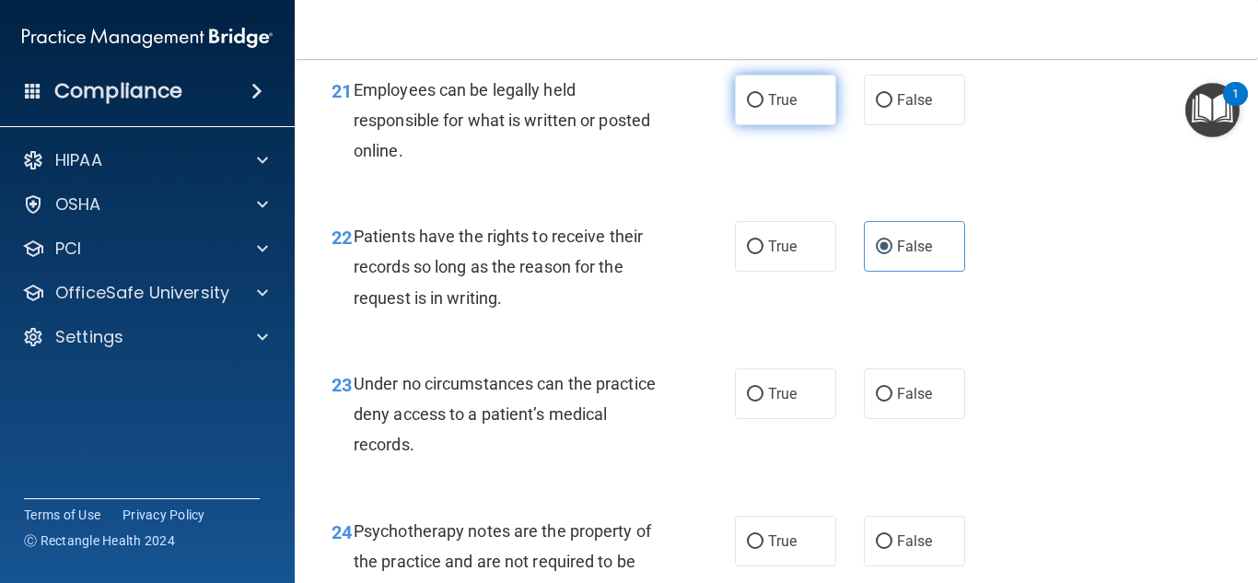
drag, startPoint x: 756, startPoint y: 141, endPoint x: 794, endPoint y: 143, distance: 37.8
click at [756, 125] on label "True" at bounding box center [785, 100] width 101 height 51
click at [756, 108] on input "True" at bounding box center [755, 101] width 17 height 14
radio input "true"
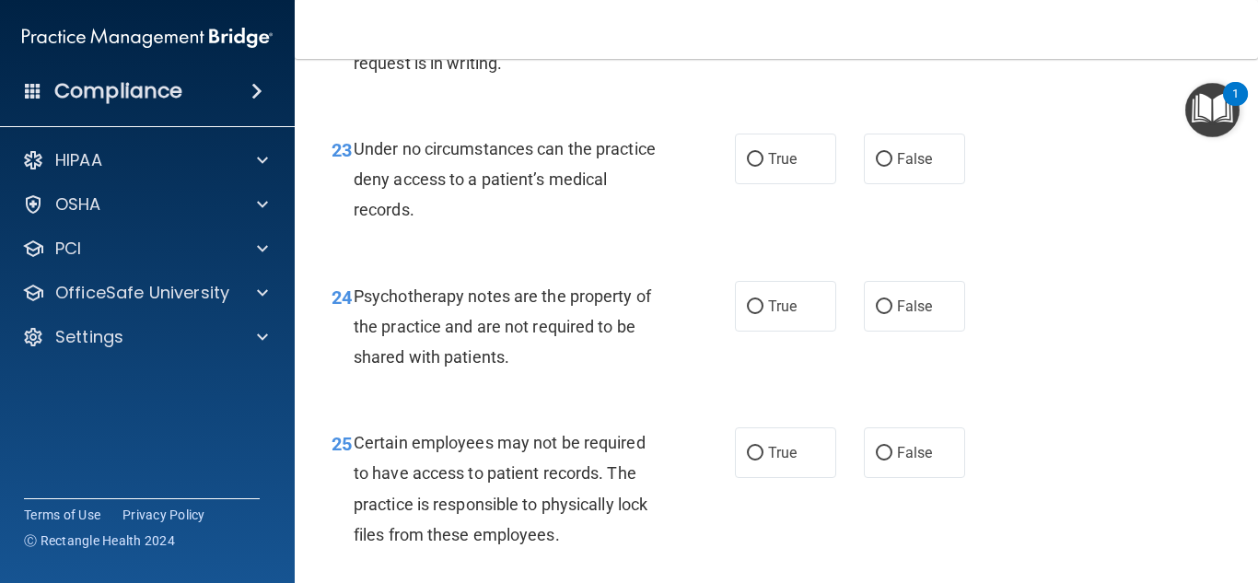
scroll to position [4419, 0]
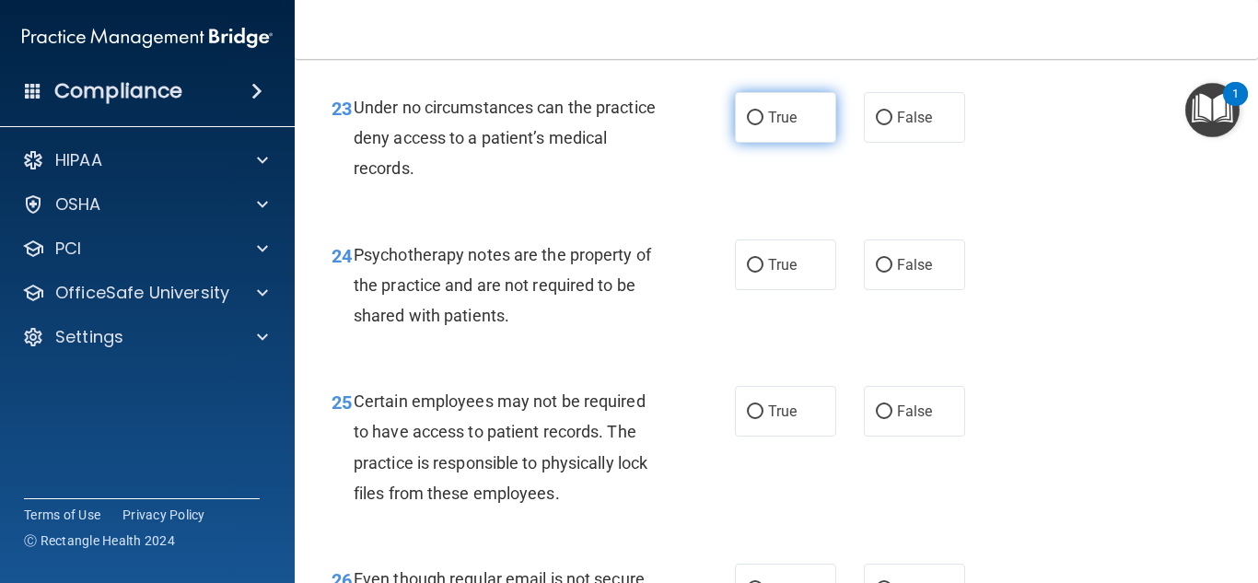
click at [770, 126] on span "True" at bounding box center [782, 117] width 29 height 17
click at [763, 125] on input "True" at bounding box center [755, 118] width 17 height 14
radio input "true"
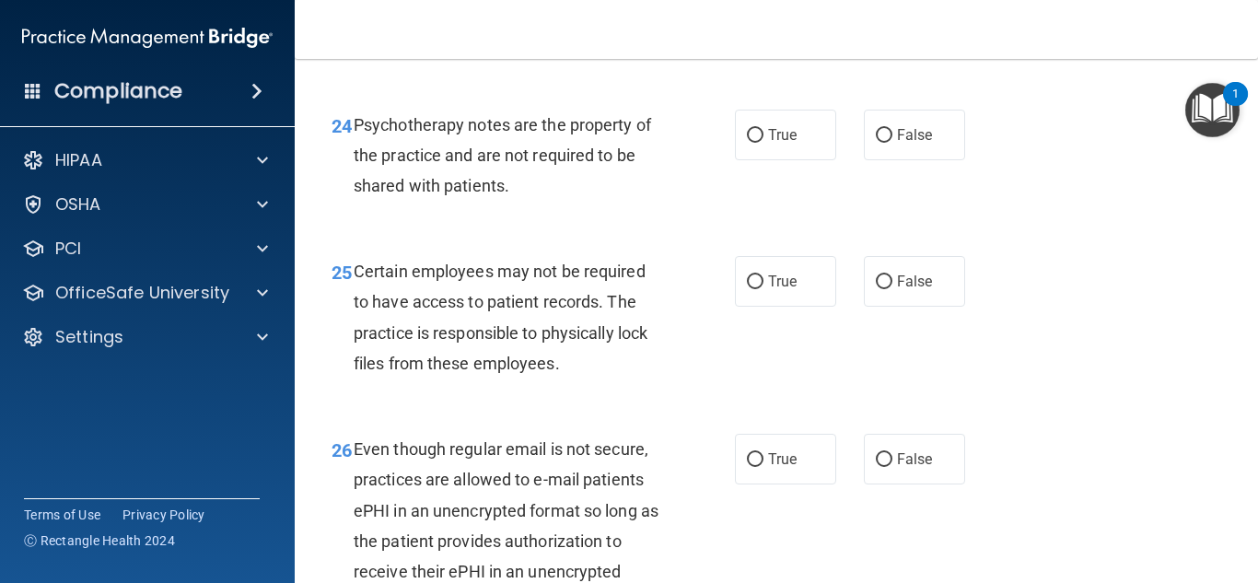
scroll to position [4603, 0]
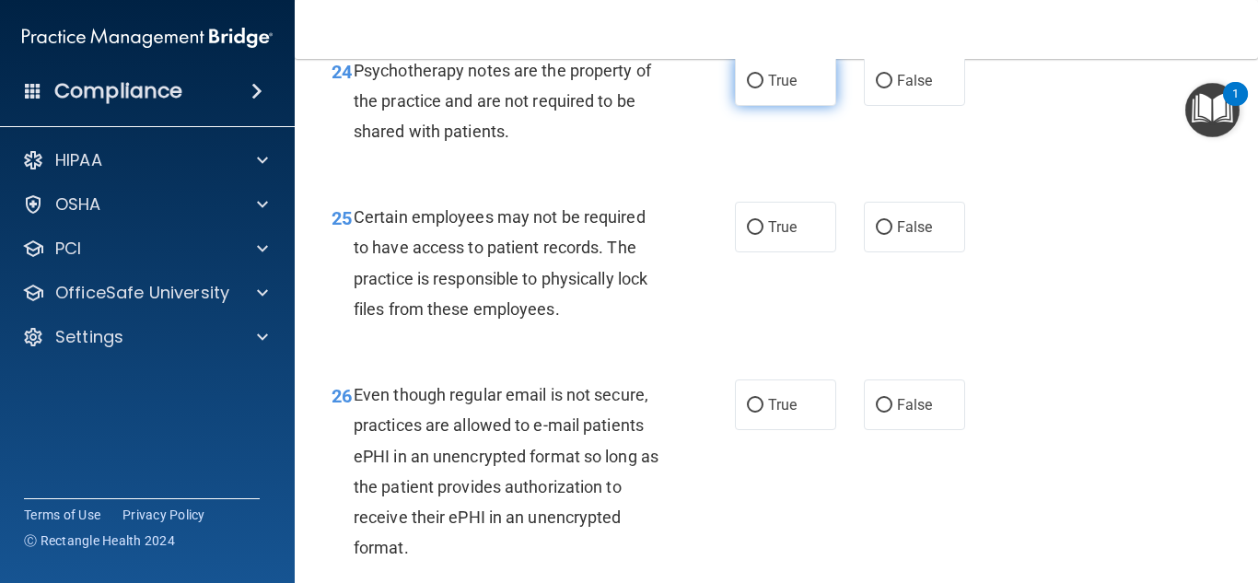
click at [799, 106] on label "True" at bounding box center [785, 80] width 101 height 51
click at [763, 88] on input "True" at bounding box center [755, 82] width 17 height 14
radio input "true"
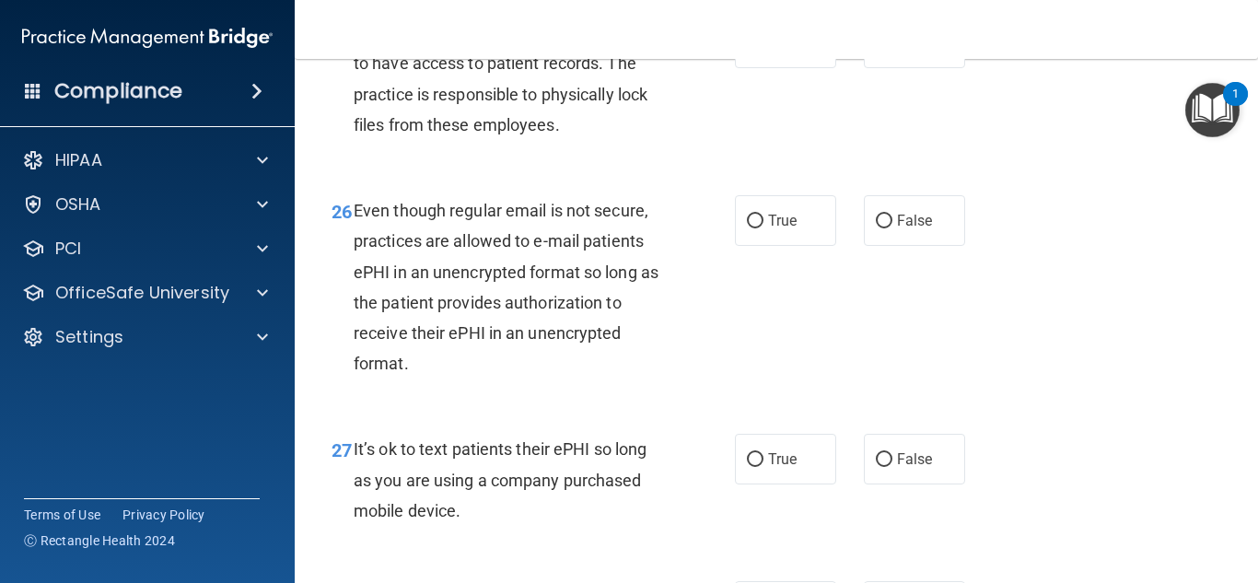
scroll to position [4695, 0]
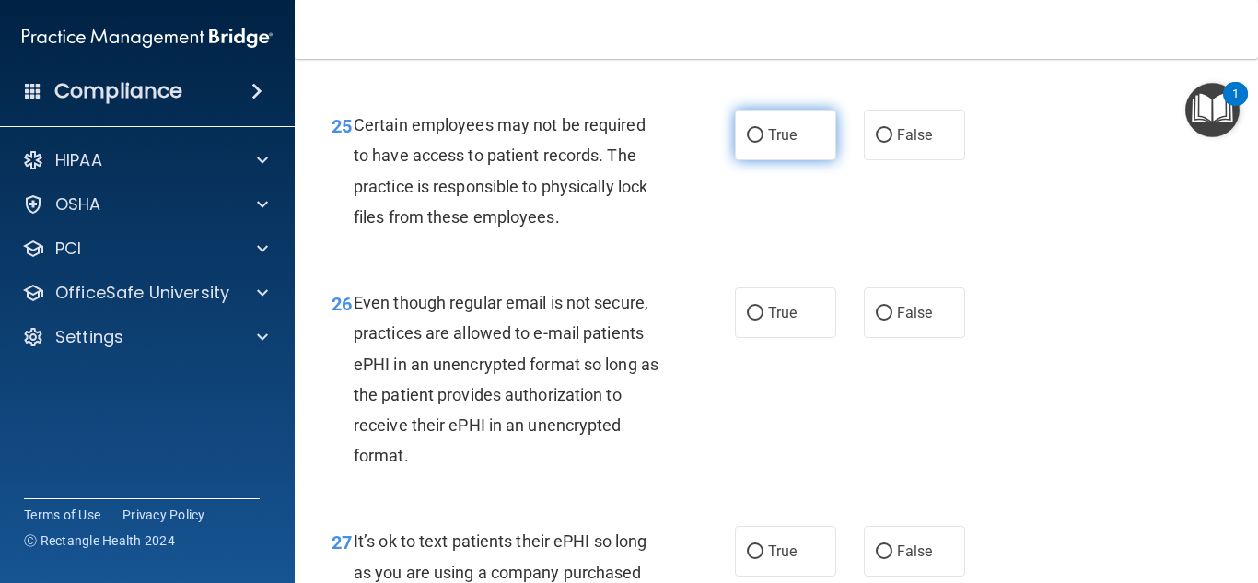
click at [780, 144] on span "True" at bounding box center [782, 134] width 29 height 17
click at [763, 143] on input "True" at bounding box center [755, 136] width 17 height 14
radio input "true"
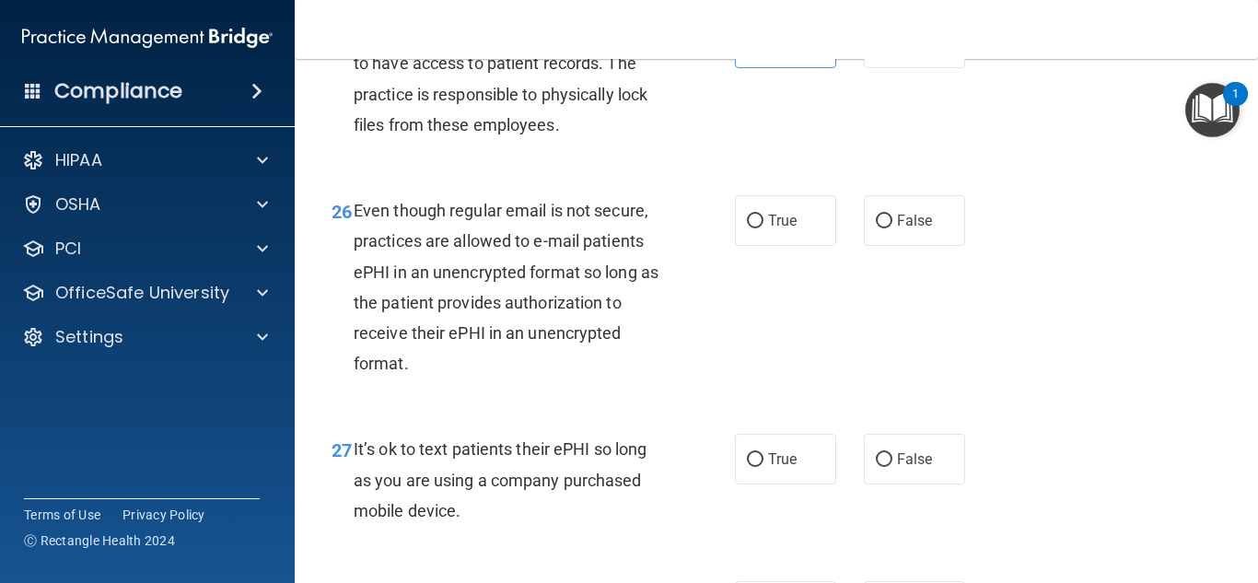
scroll to position [4879, 0]
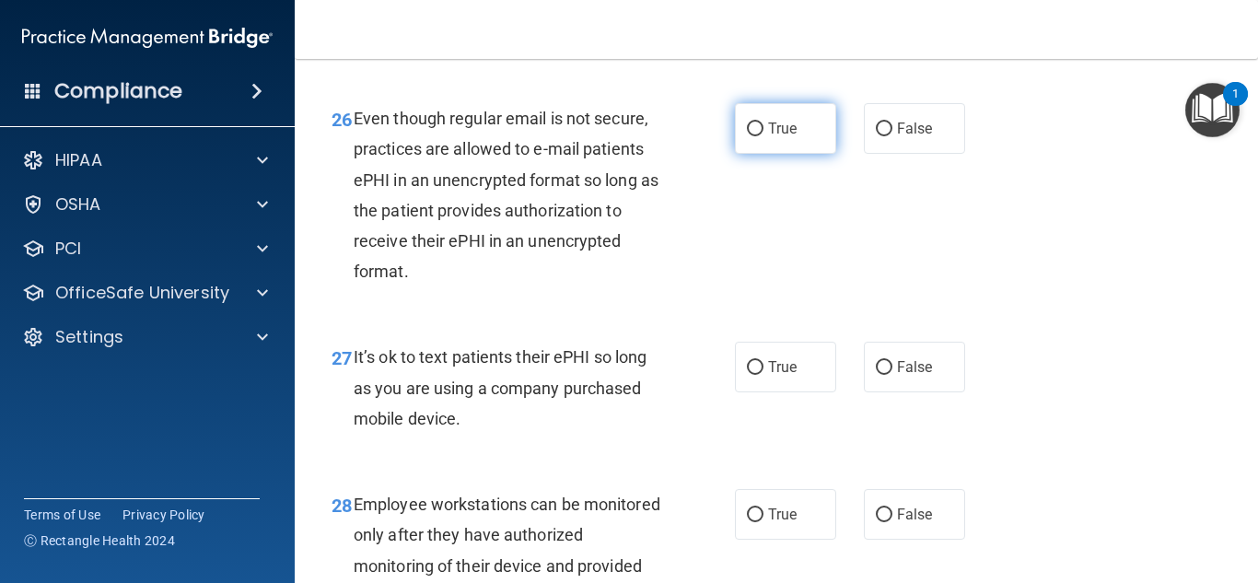
click at [787, 137] on span "True" at bounding box center [782, 128] width 29 height 17
click at [763, 136] on input "True" at bounding box center [755, 129] width 17 height 14
radio input "true"
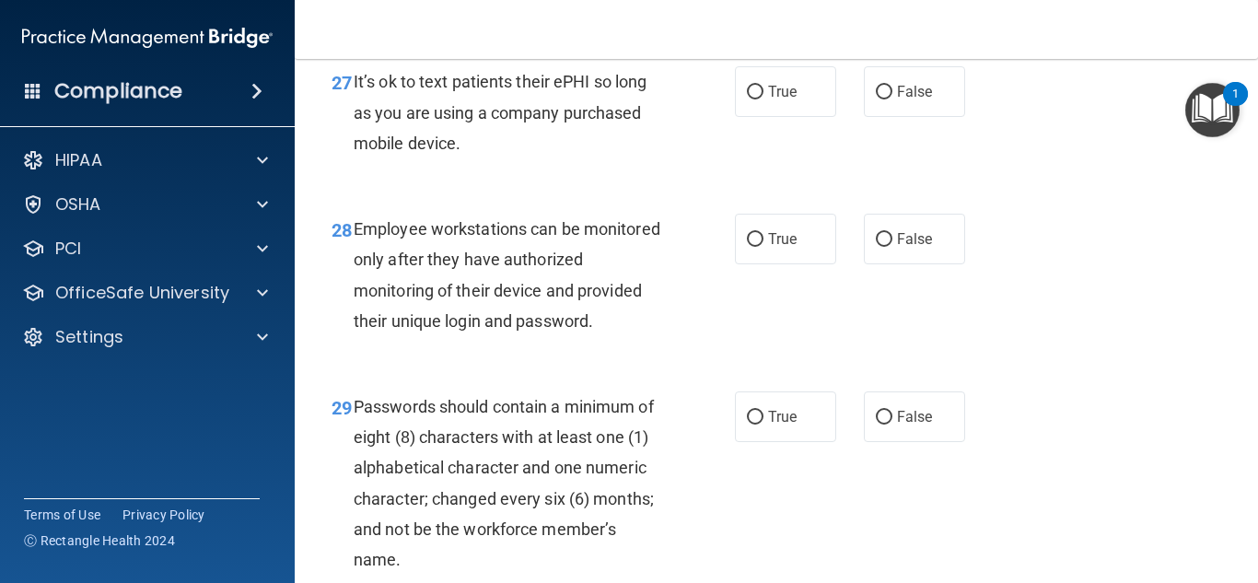
scroll to position [5155, 0]
click at [901, 116] on label "False" at bounding box center [914, 90] width 101 height 51
click at [892, 99] on input "False" at bounding box center [883, 92] width 17 height 14
radio input "true"
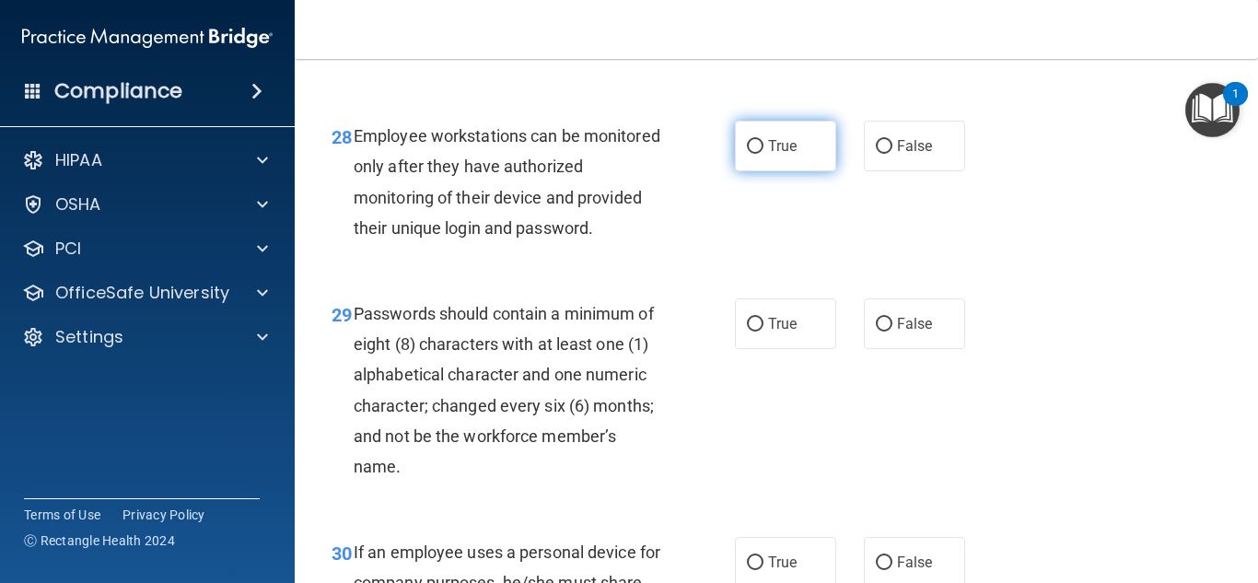
click at [782, 157] on label "True" at bounding box center [785, 146] width 101 height 51
click at [763, 154] on input "True" at bounding box center [755, 147] width 17 height 14
radio input "true"
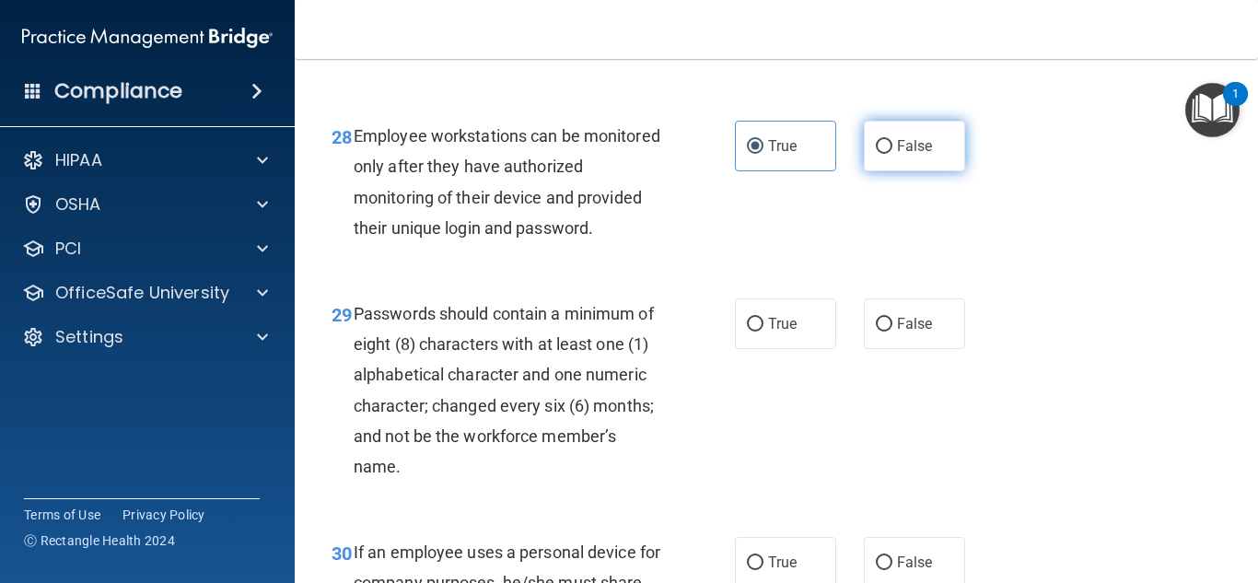
click at [888, 167] on label "False" at bounding box center [914, 146] width 101 height 51
click at [888, 154] on input "False" at bounding box center [883, 147] width 17 height 14
radio input "true"
radio input "false"
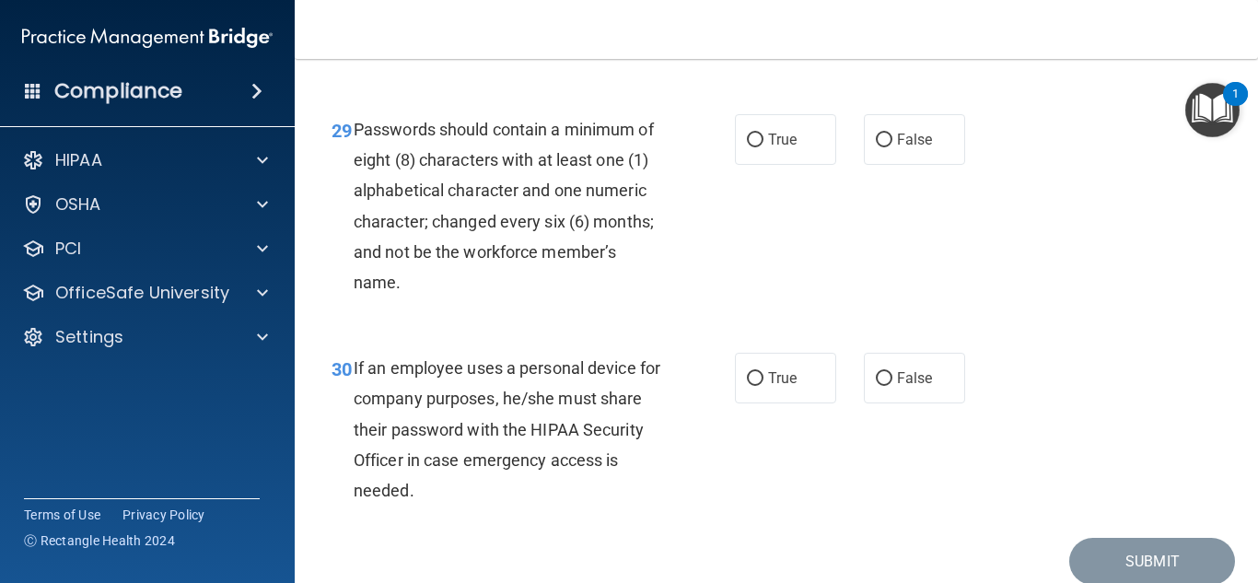
scroll to position [5524, 0]
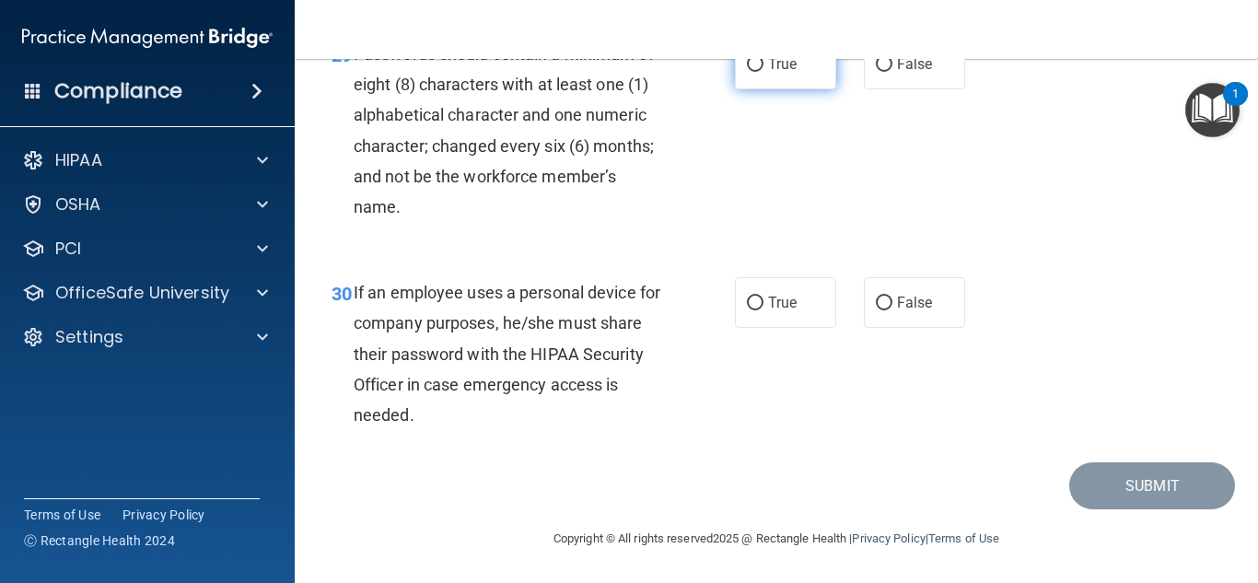
click at [768, 89] on label "True" at bounding box center [785, 64] width 101 height 51
click at [763, 72] on input "True" at bounding box center [755, 65] width 17 height 14
radio input "true"
click at [889, 328] on label "False" at bounding box center [914, 302] width 101 height 51
click at [889, 310] on input "False" at bounding box center [883, 303] width 17 height 14
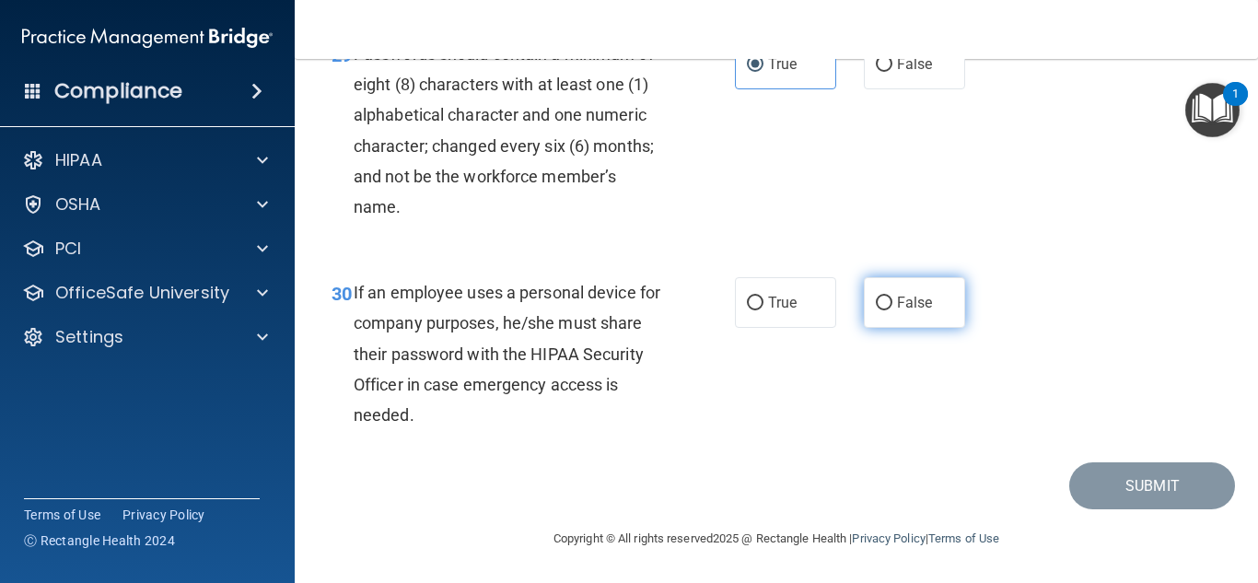
radio input "true"
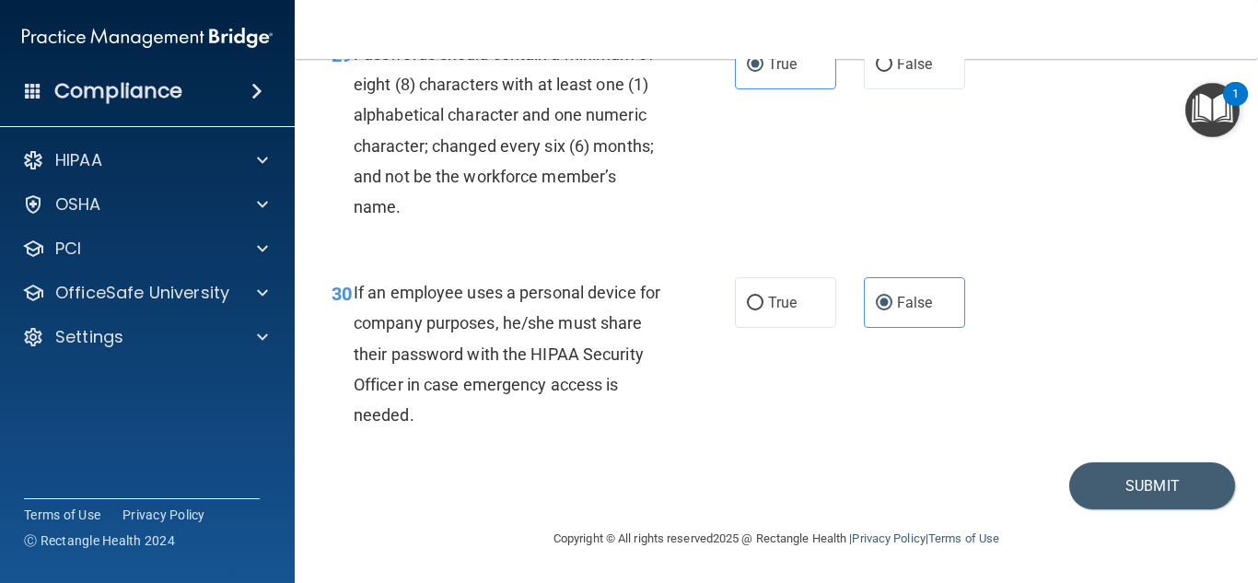
scroll to position [5568, 0]
click at [1129, 477] on button "Submit" at bounding box center [1152, 485] width 166 height 47
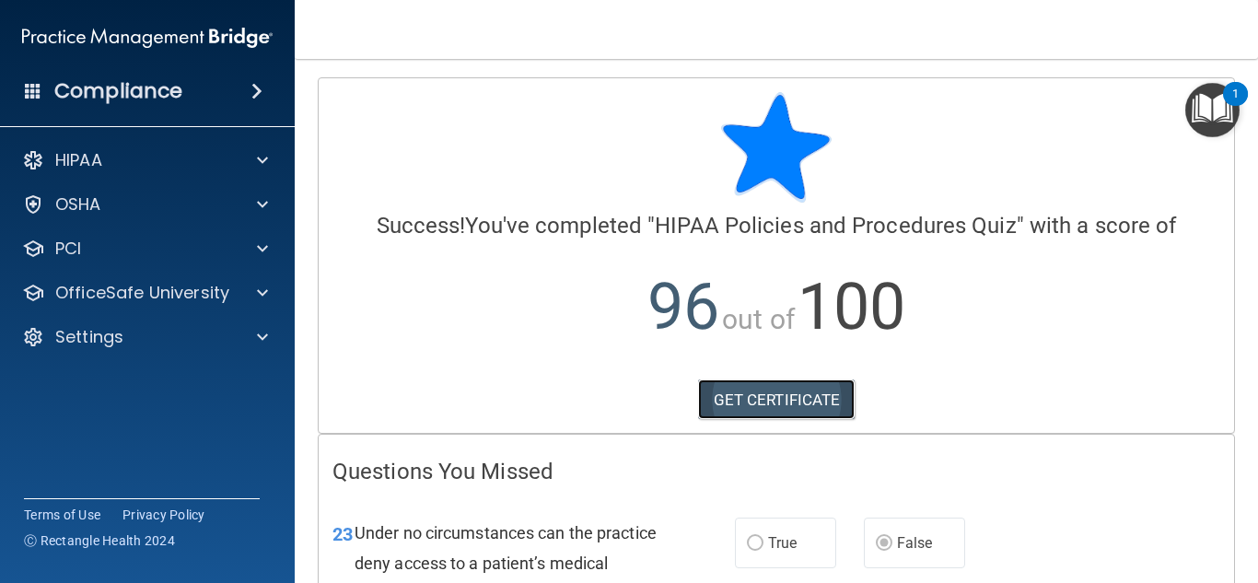
click at [819, 399] on link "GET CERTIFICATE" at bounding box center [776, 399] width 157 height 41
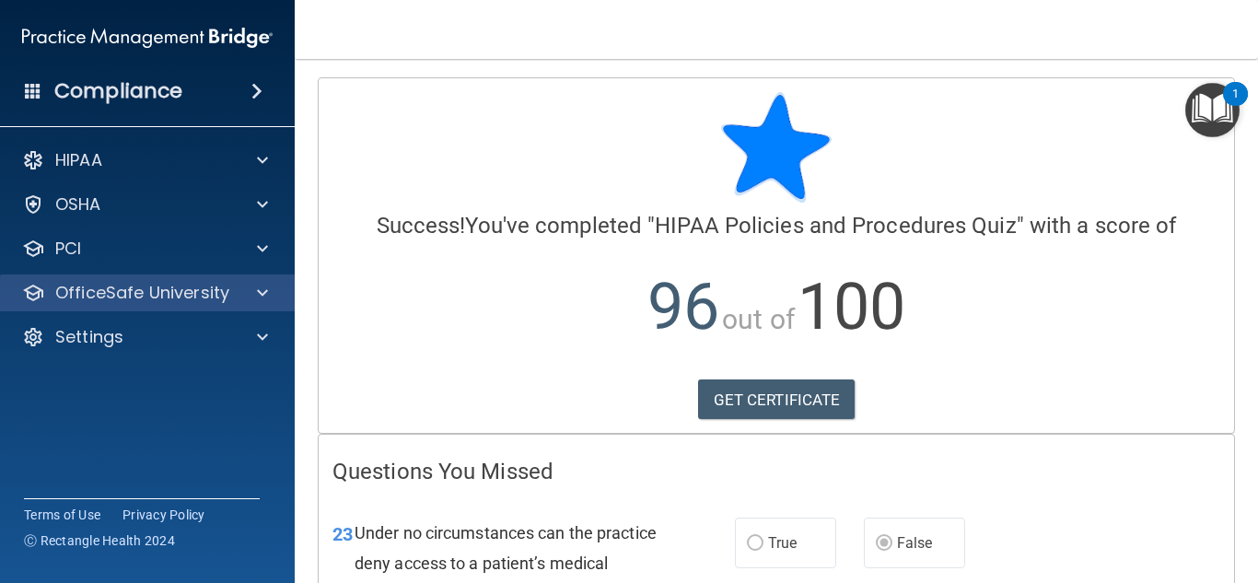
click at [271, 277] on div "OfficeSafe University" at bounding box center [148, 292] width 296 height 37
click at [267, 286] on span at bounding box center [262, 293] width 11 height 22
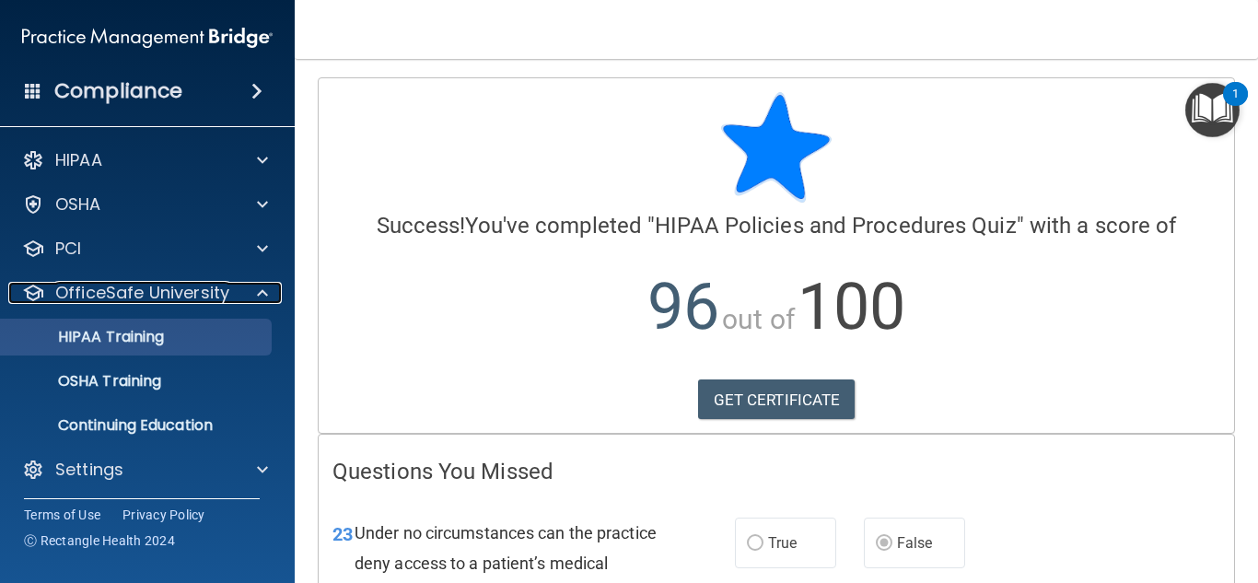
scroll to position [5, 0]
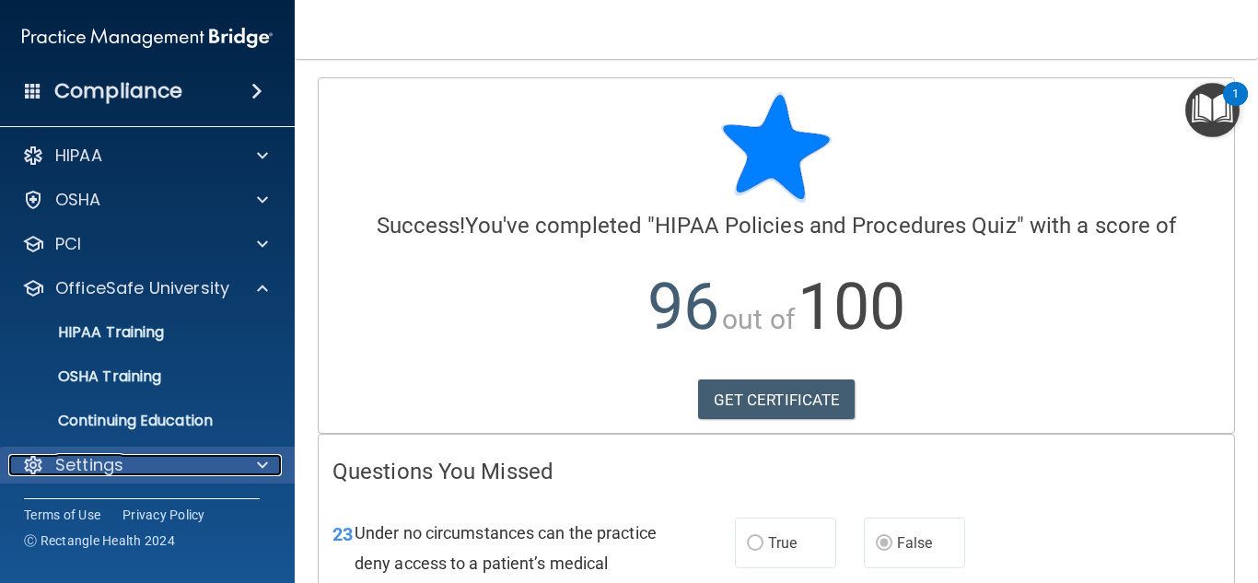
click at [174, 463] on div "Settings" at bounding box center [122, 465] width 228 height 22
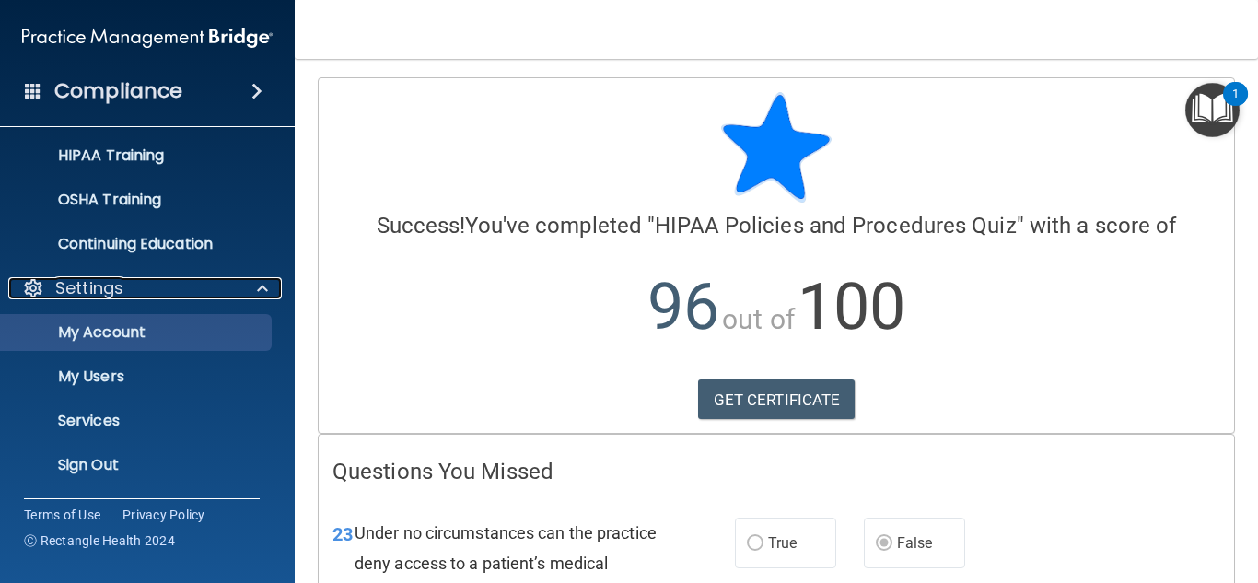
scroll to position [89, 0]
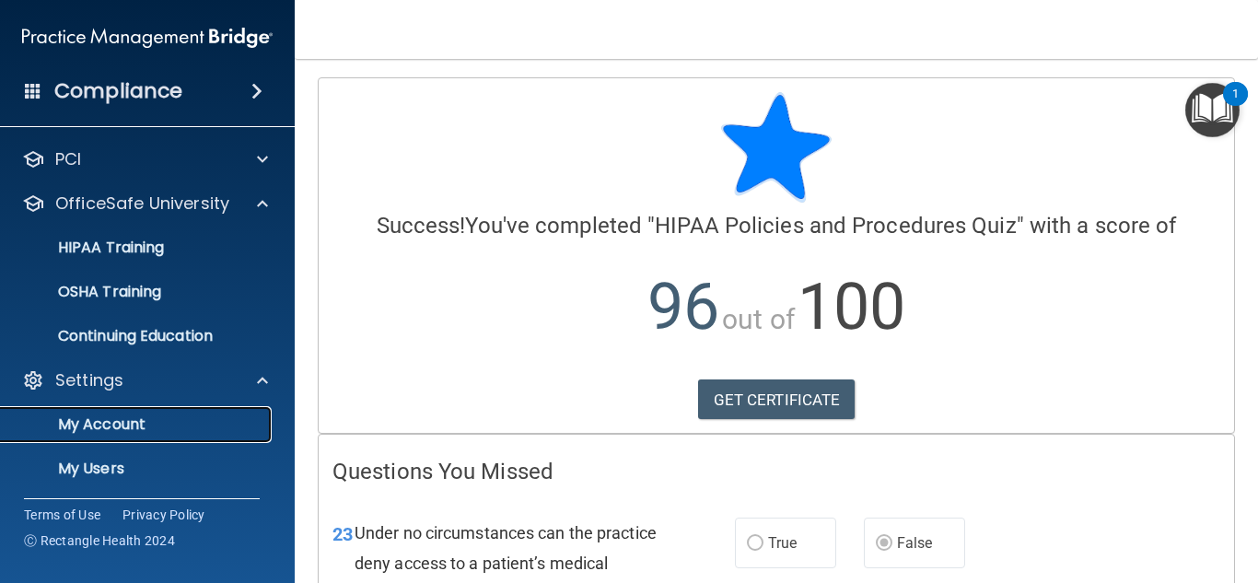
click at [177, 433] on p "My Account" at bounding box center [137, 424] width 251 height 18
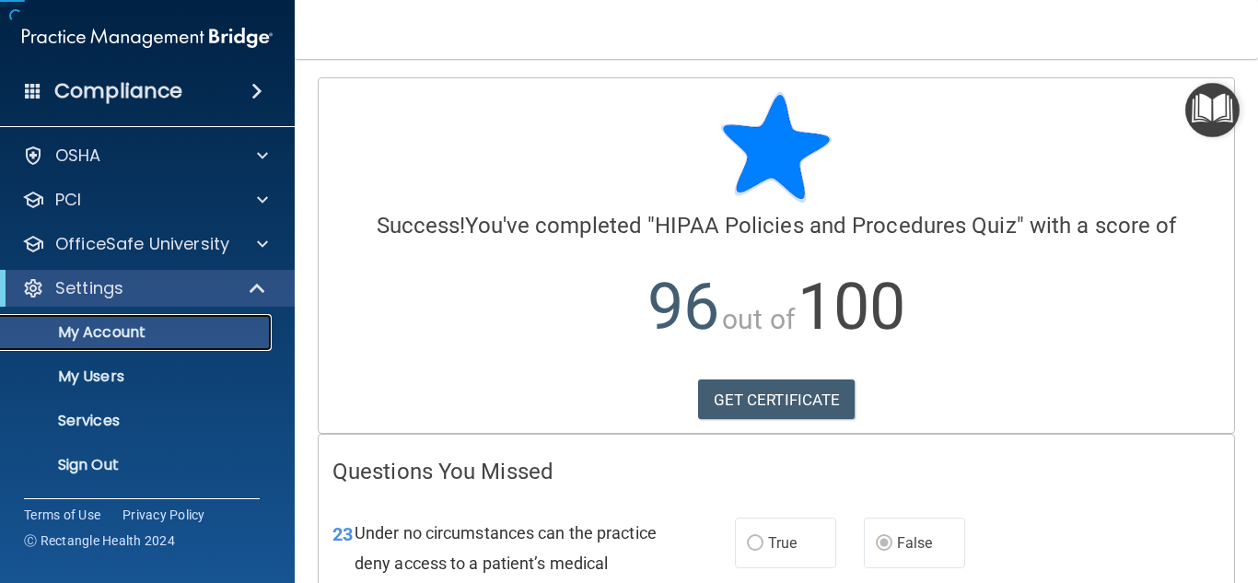
scroll to position [49, 0]
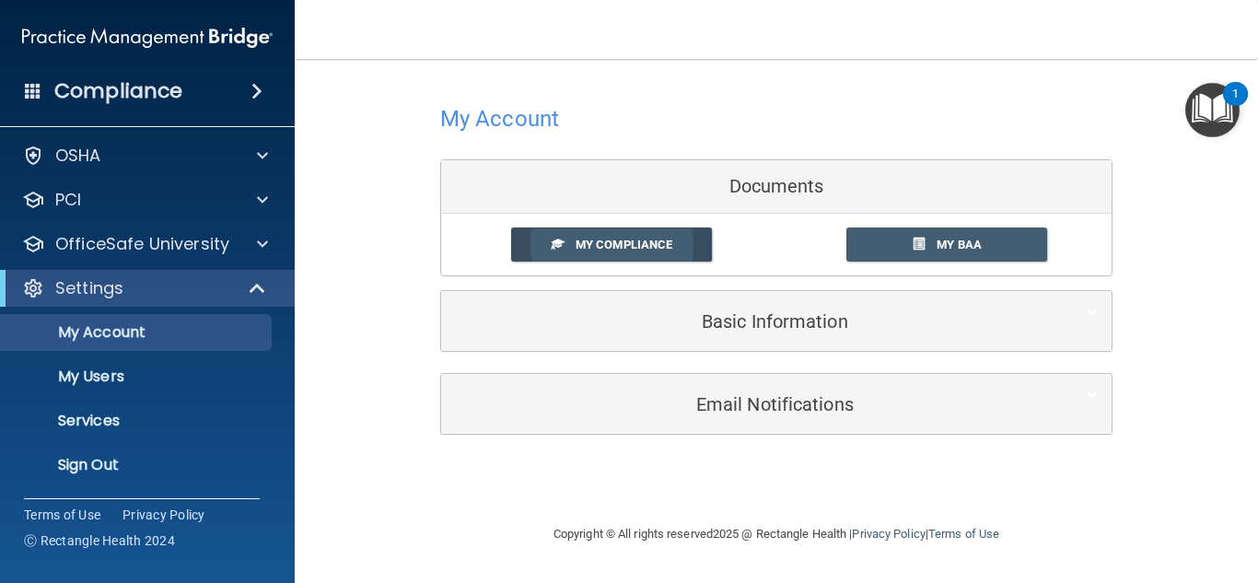
click at [594, 246] on span "My Compliance" at bounding box center [623, 245] width 97 height 14
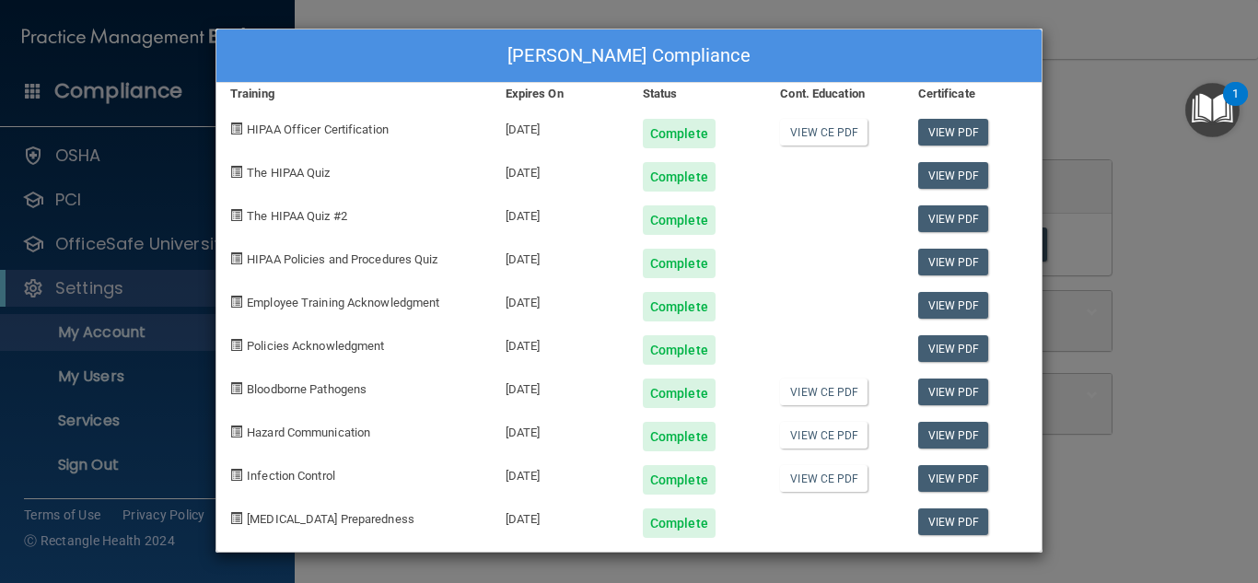
click at [147, 152] on div "[PERSON_NAME] Compliance Training Expires On Status Cont. Education Certificate…" at bounding box center [629, 291] width 1258 height 583
